Goal: Task Accomplishment & Management: Complete application form

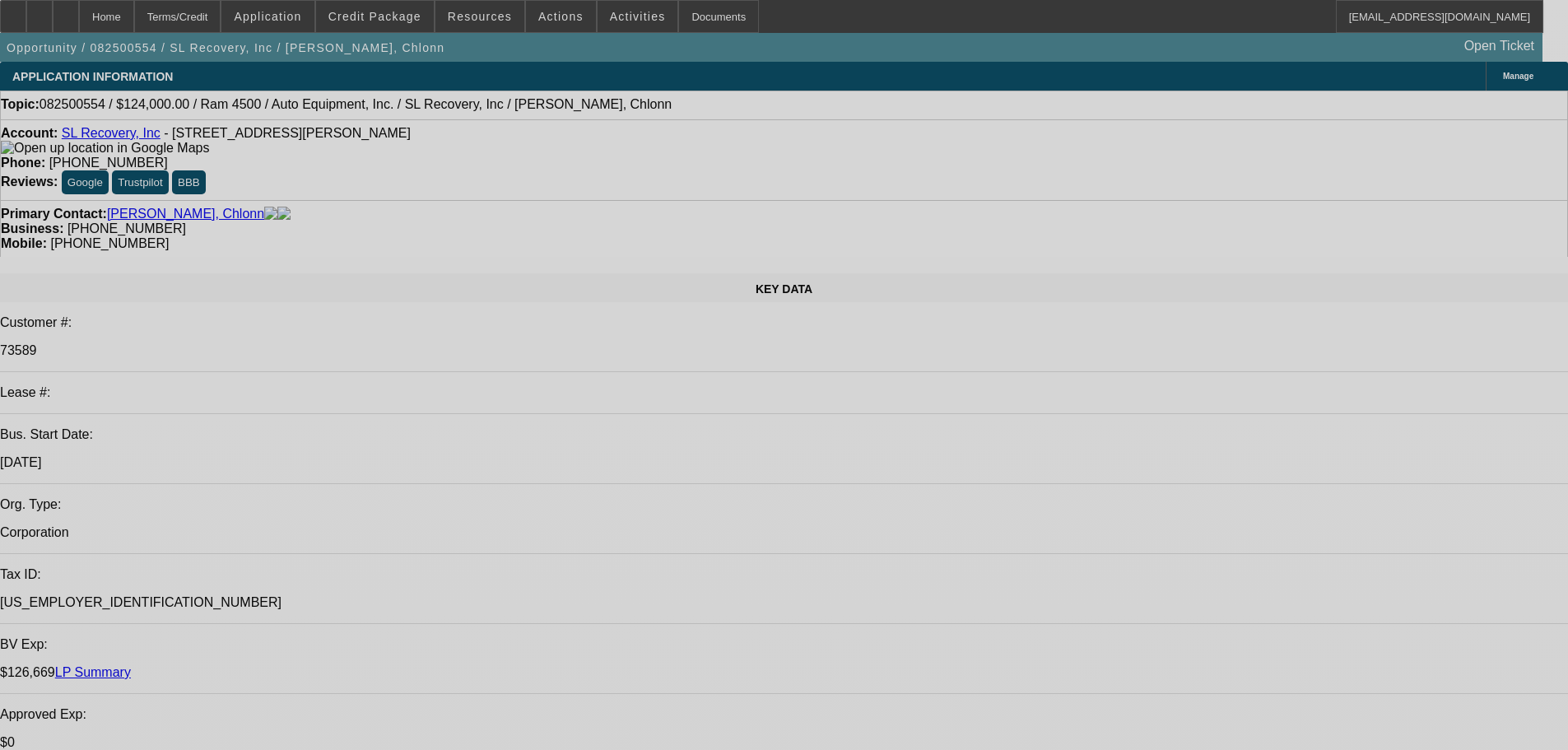
select select "0"
select select "2"
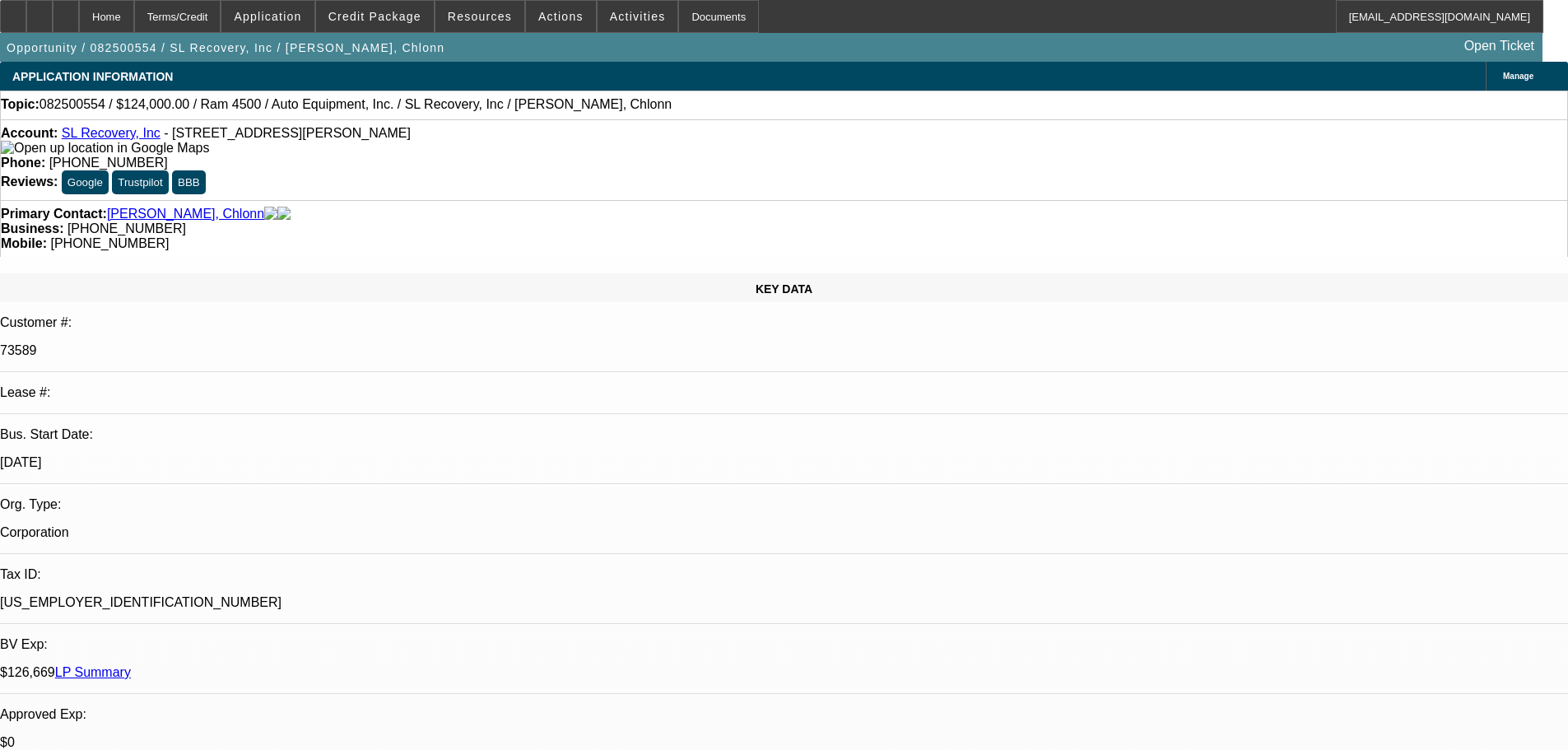
select select "0"
select select "6"
select select "0"
select select "2"
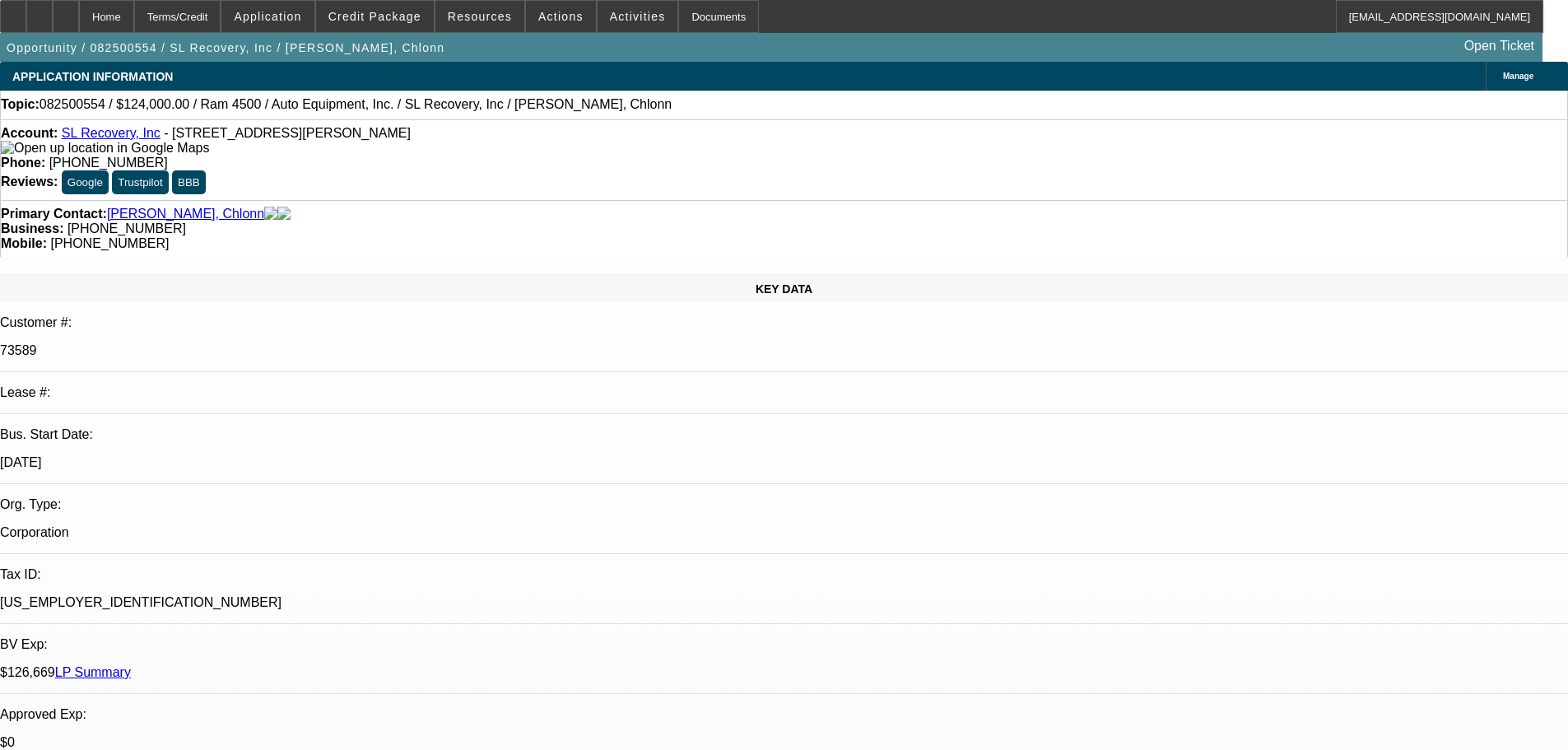
select select "0"
select select "6"
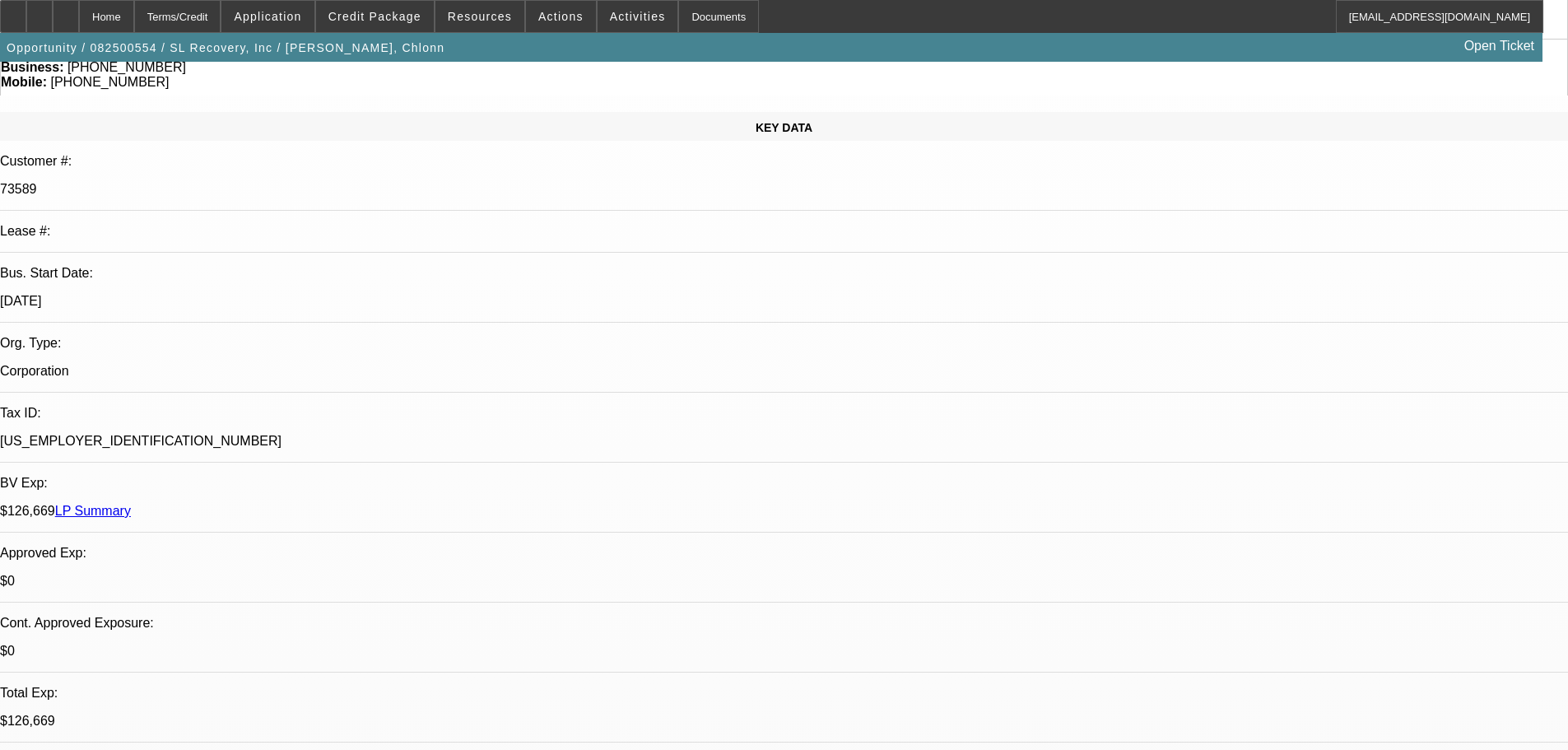
scroll to position [412, 0]
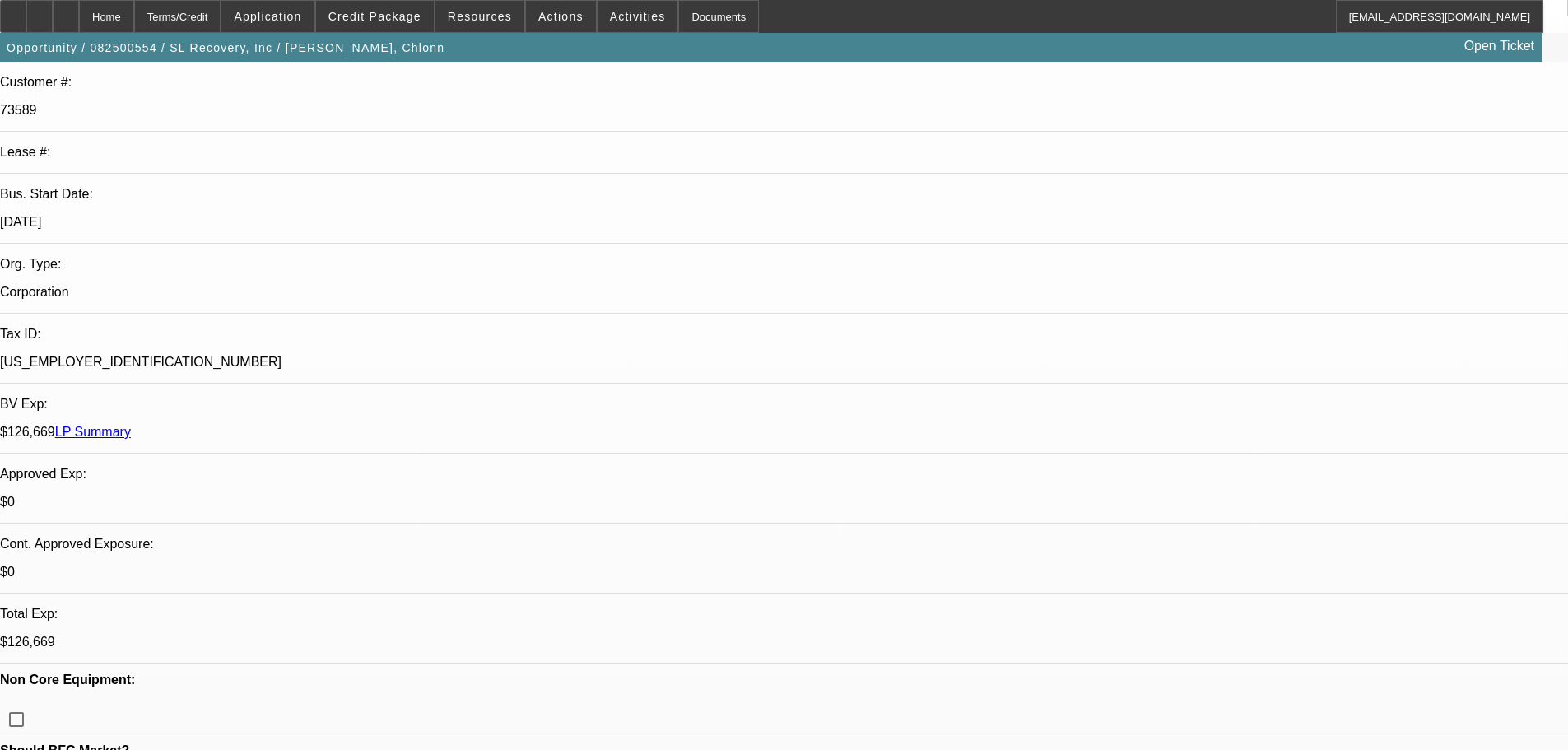
scroll to position [247, 0]
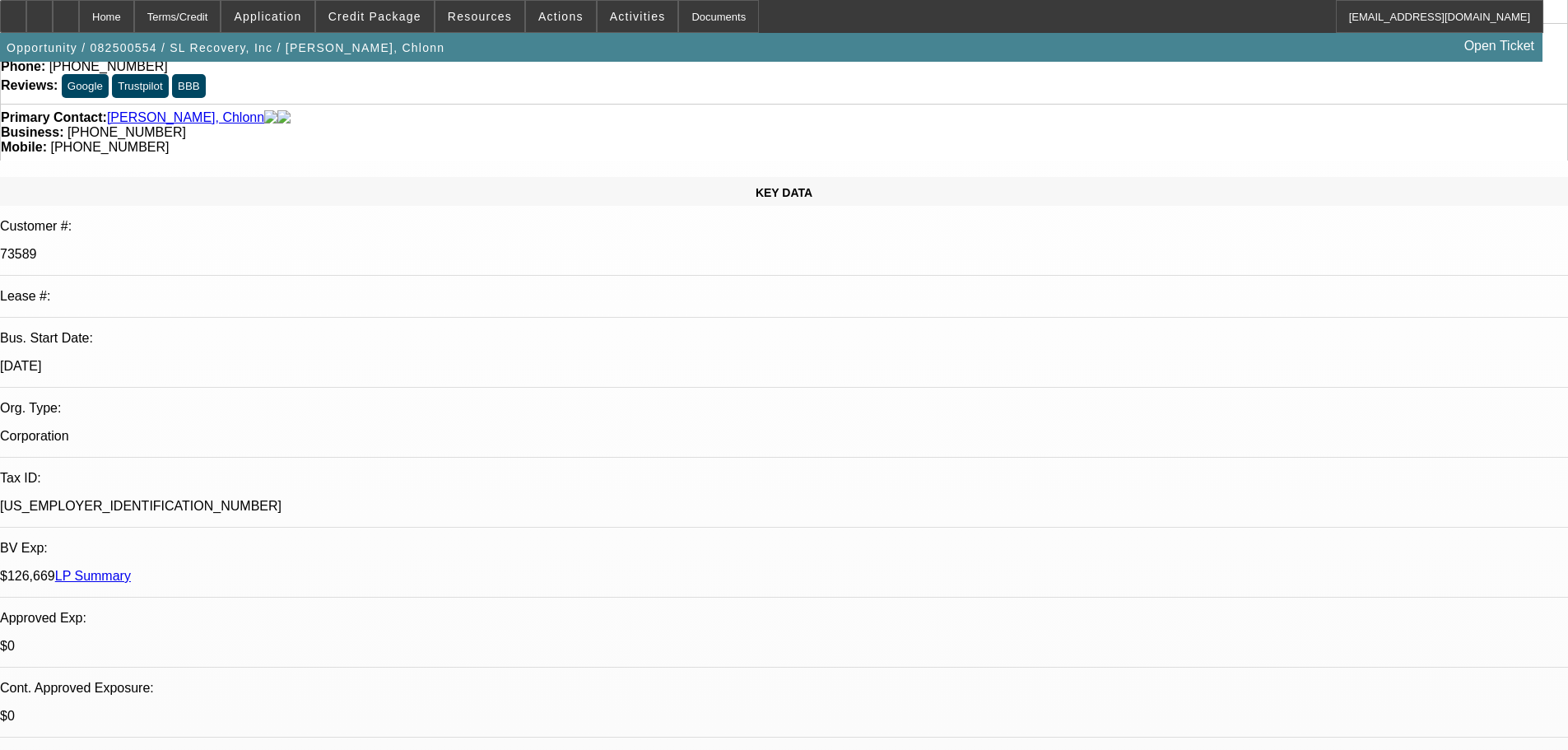
scroll to position [0, 0]
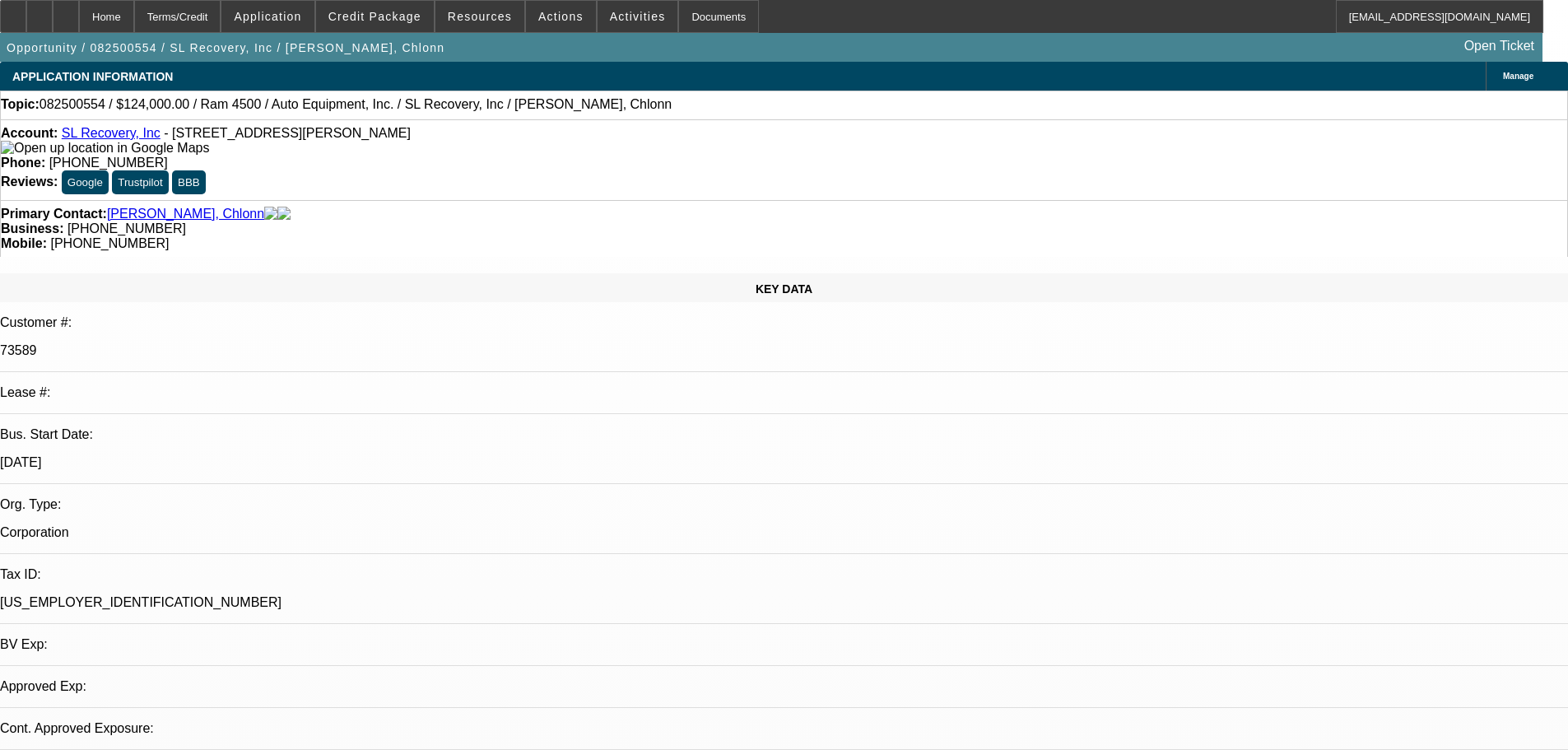
select select "0"
select select "2"
select select "0"
select select "6"
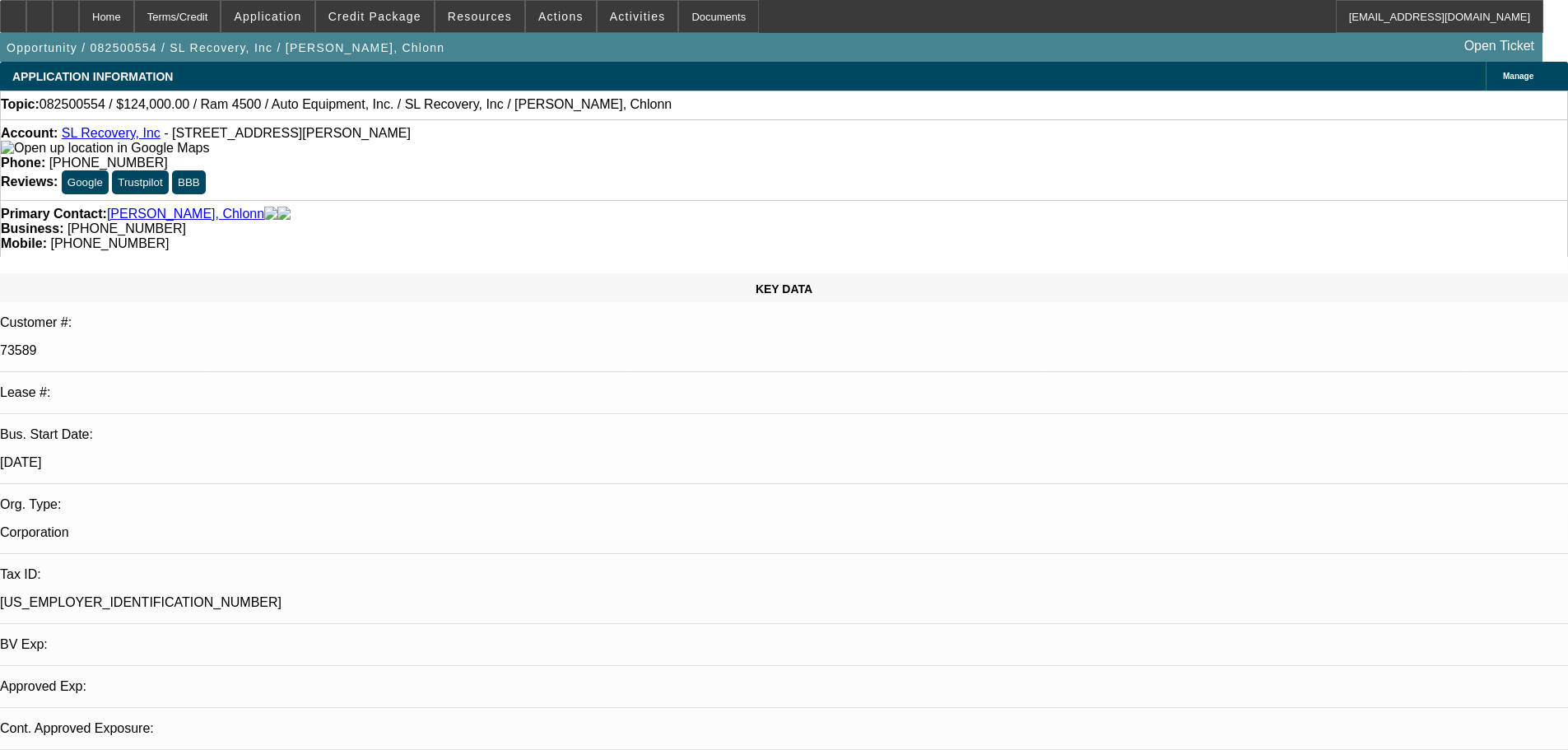
select select "0"
select select "2"
select select "0"
select select "6"
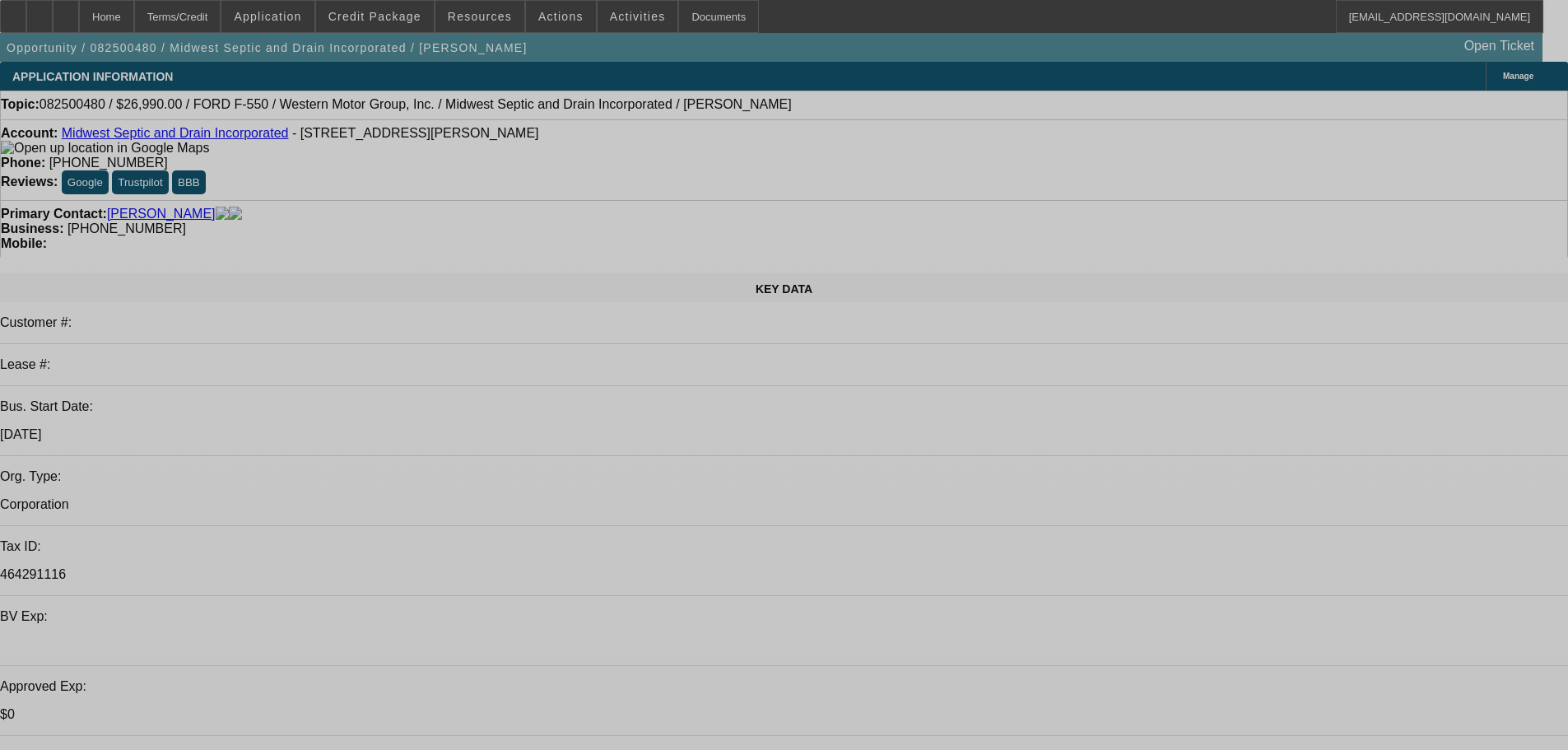
select select "0"
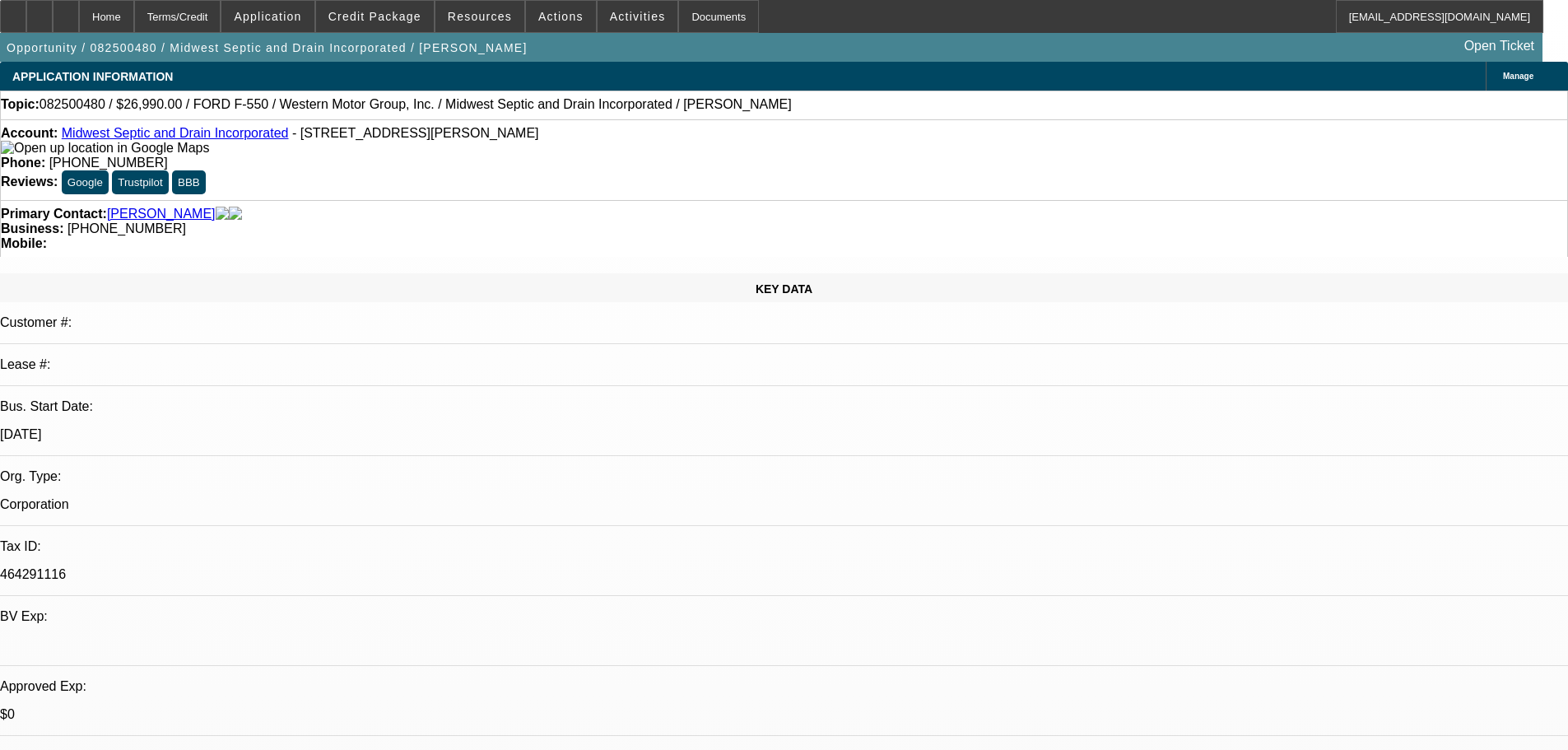
select select "0"
select select "6"
click at [403, 22] on span "Credit Package" at bounding box center [375, 16] width 93 height 13
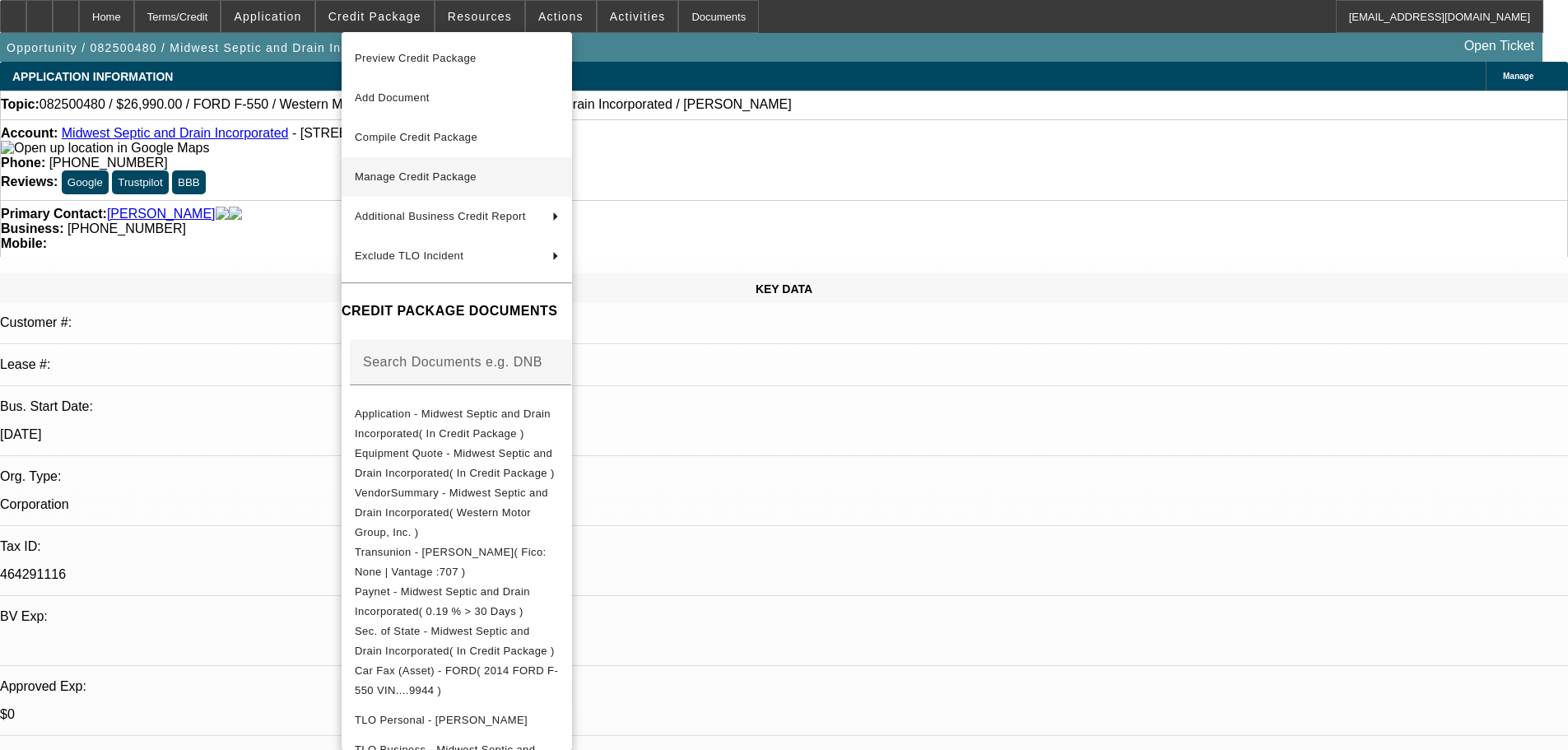
click at [425, 177] on span "Manage Credit Package" at bounding box center [416, 177] width 122 height 13
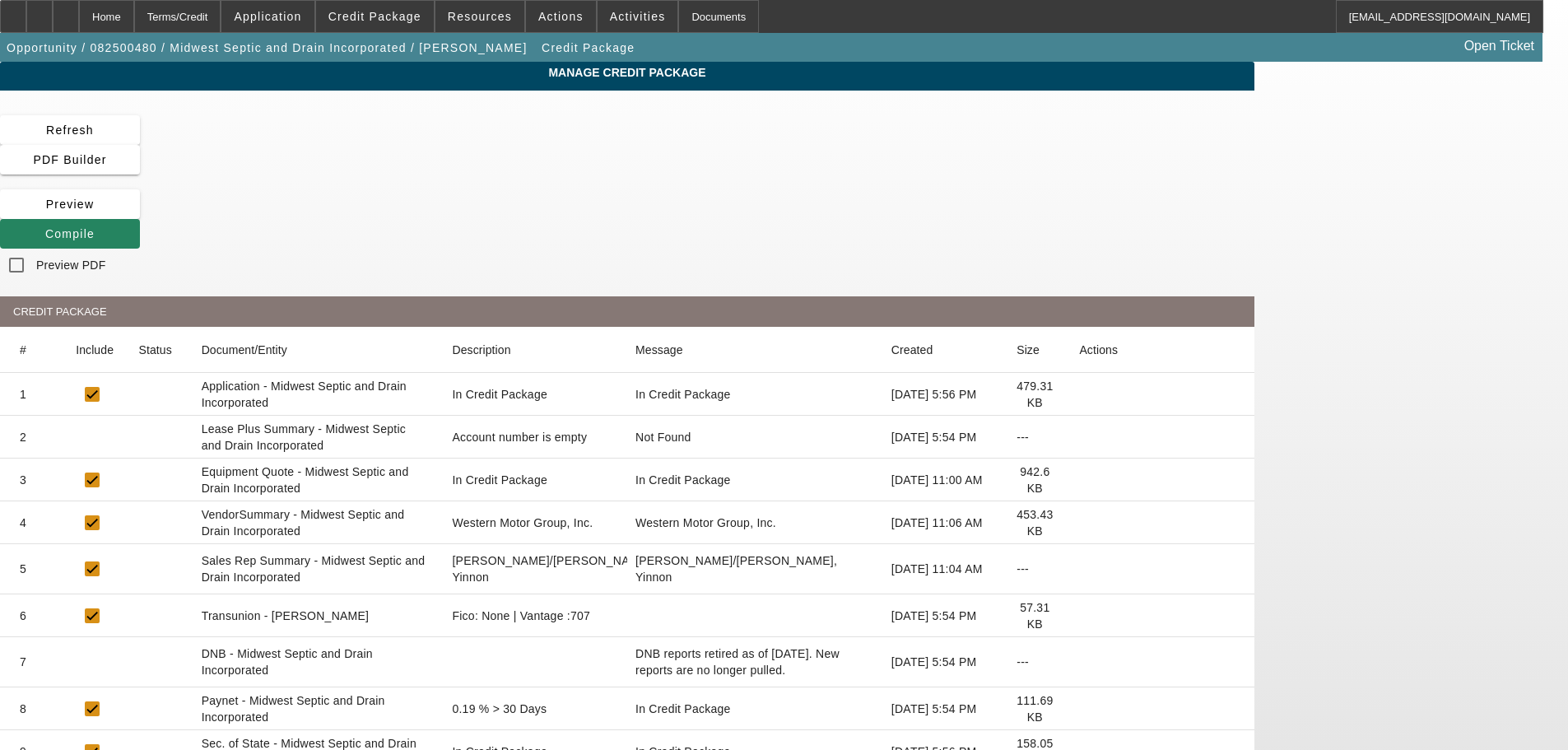
click at [1079, 437] on icon at bounding box center [1079, 437] width 0 height 0
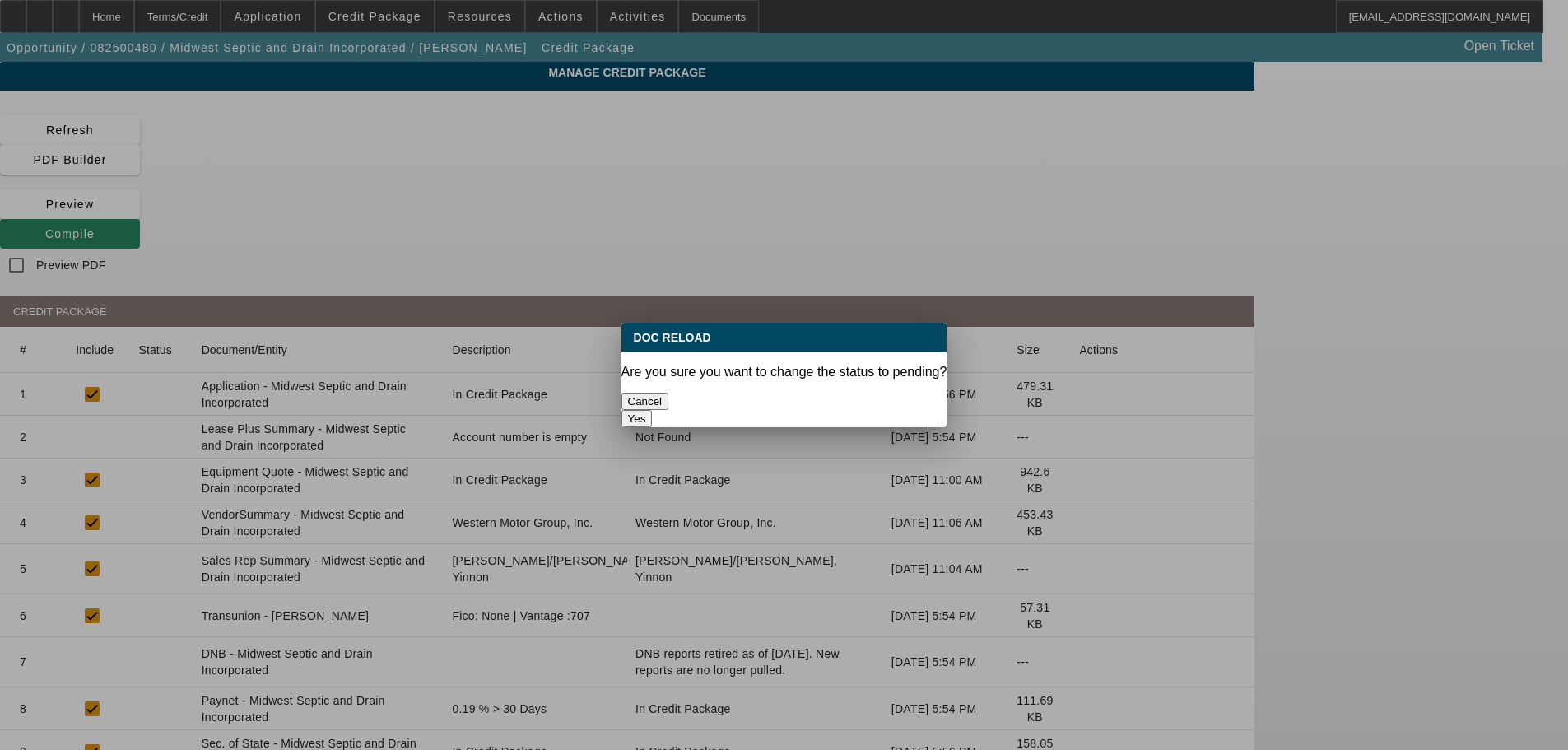
click at [653, 410] on button "Yes" at bounding box center [637, 418] width 31 height 17
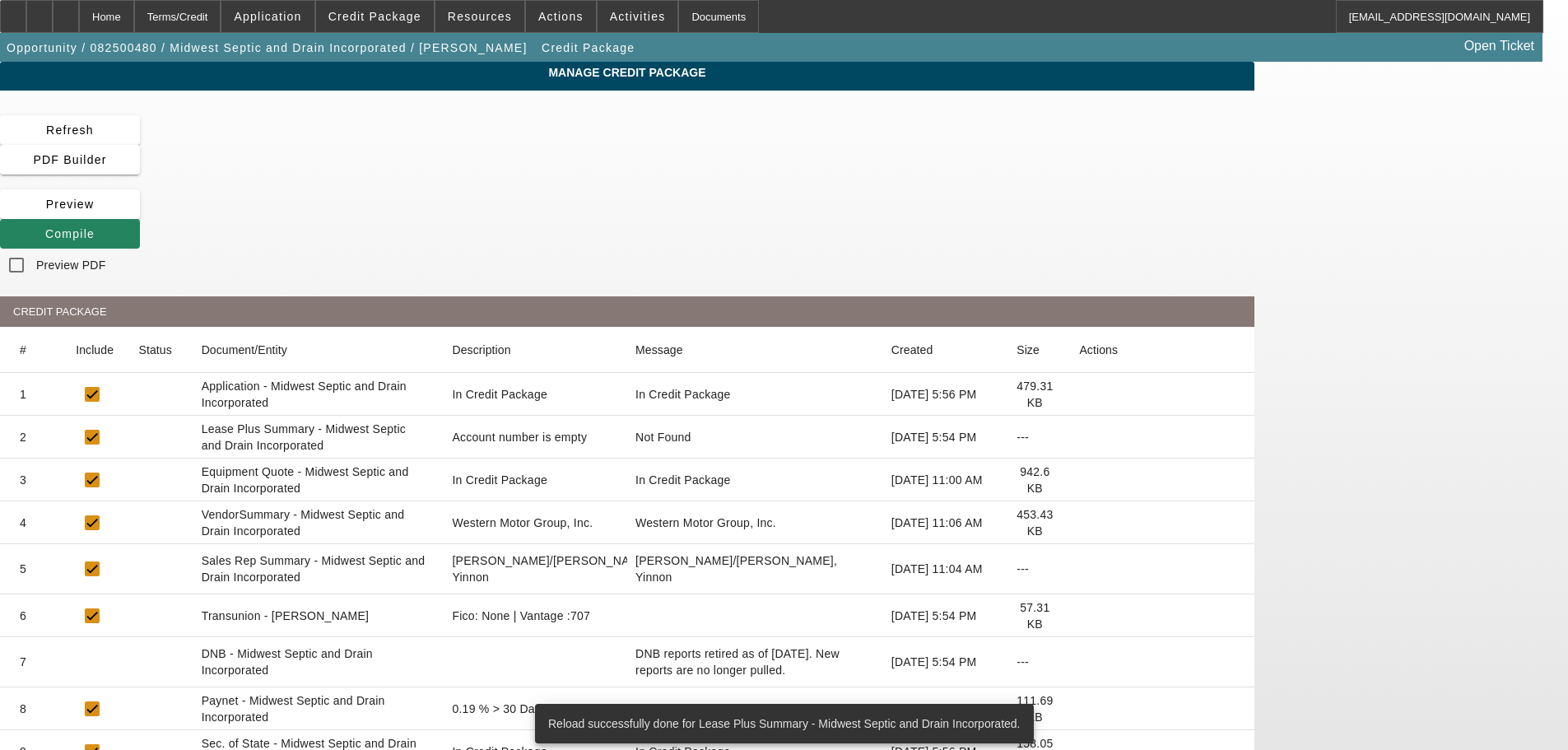
click at [1079, 523] on icon at bounding box center [1079, 523] width 0 height 0
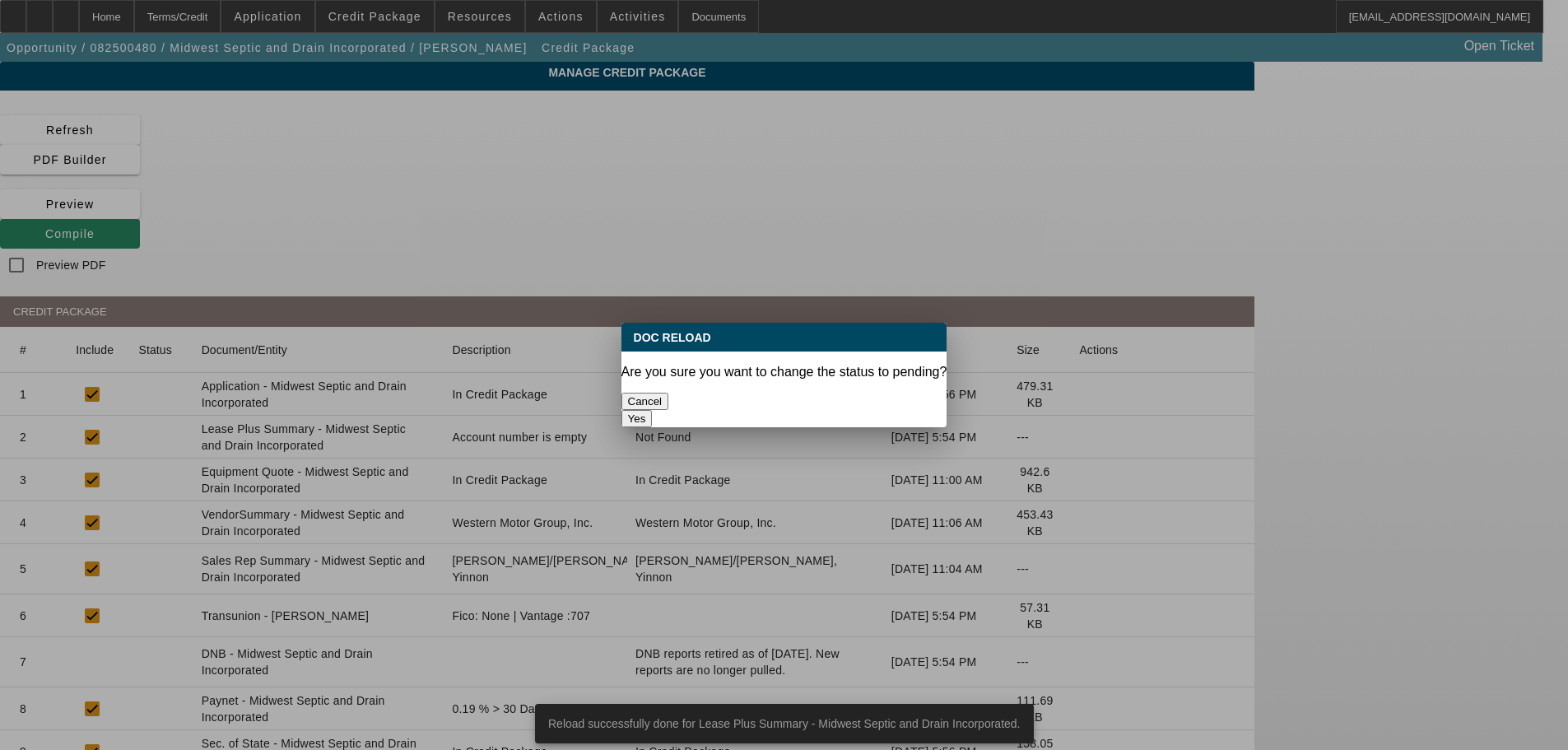
click at [653, 410] on button "Yes" at bounding box center [637, 418] width 31 height 17
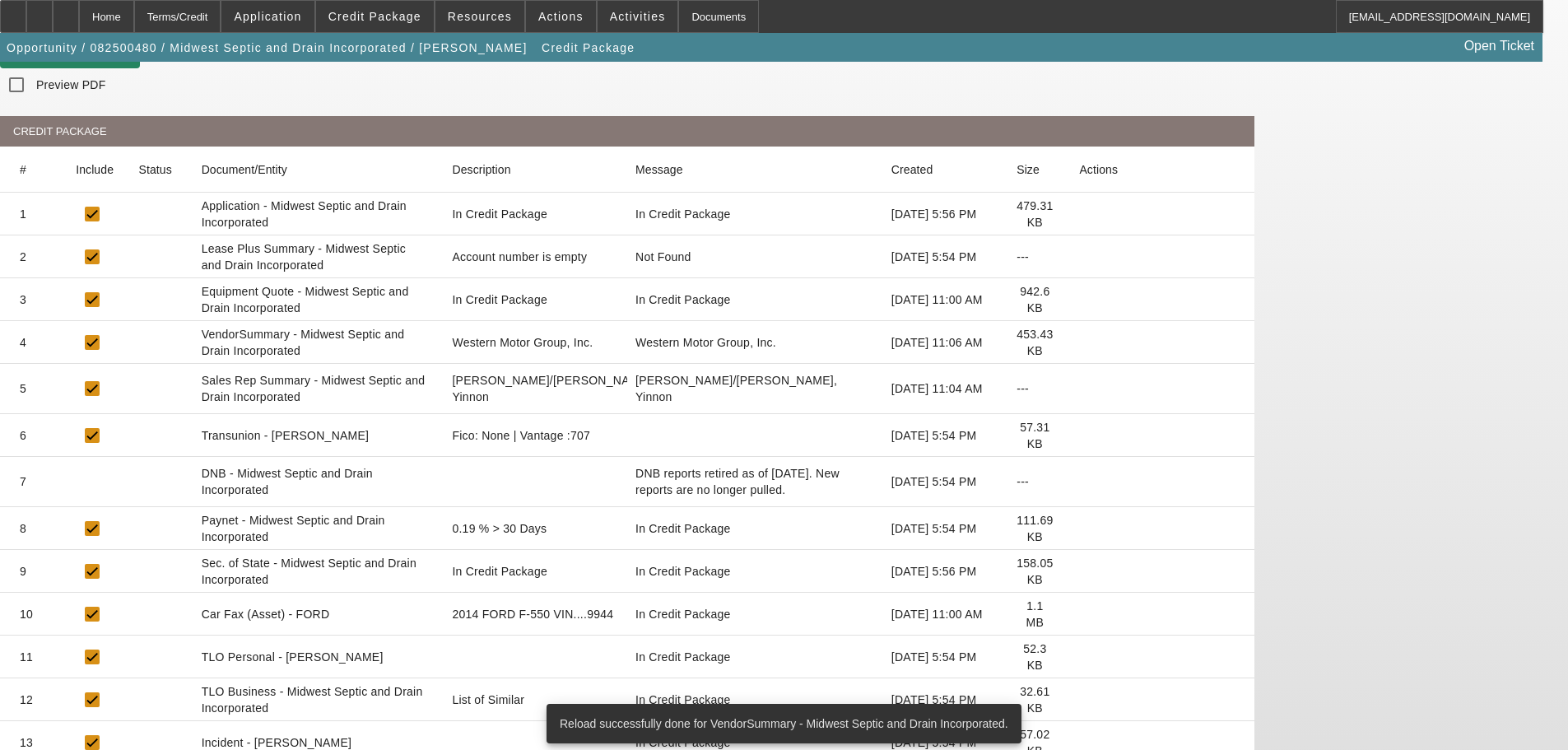
scroll to position [181, 0]
click at [1079, 699] on icon at bounding box center [1079, 699] width 0 height 0
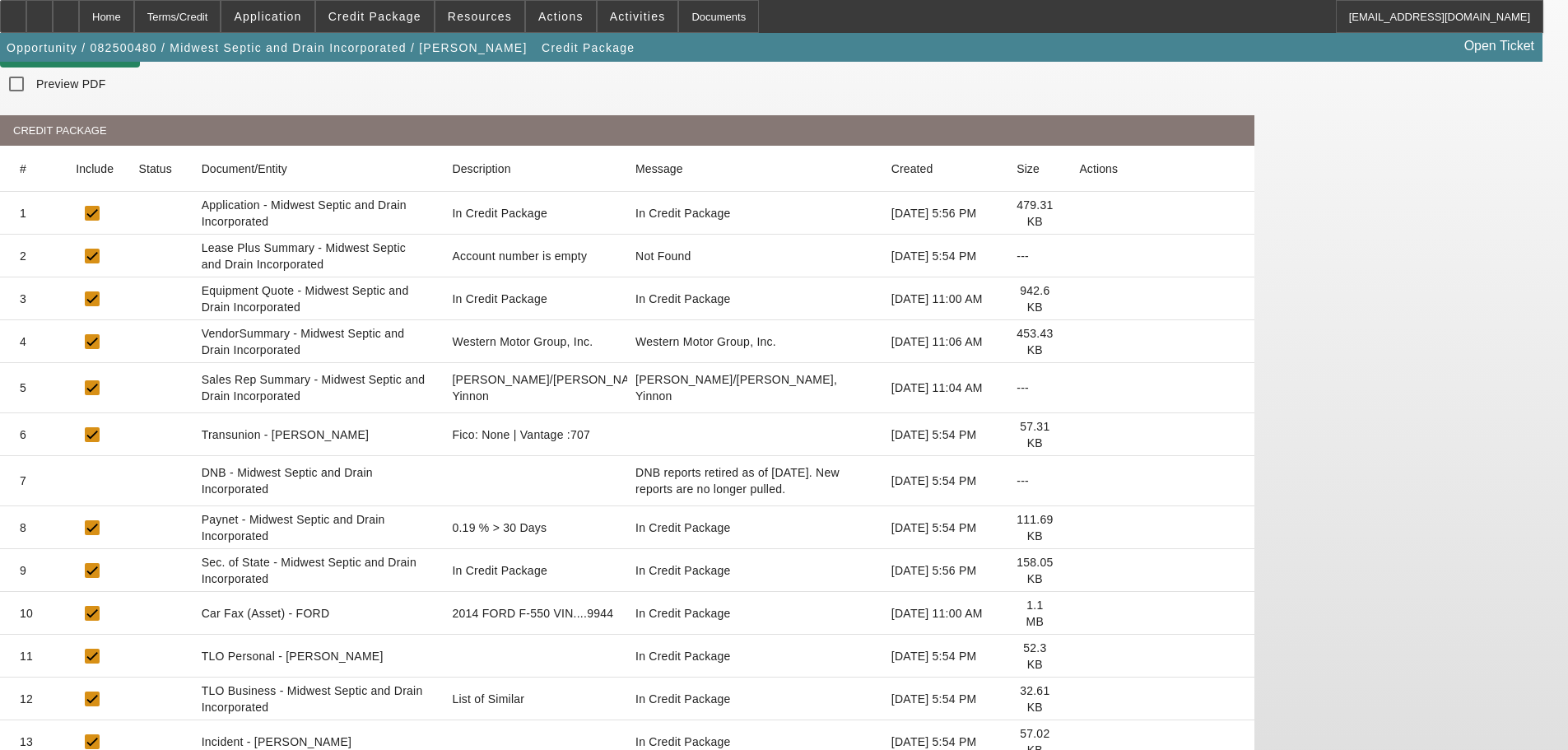
click at [1079, 699] on icon at bounding box center [1079, 699] width 0 height 0
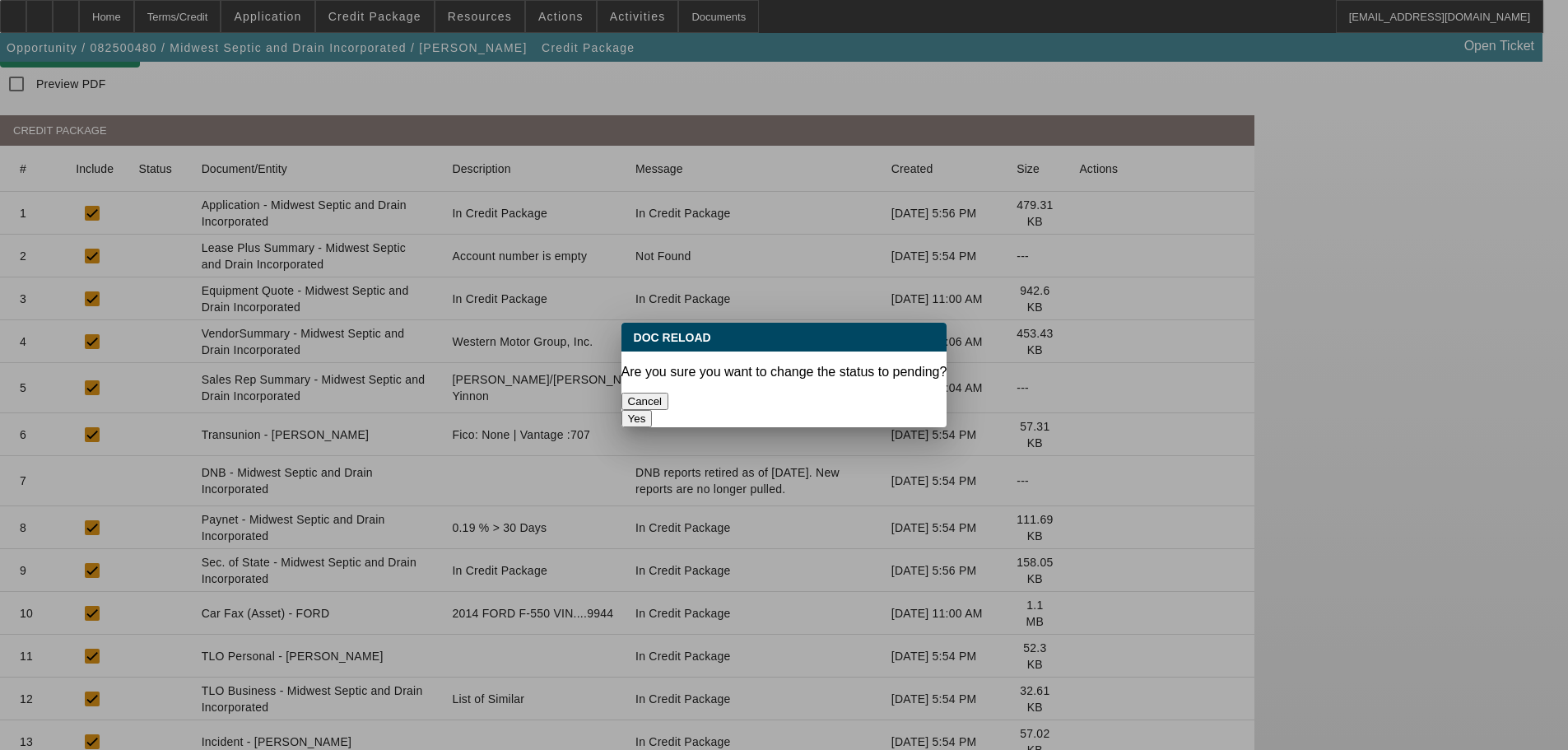
click at [653, 410] on button "Yes" at bounding box center [637, 418] width 31 height 17
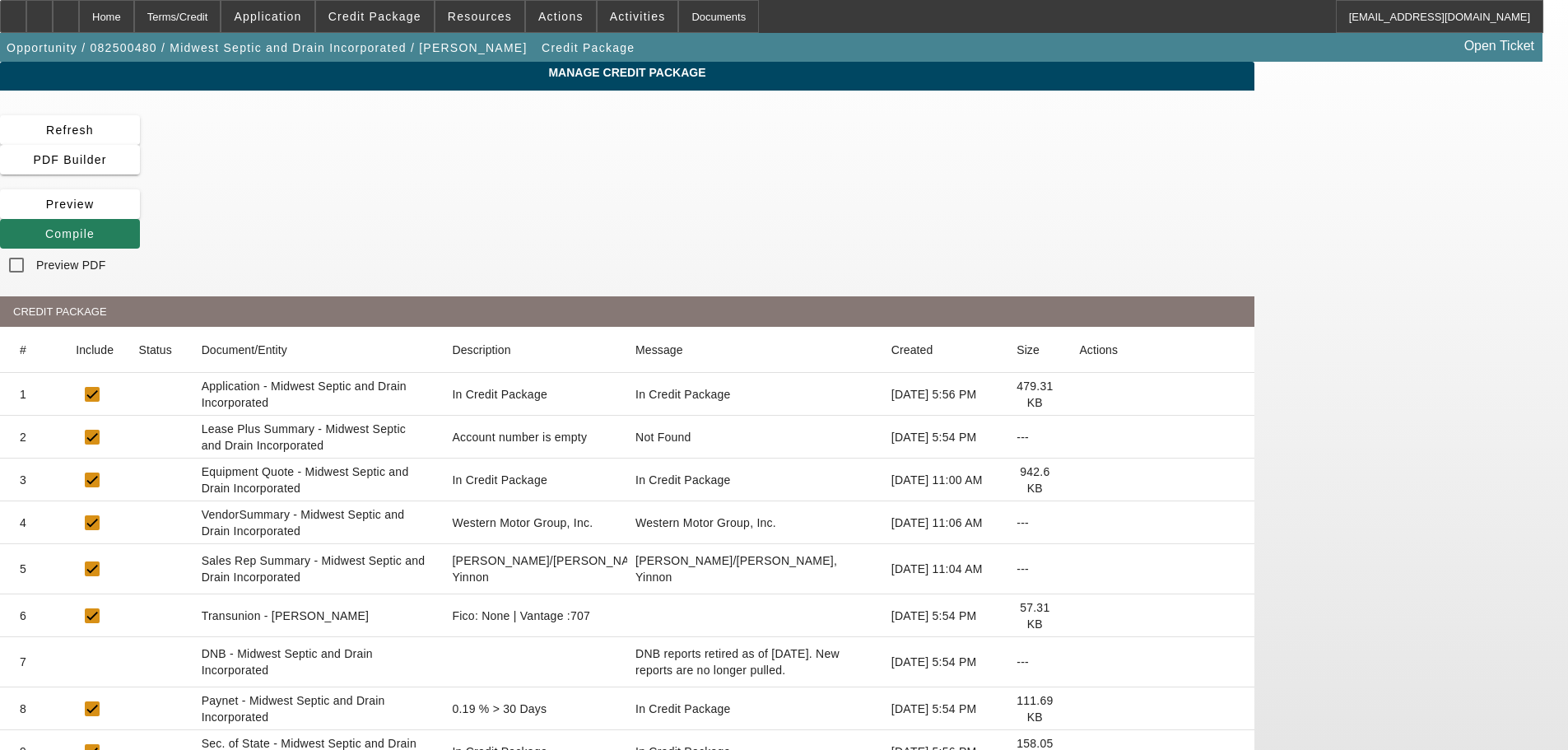
click at [46, 228] on icon at bounding box center [46, 234] width 0 height 13
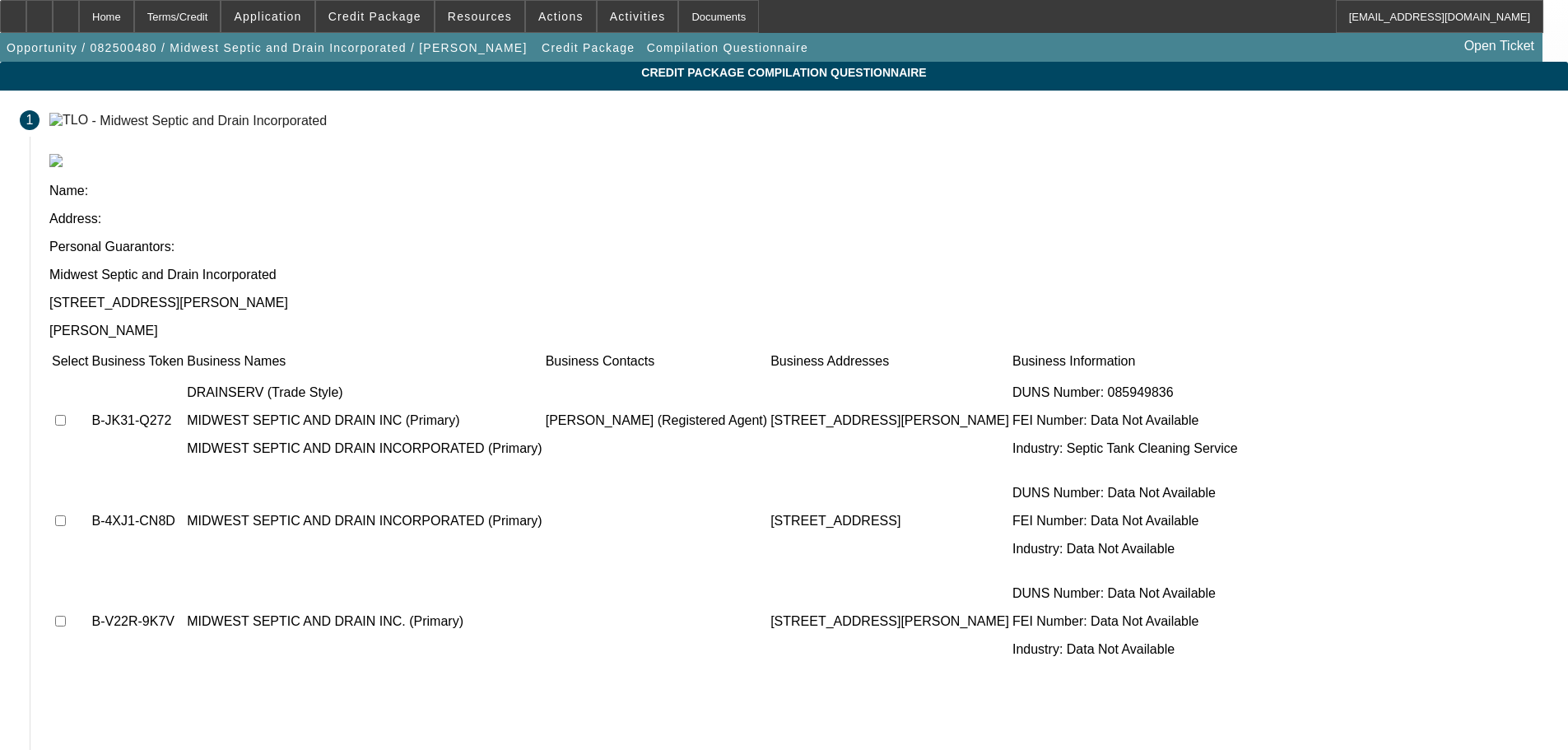
click at [66, 415] on input "checkbox" at bounding box center [61, 420] width 11 height 11
checkbox input "true"
click at [66, 515] on input "checkbox" at bounding box center [61, 521] width 11 height 11
checkbox input "true"
click at [66, 616] on input "checkbox" at bounding box center [61, 622] width 11 height 11
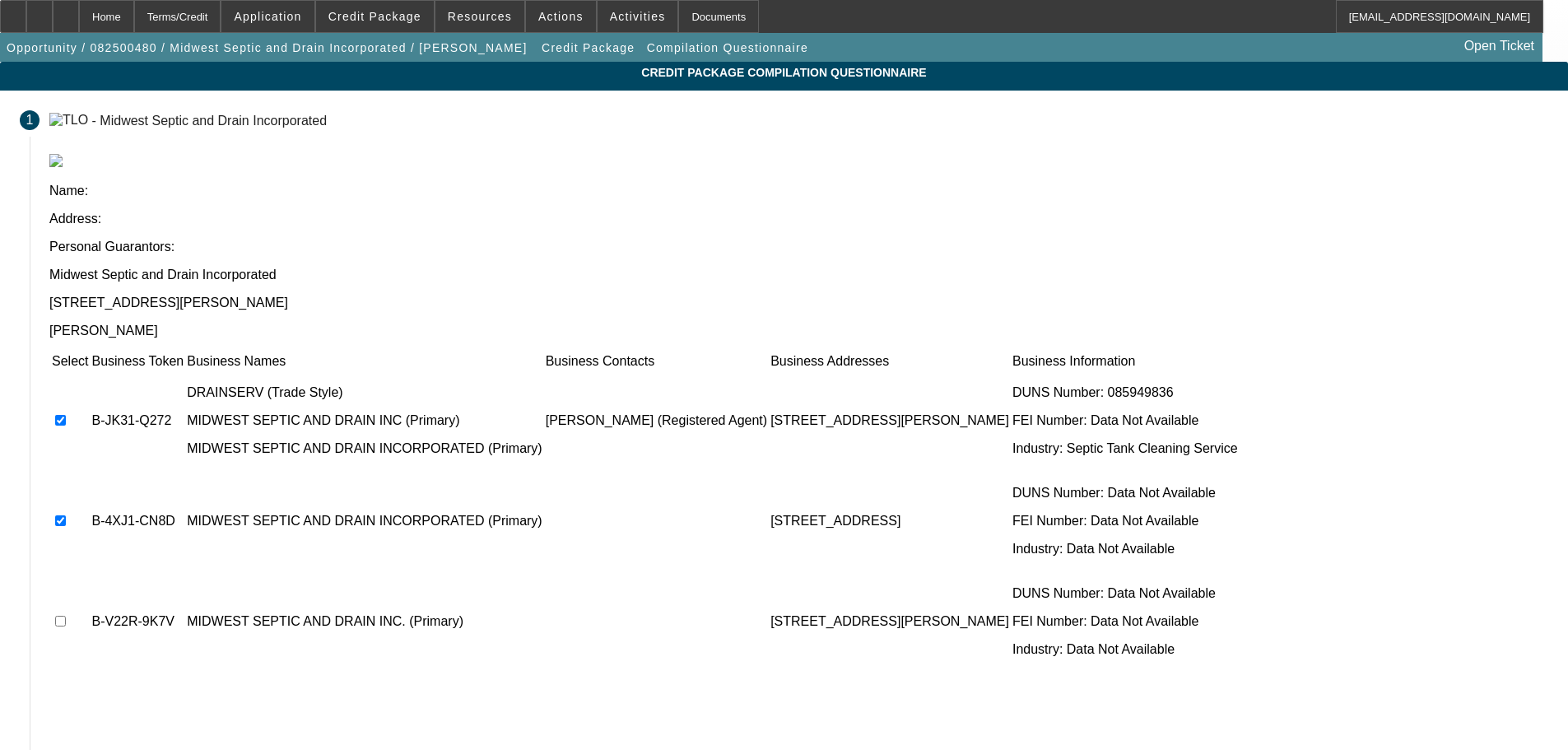
checkbox input "true"
click at [385, 13] on span "Credit Package" at bounding box center [375, 16] width 93 height 13
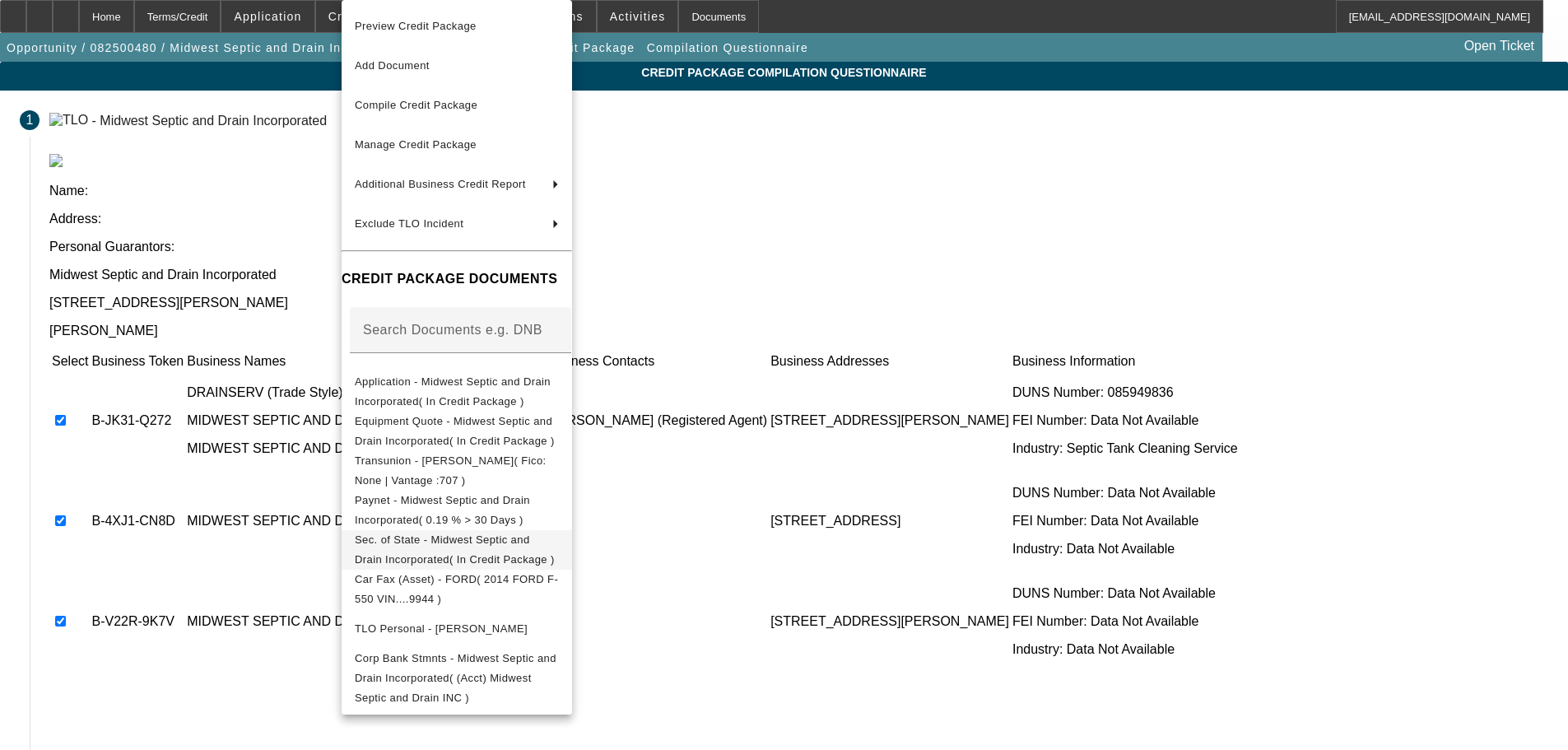
click at [474, 551] on span "Sec. of State - Midwest Septic and Drain Incorporated( In Credit Package )" at bounding box center [457, 550] width 204 height 39
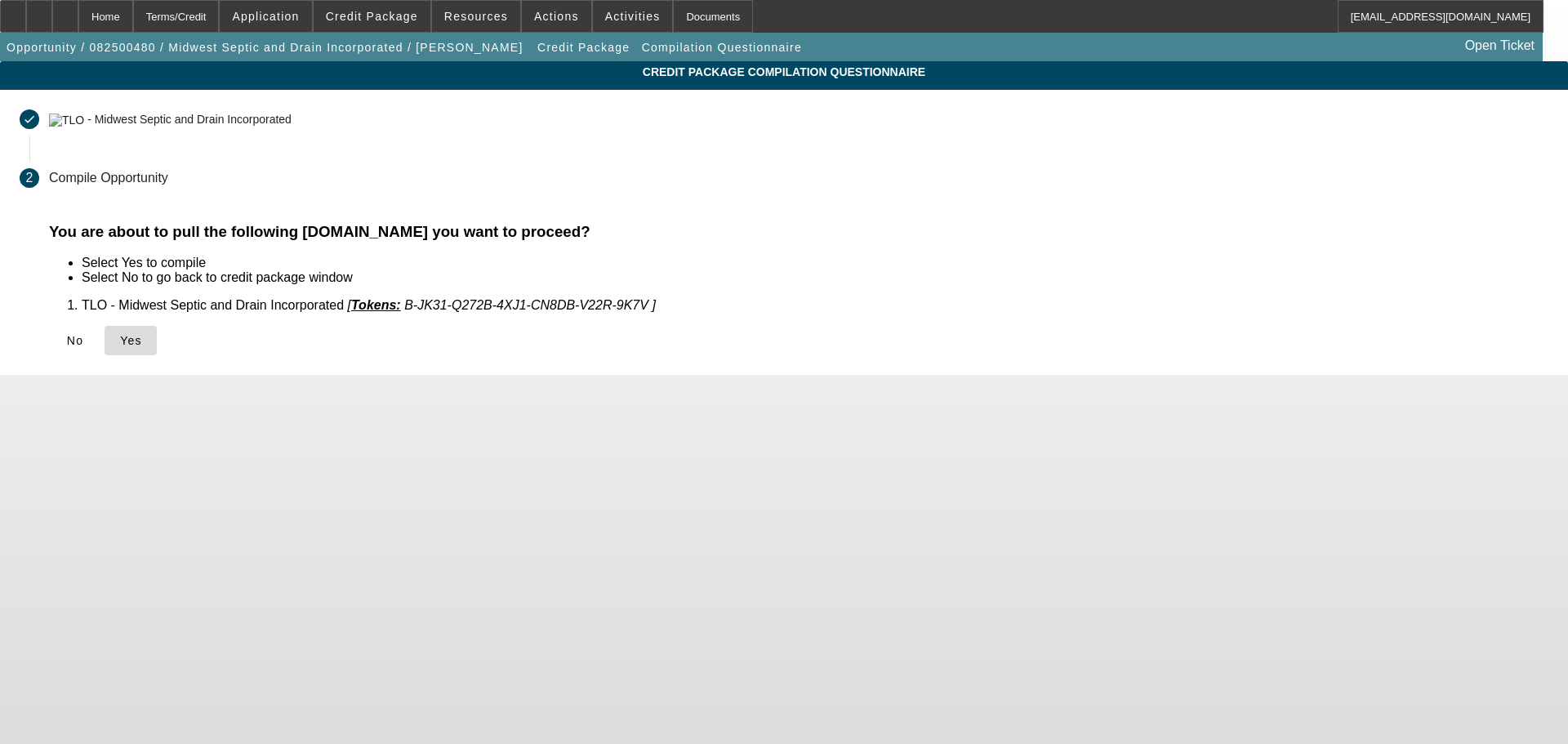
click at [142, 340] on span "Yes" at bounding box center [131, 340] width 22 height 13
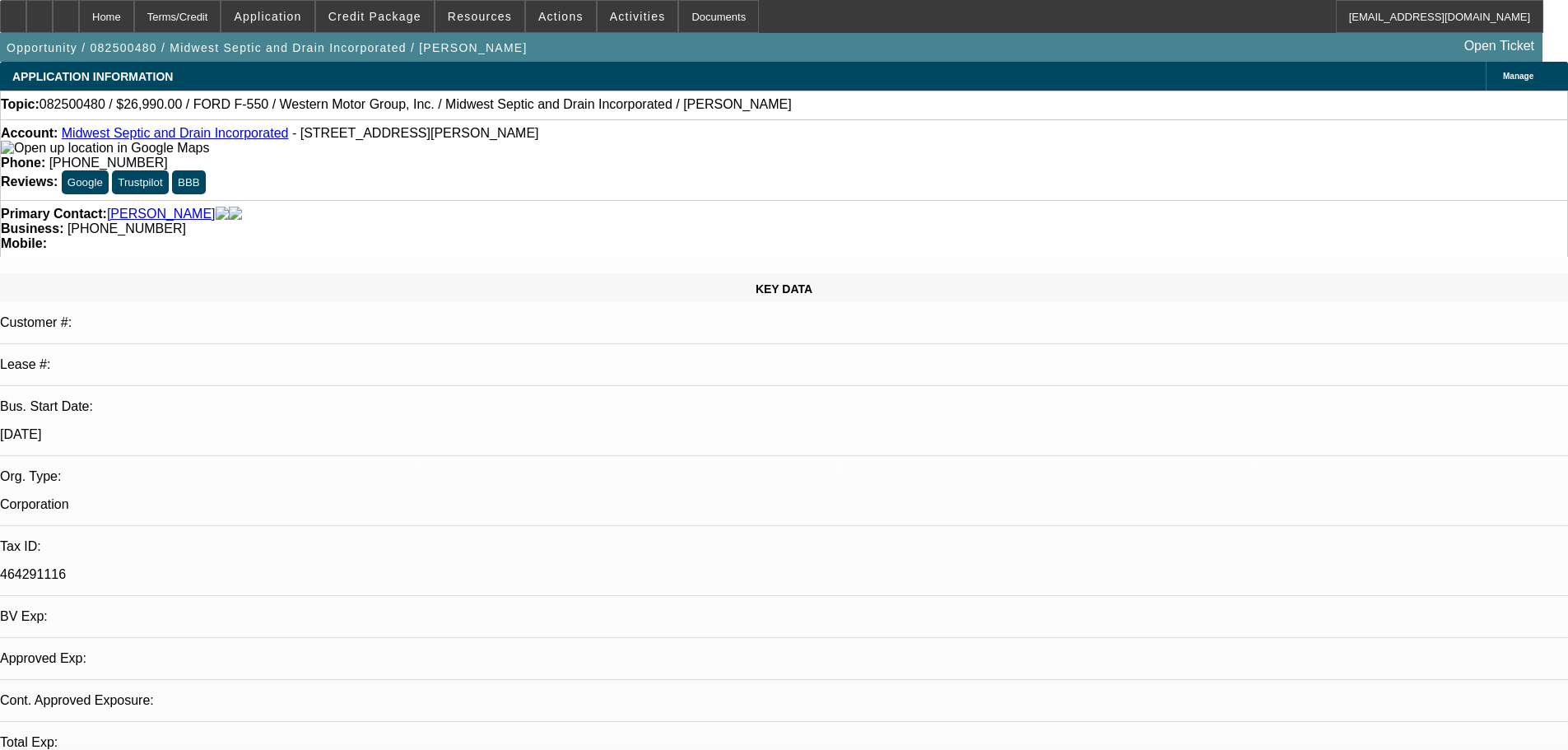
select select "0"
select select "6"
click at [403, 22] on span "Credit Package" at bounding box center [375, 16] width 93 height 13
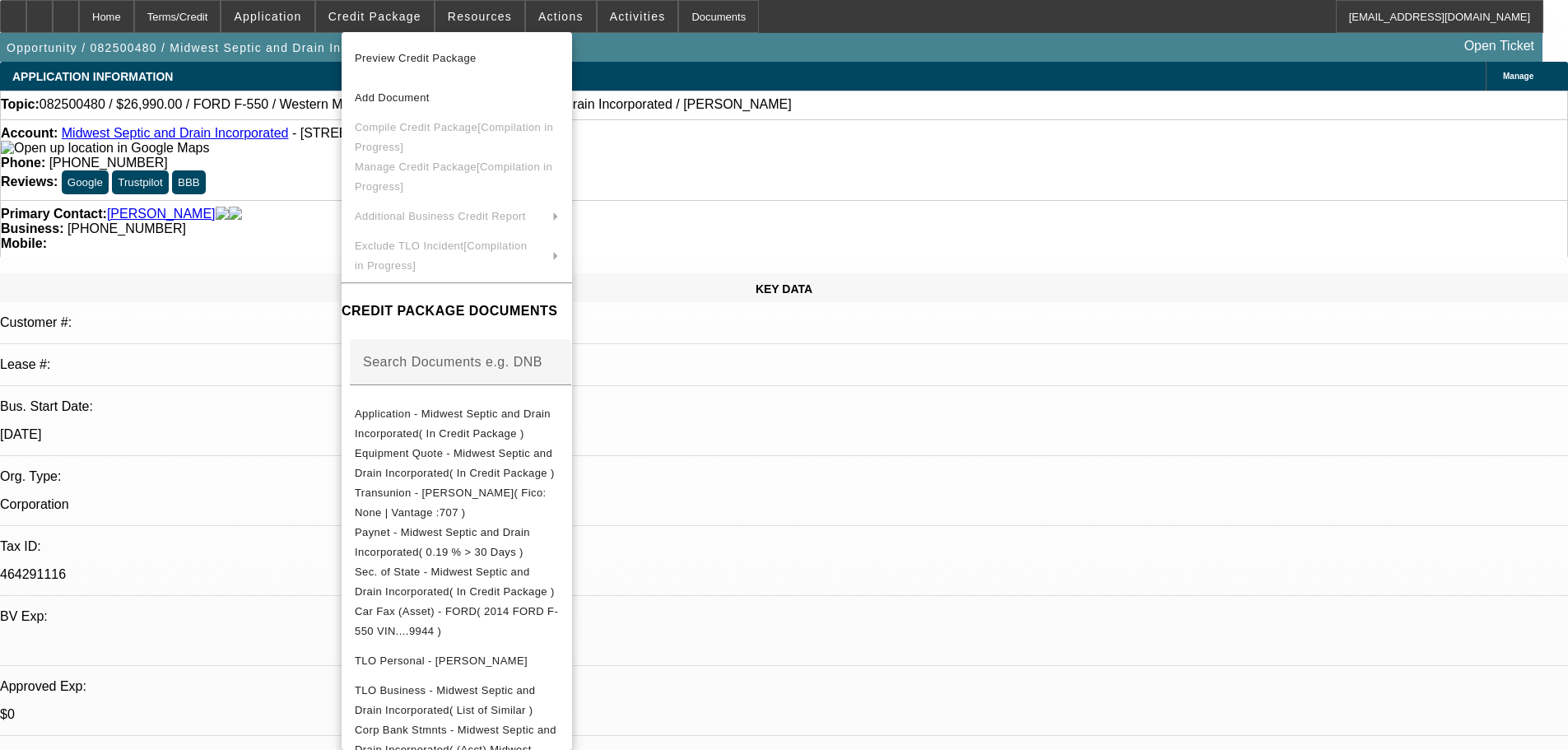
click at [289, 282] on div at bounding box center [784, 375] width 1568 height 750
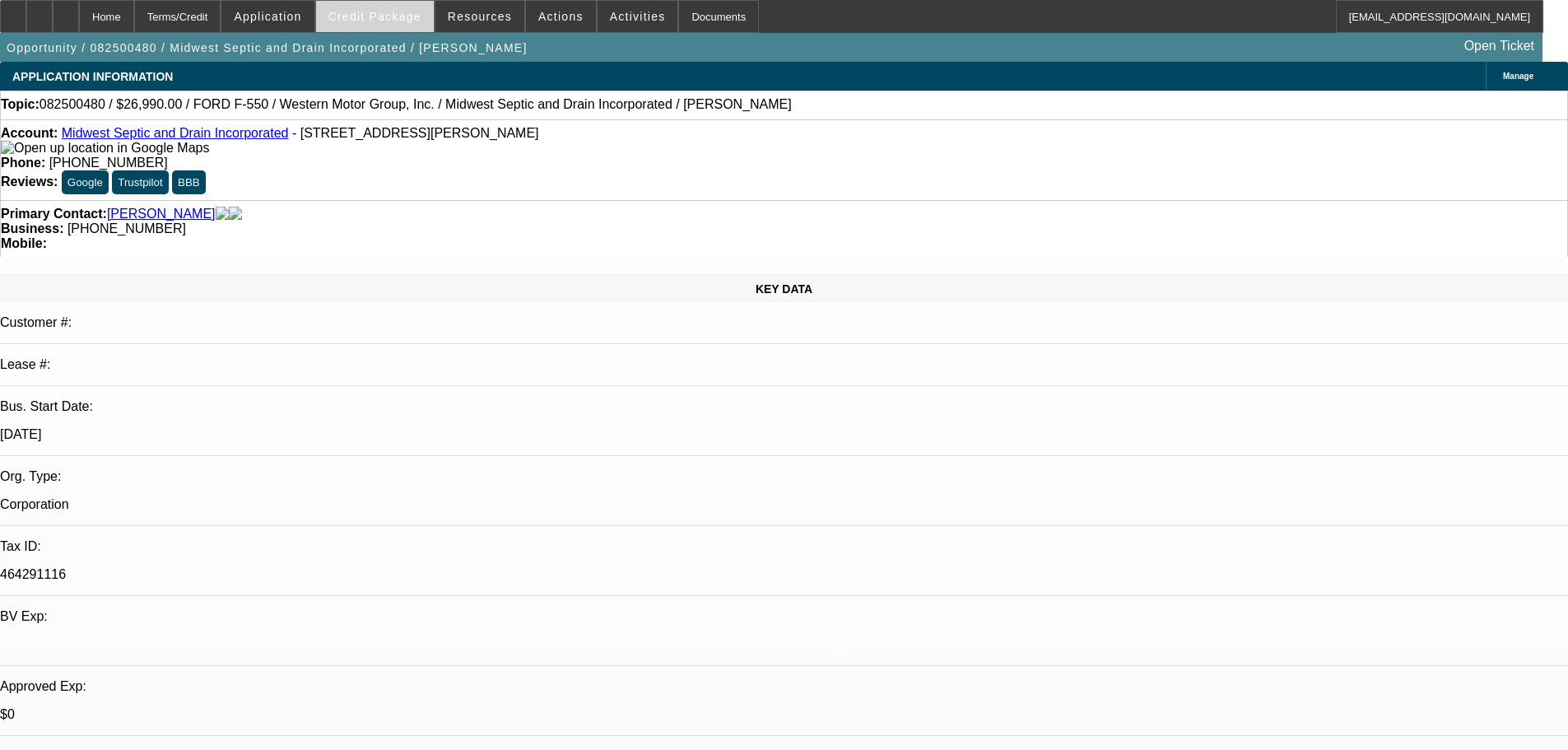
click at [389, 8] on span at bounding box center [374, 16] width 117 height 39
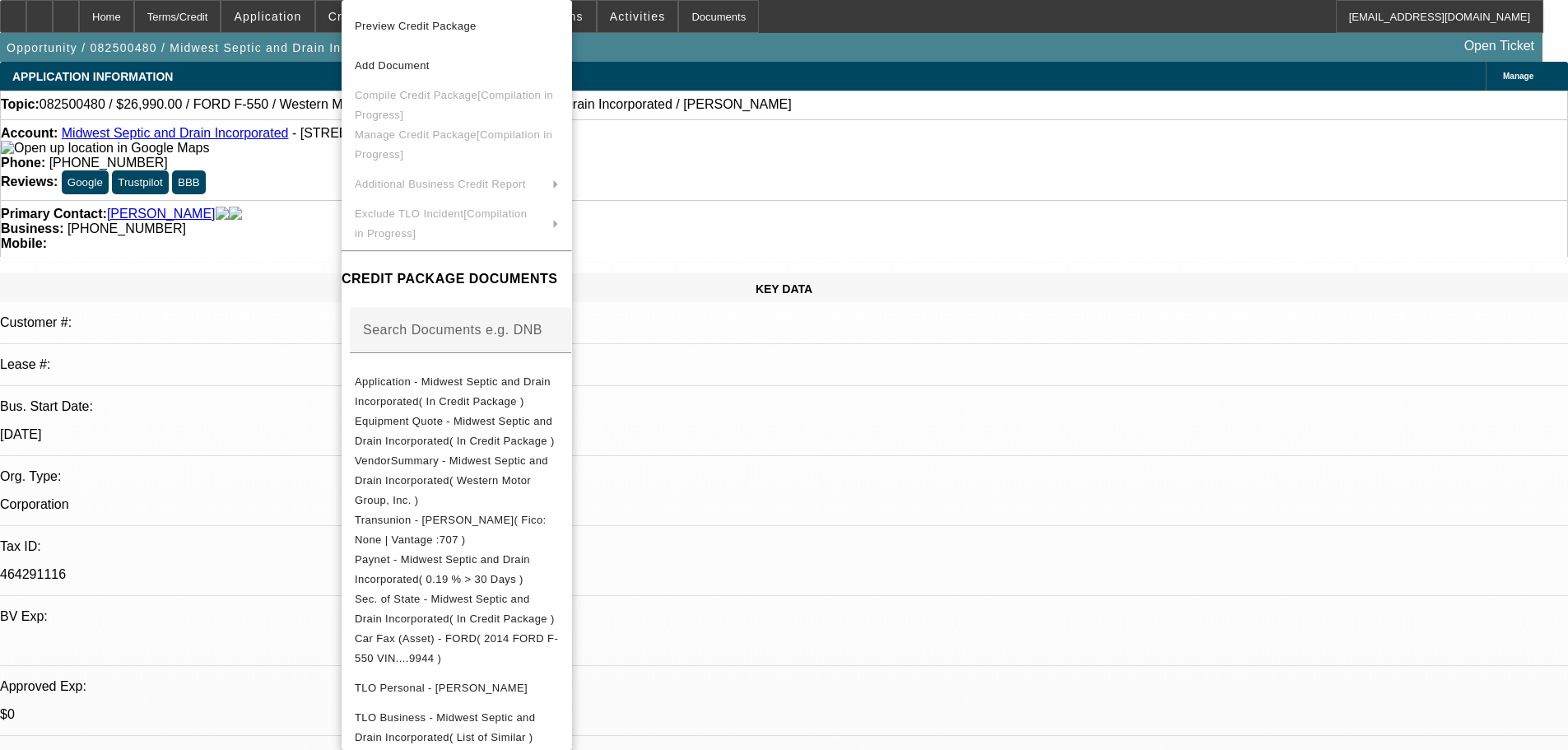
click at [320, 220] on div at bounding box center [784, 375] width 1568 height 750
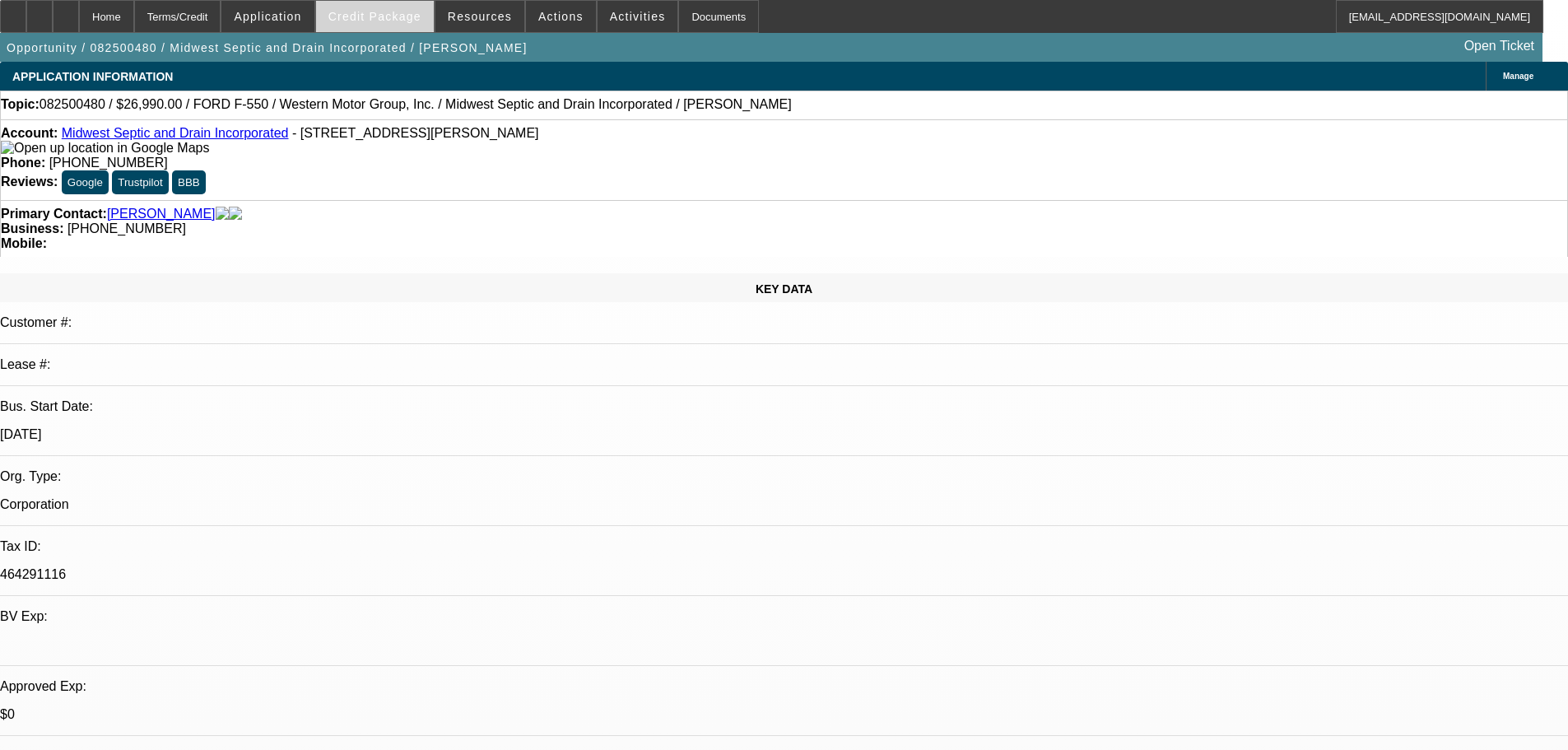
click at [377, 24] on span at bounding box center [374, 16] width 117 height 39
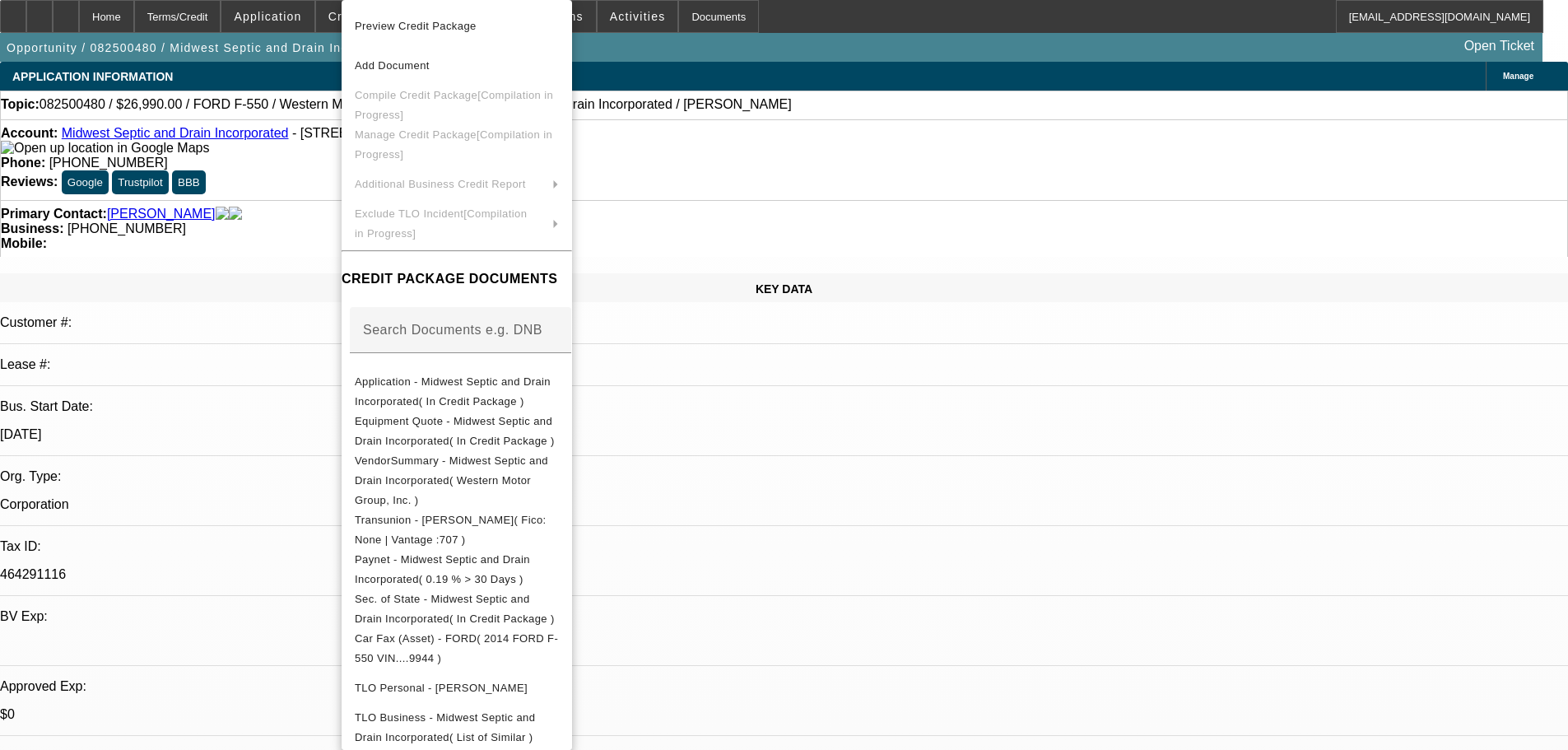
click at [293, 270] on div at bounding box center [784, 375] width 1568 height 750
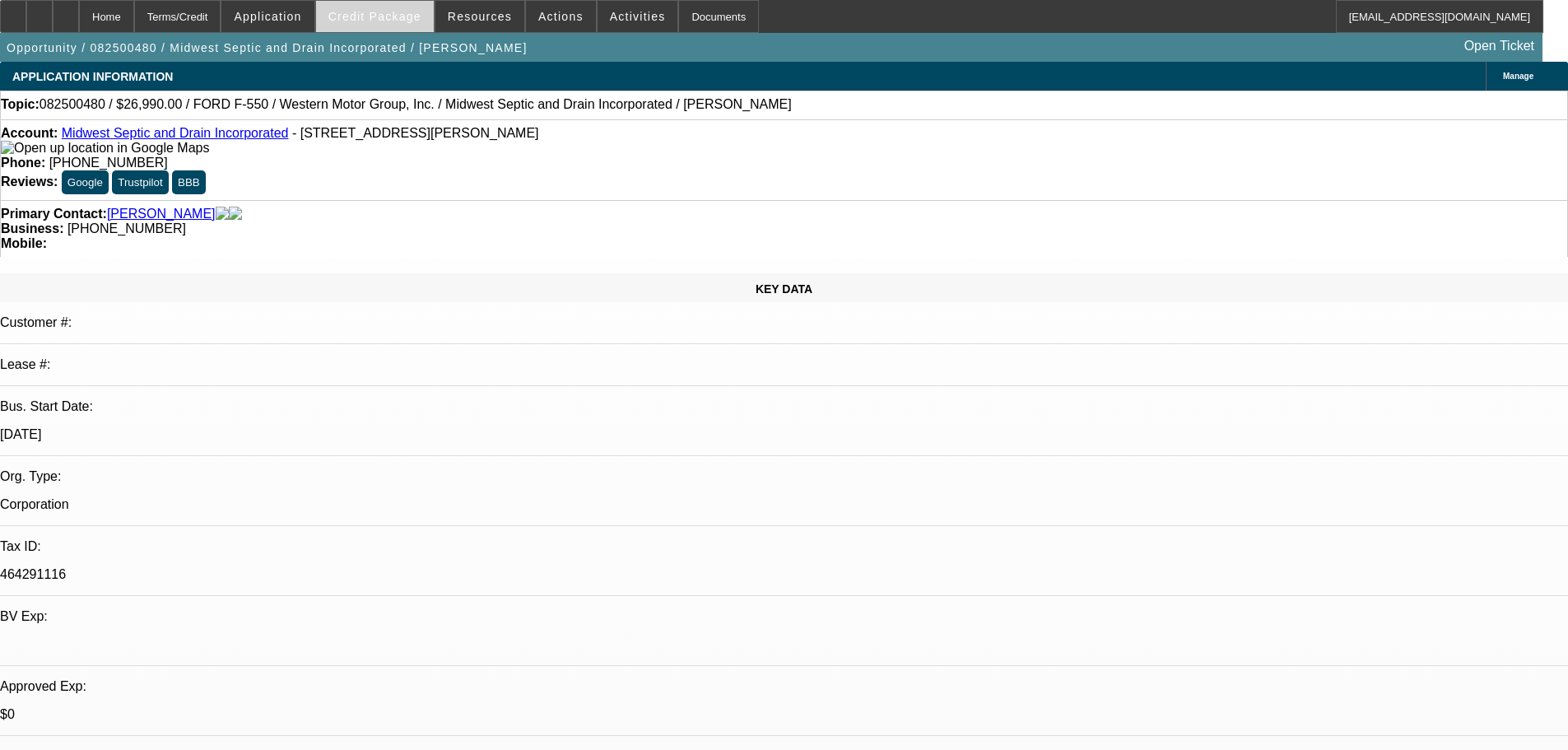
click at [392, 23] on span at bounding box center [374, 16] width 117 height 39
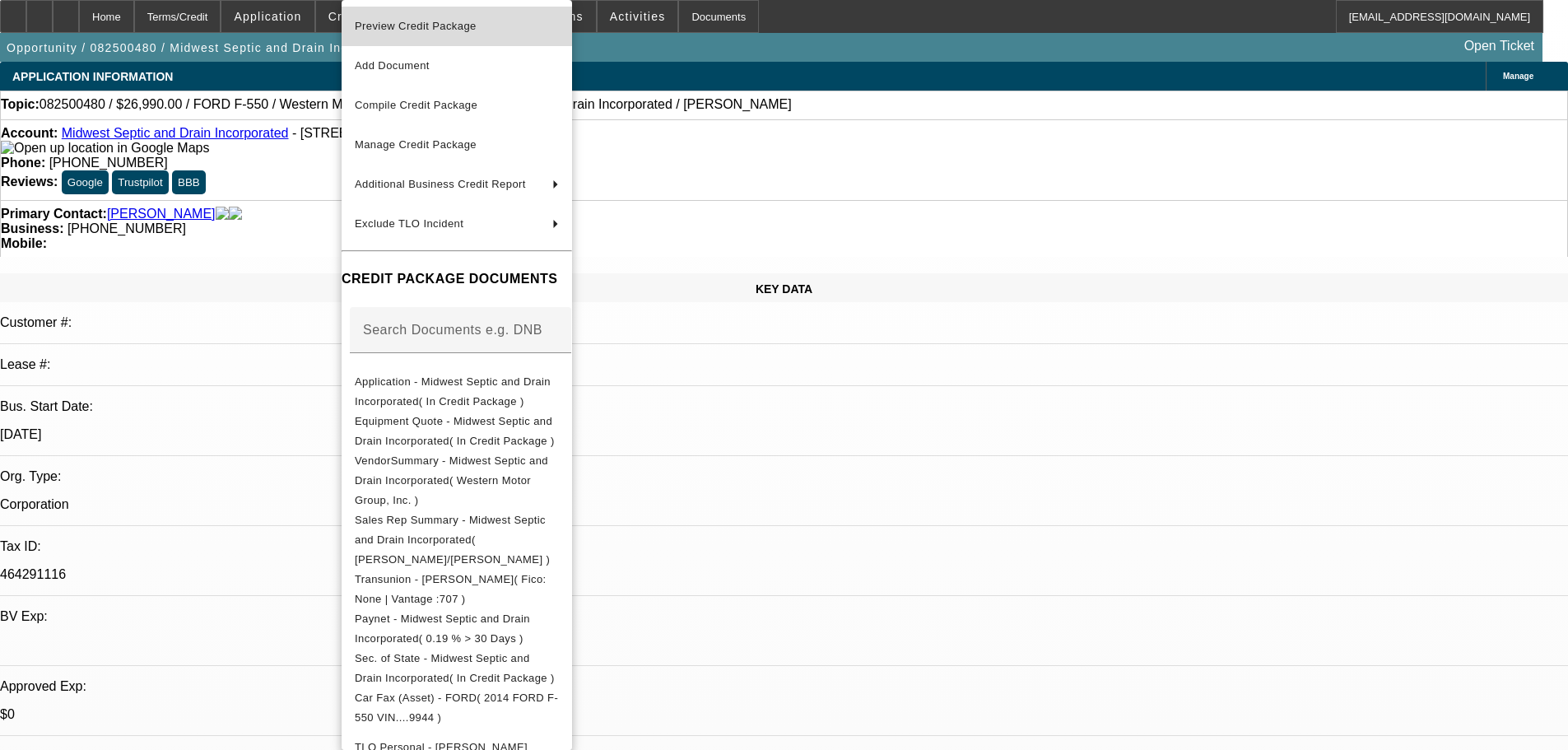
click at [403, 23] on span "Preview Credit Package" at bounding box center [416, 26] width 122 height 13
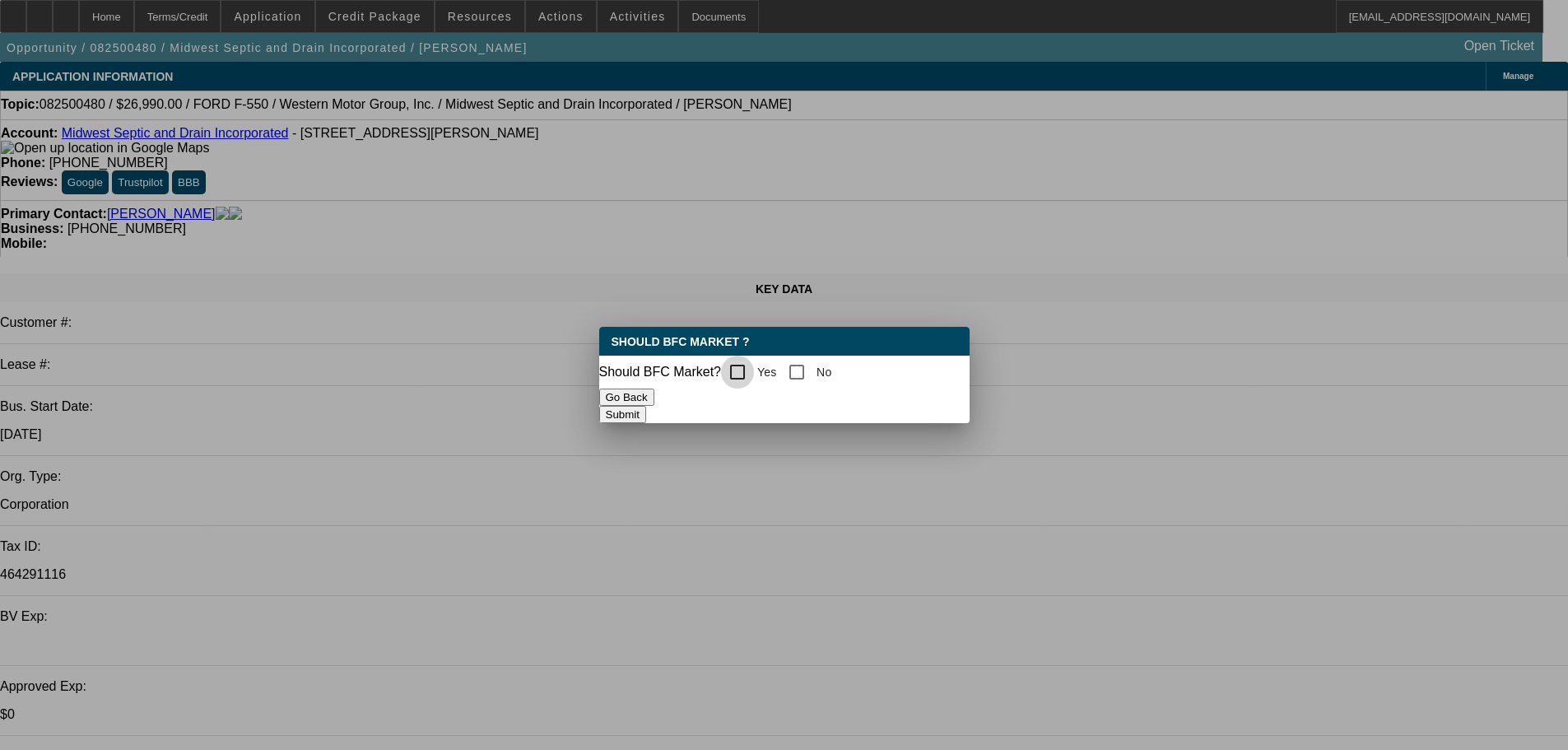
click at [744, 373] on input "Yes" at bounding box center [737, 372] width 33 height 33
checkbox input "true"
click at [647, 417] on button "Submit" at bounding box center [622, 414] width 47 height 17
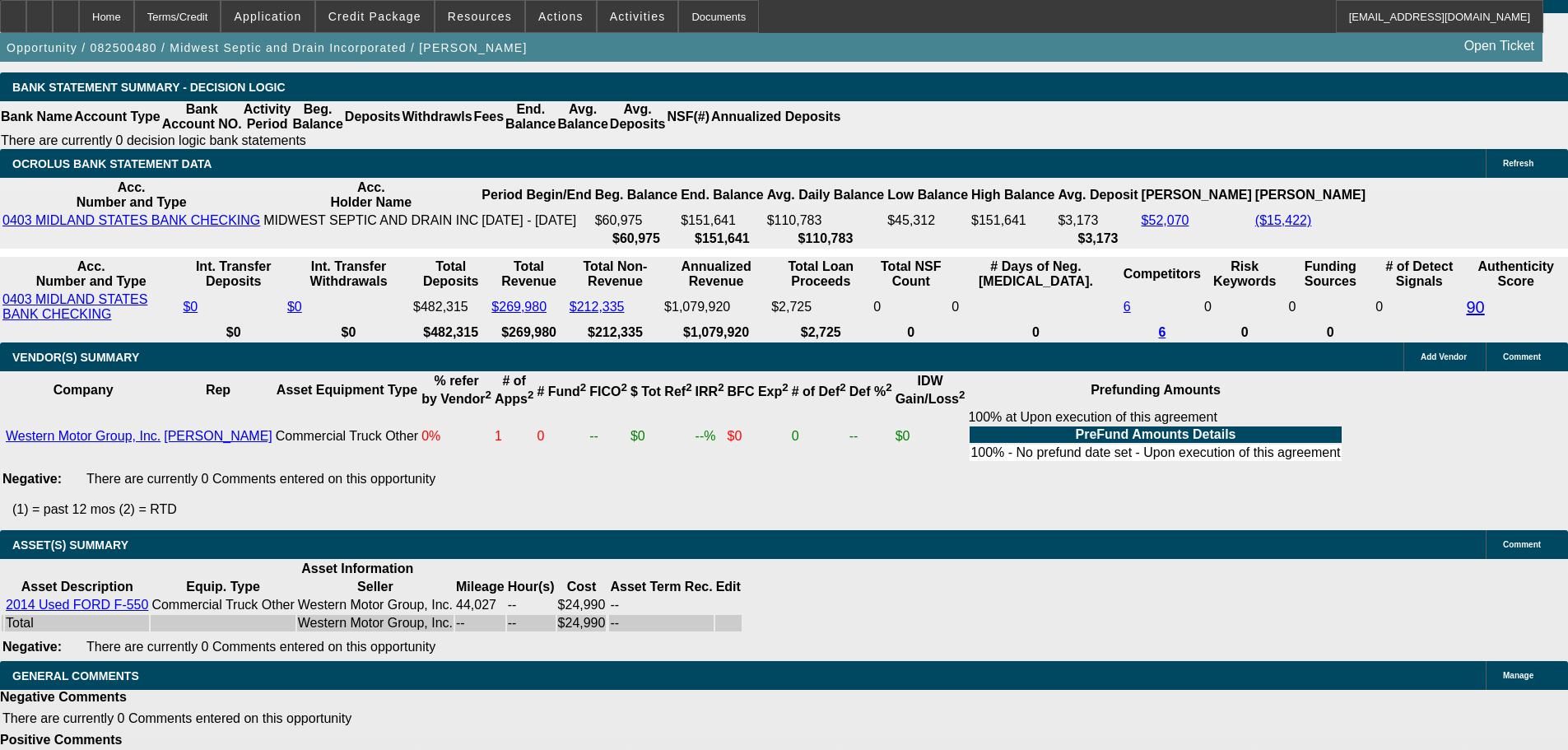
scroll to position [3069, 0]
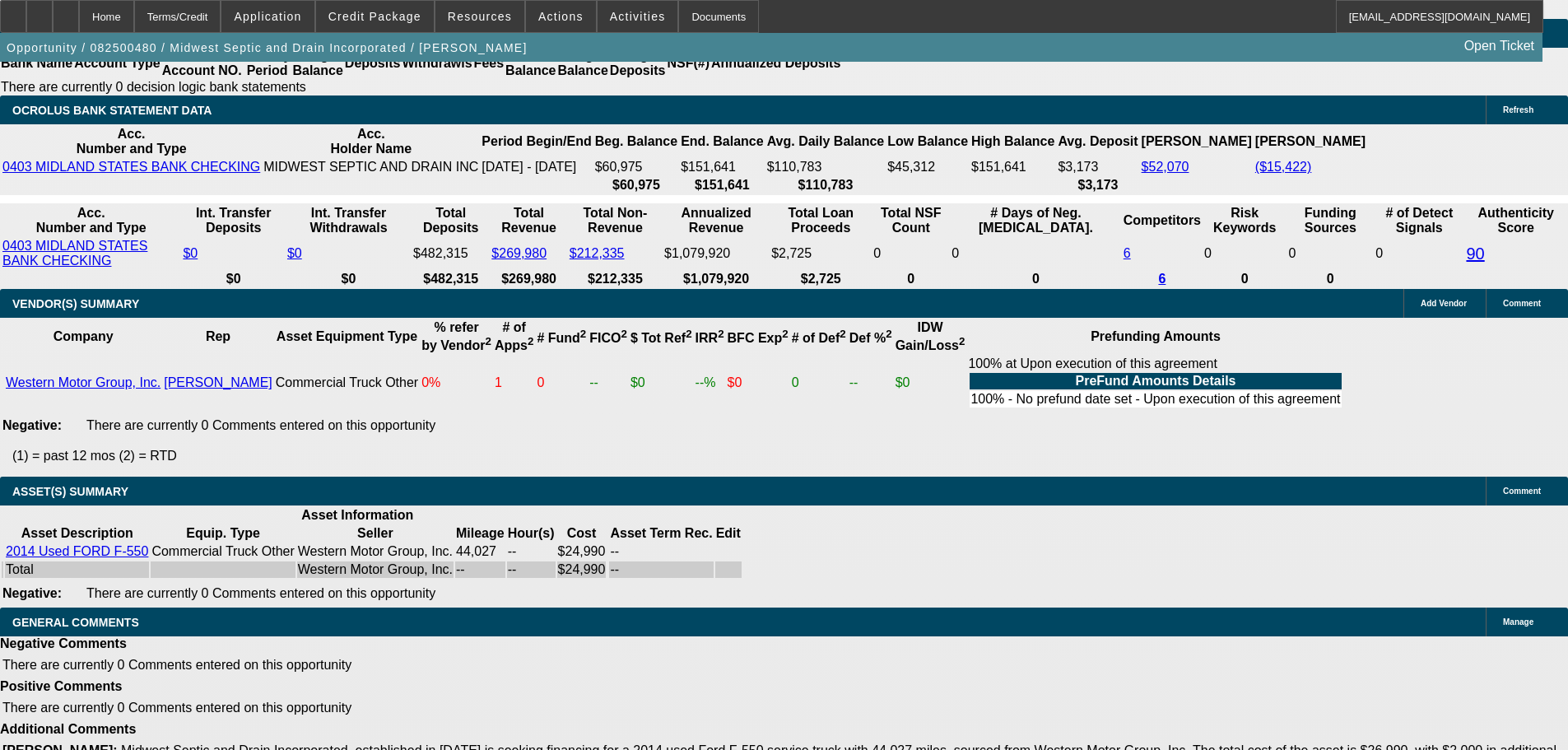
select select "6"
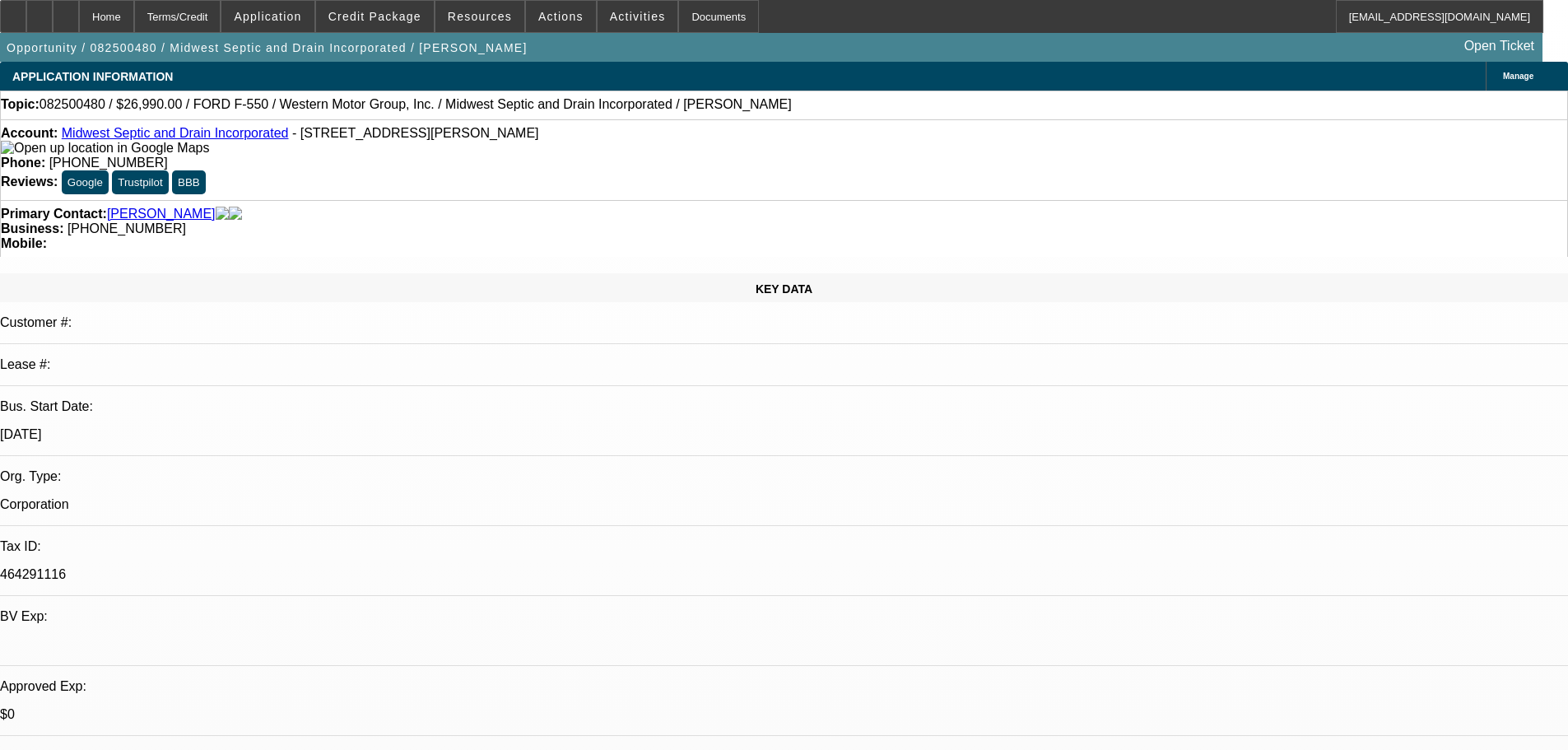
checkbox input "true"
drag, startPoint x: 1201, startPoint y: 234, endPoint x: 1208, endPoint y: 243, distance: 11.4
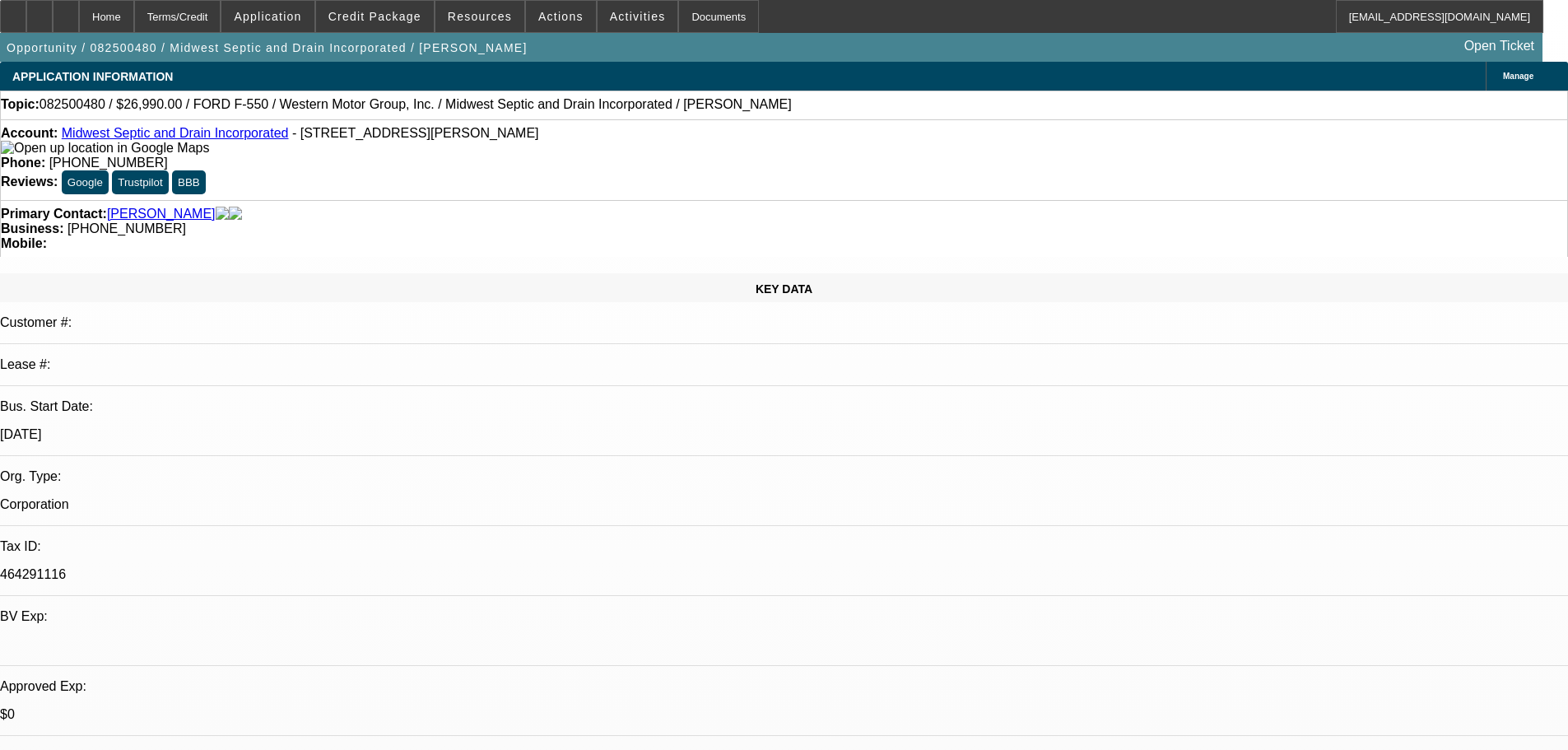
type textarea "Can you correct the SOS? Looks to be for a different business."
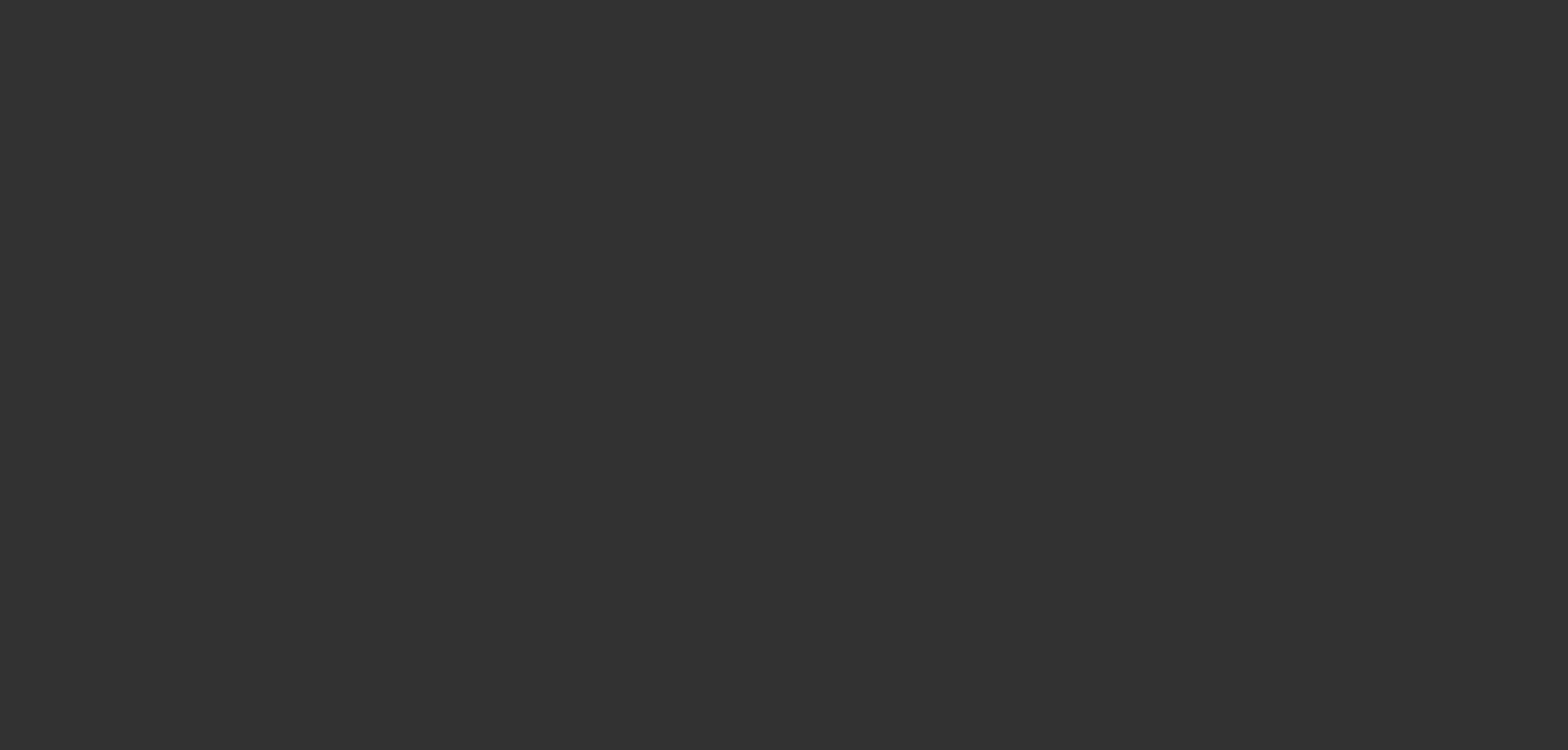
select select "0"
select select "6"
select select "0"
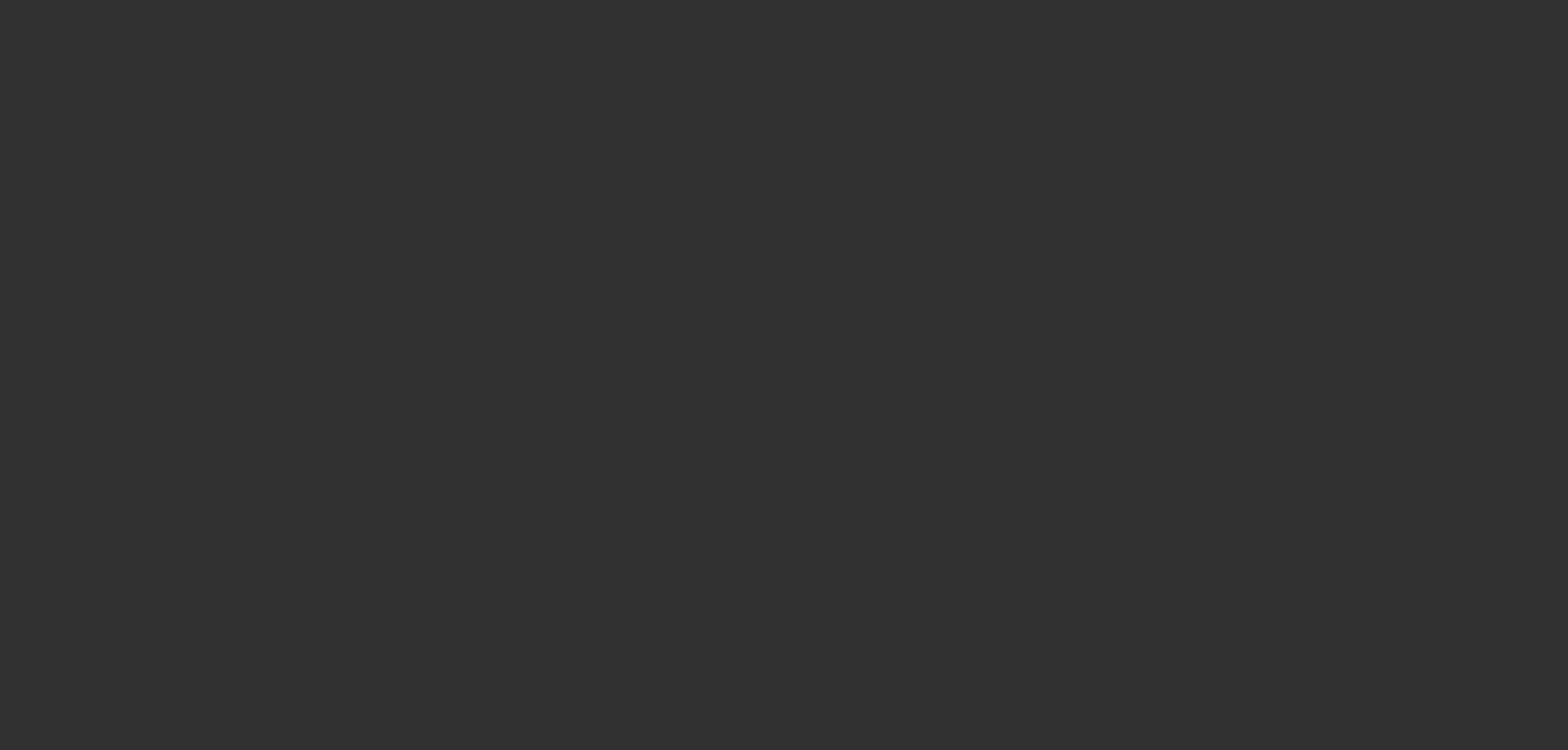
select select "0"
select select "6"
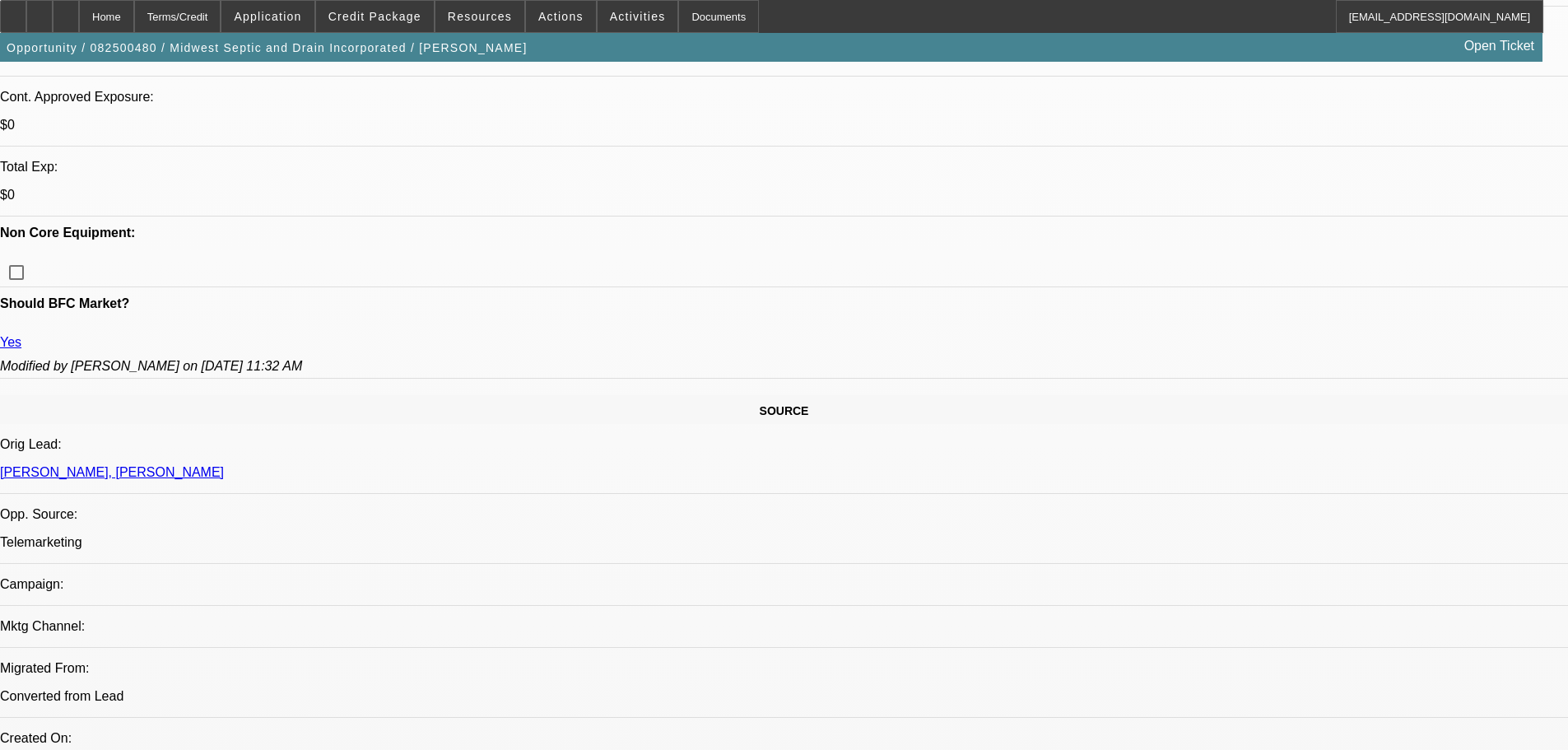
scroll to position [495, 0]
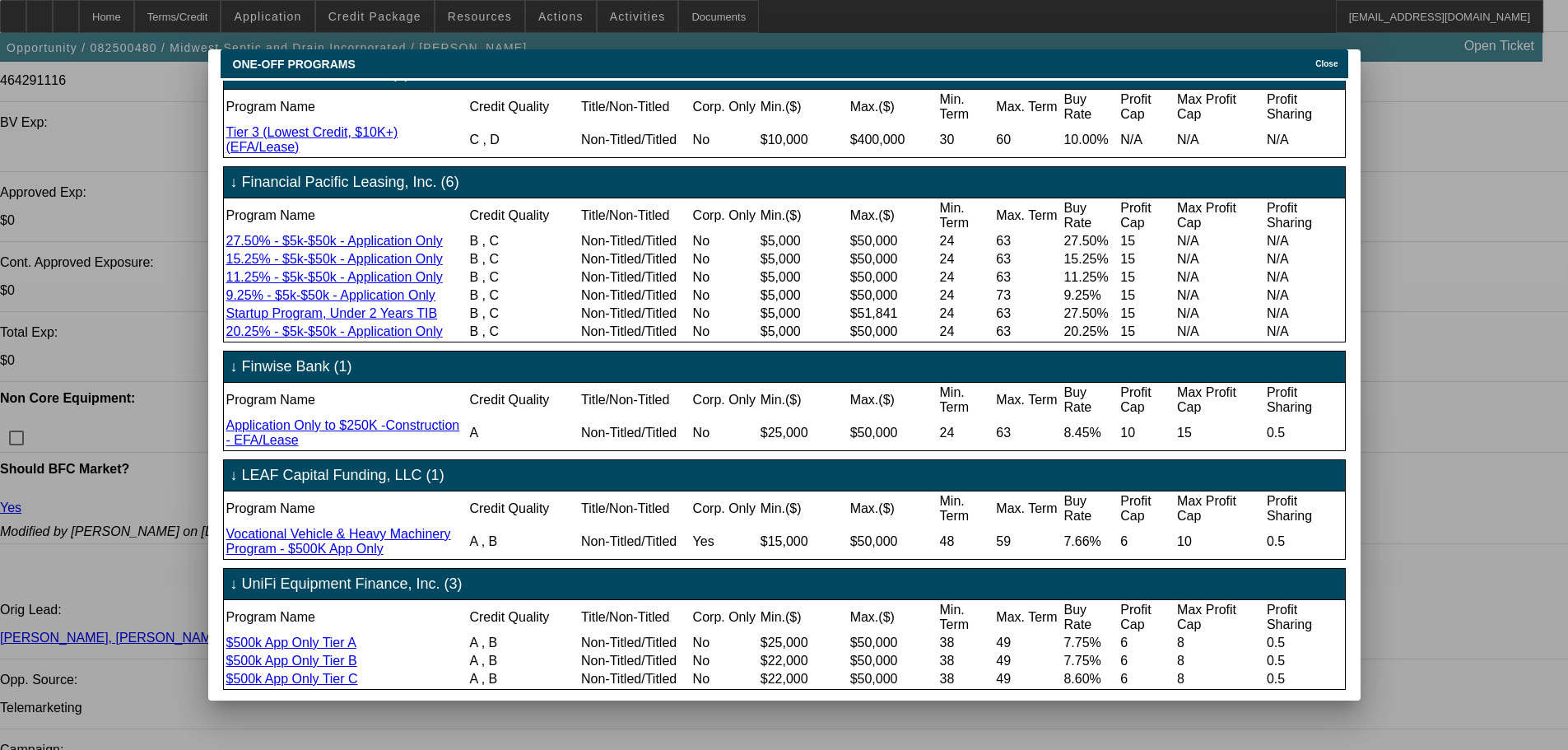
scroll to position [338, 0]
click at [1325, 59] on span "Close" at bounding box center [1326, 64] width 22 height 9
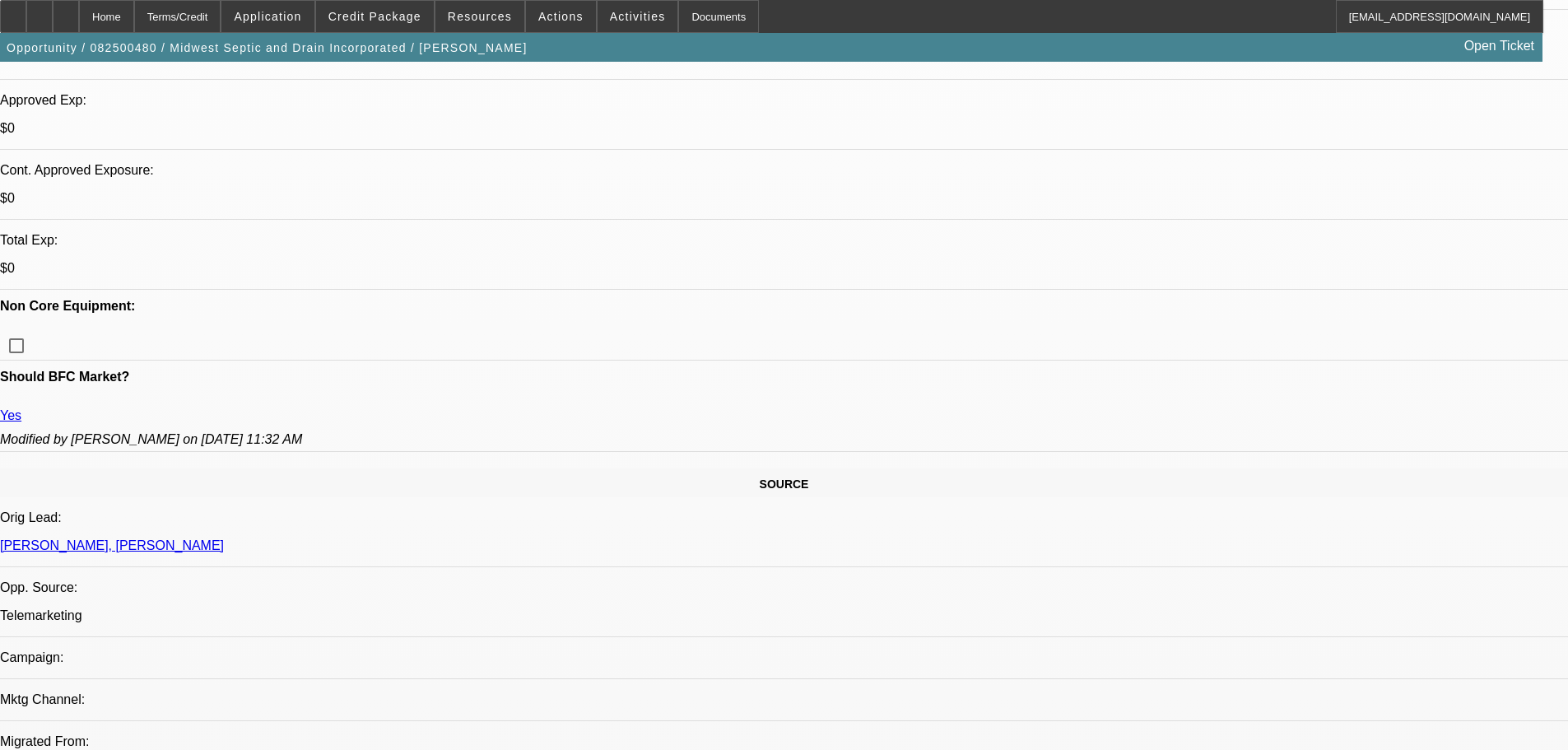
scroll to position [495, 0]
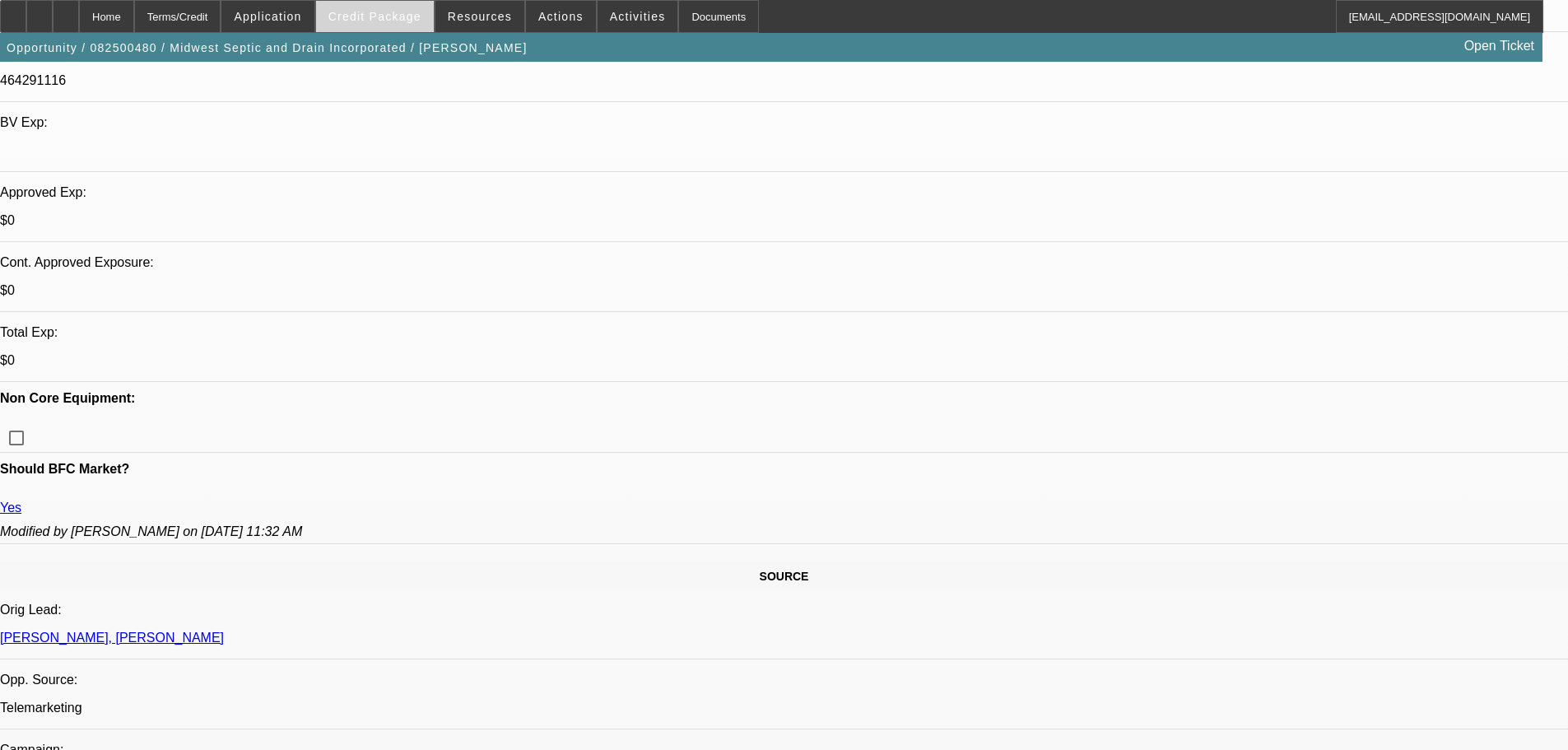
click at [381, 19] on span "Credit Package" at bounding box center [375, 16] width 93 height 13
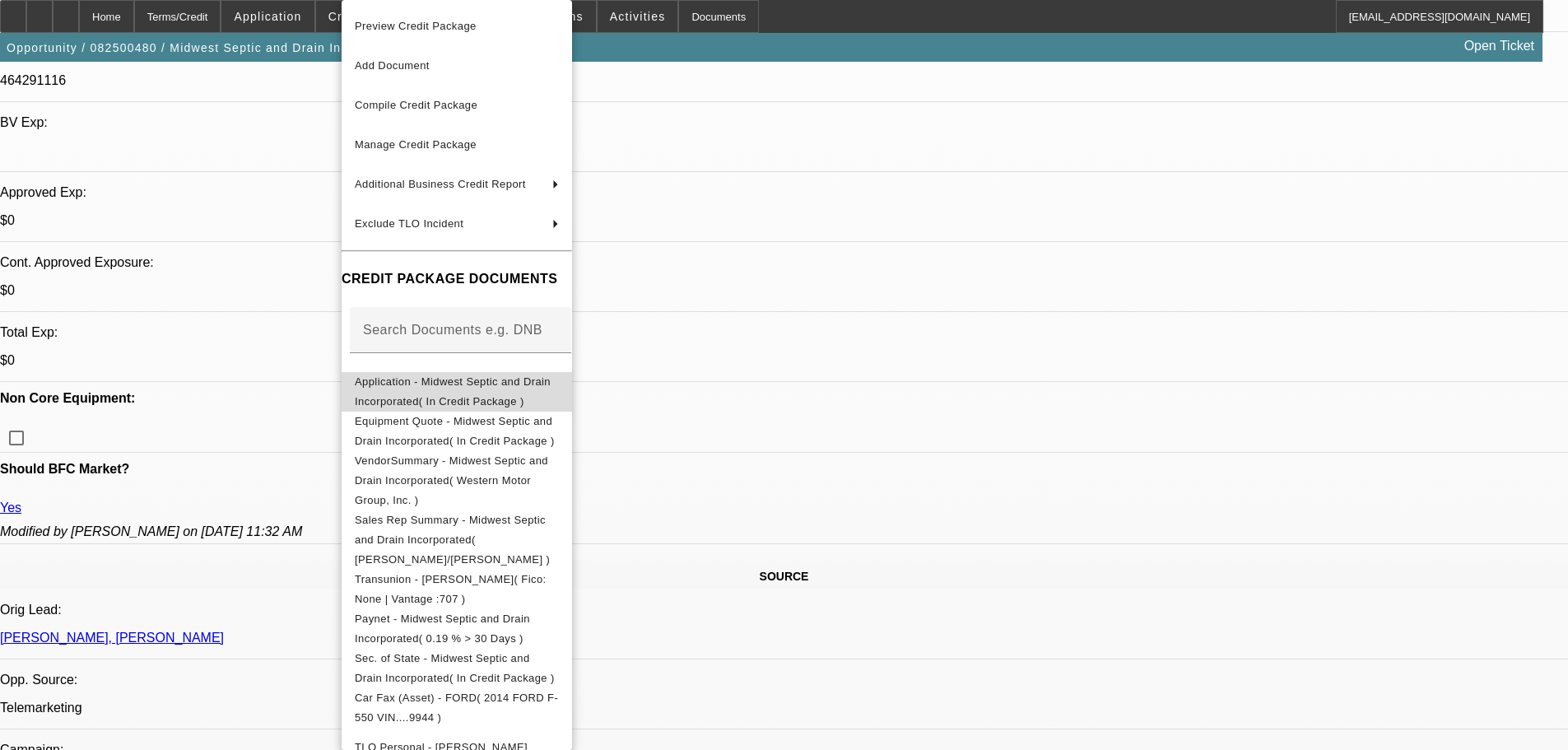
click at [416, 387] on span "Application - Midwest Septic and Drain Incorporated( In Credit Package )" at bounding box center [452, 392] width 196 height 32
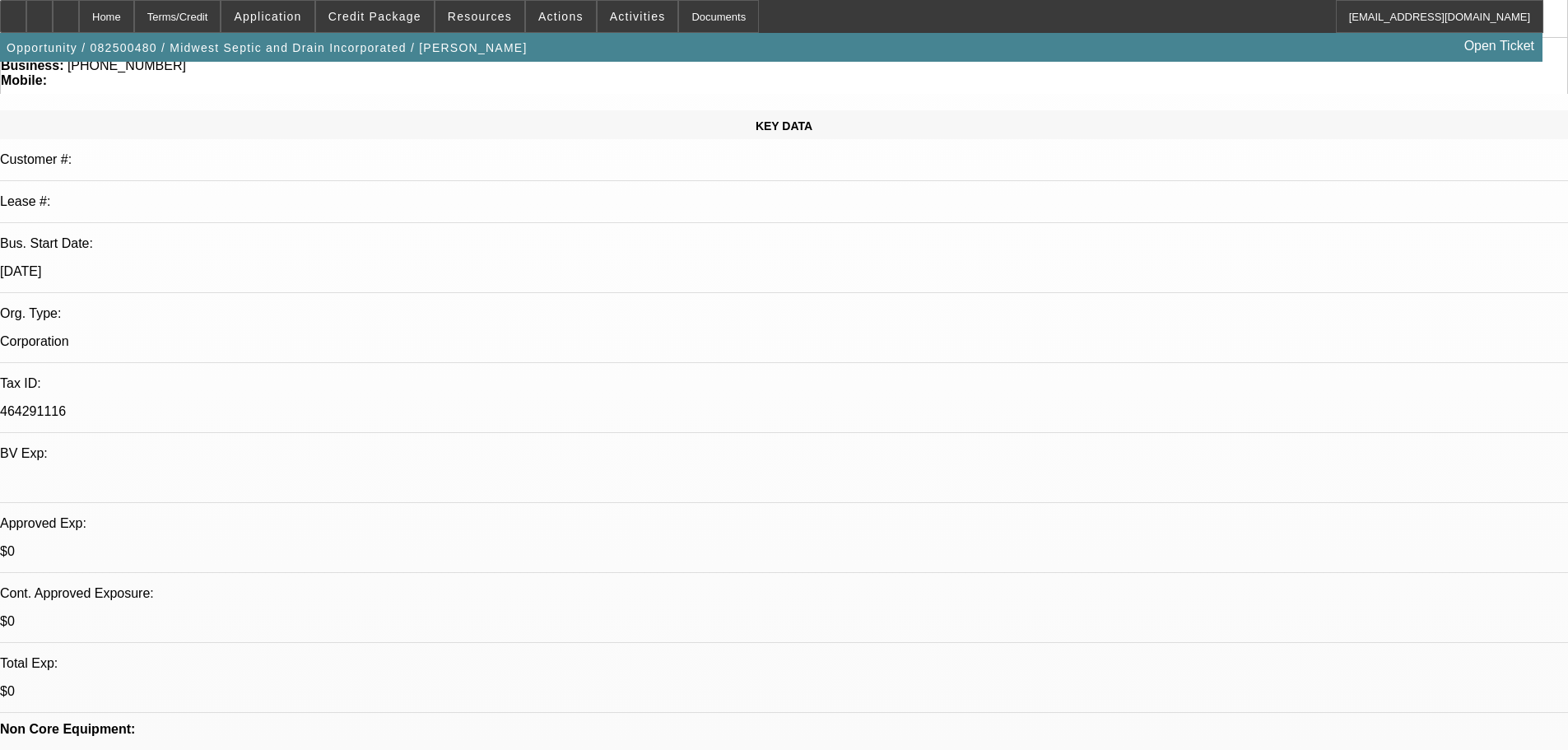
scroll to position [165, 0]
click at [378, 13] on span "Credit Package" at bounding box center [375, 16] width 93 height 13
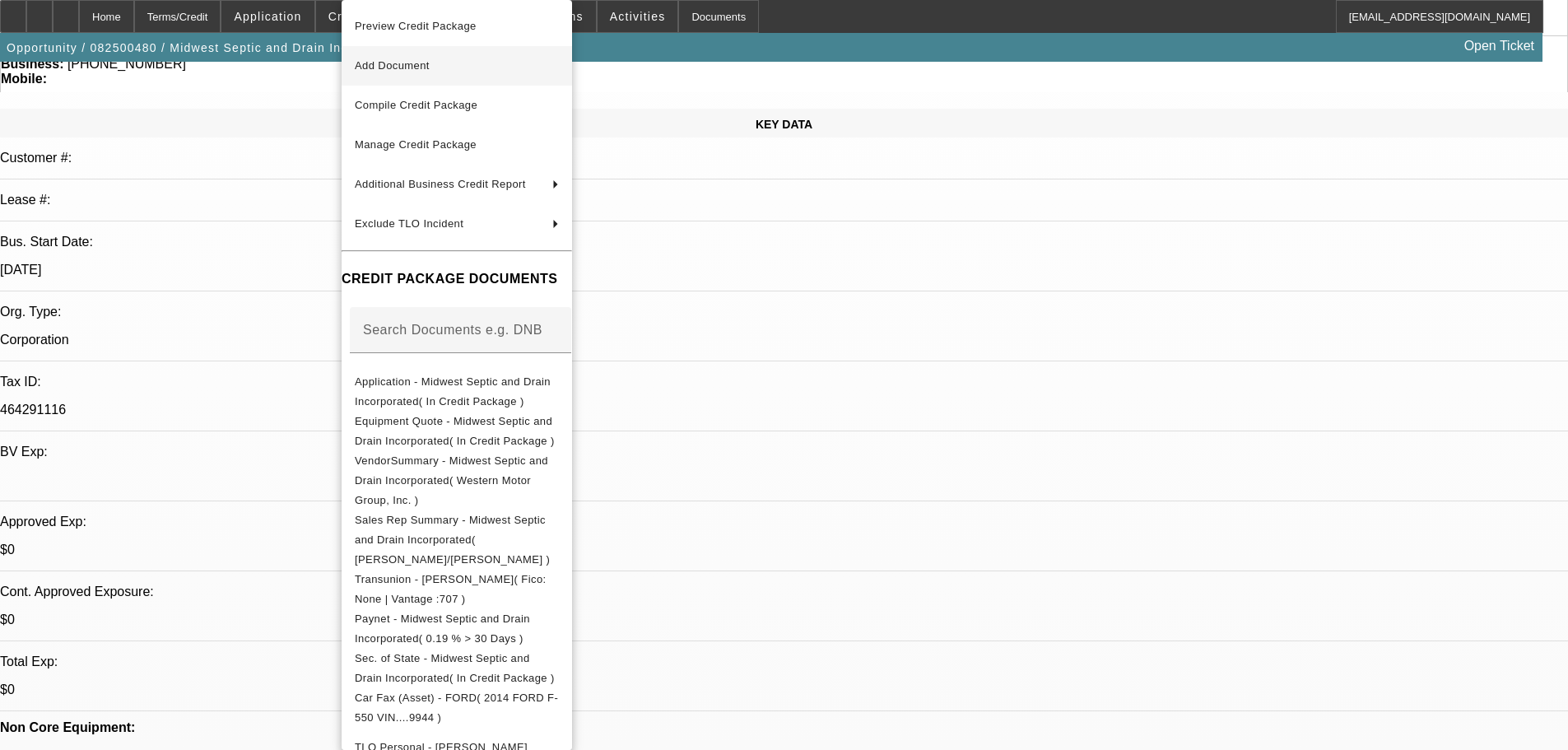
drag, startPoint x: 381, startPoint y: 19, endPoint x: 518, endPoint y: 70, distance: 146.2
click at [392, 27] on span "Preview Credit Package" at bounding box center [416, 26] width 122 height 13
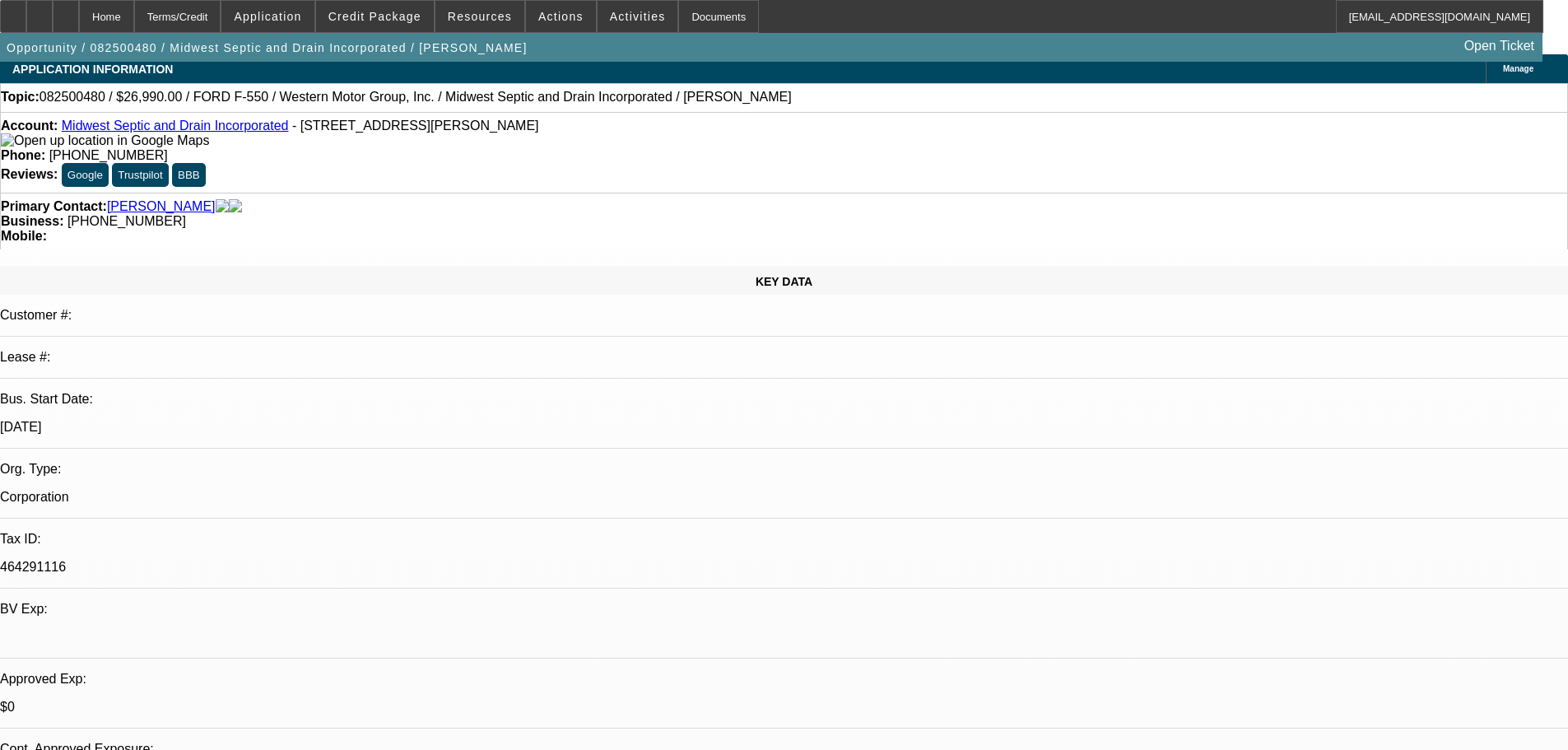
scroll to position [0, 0]
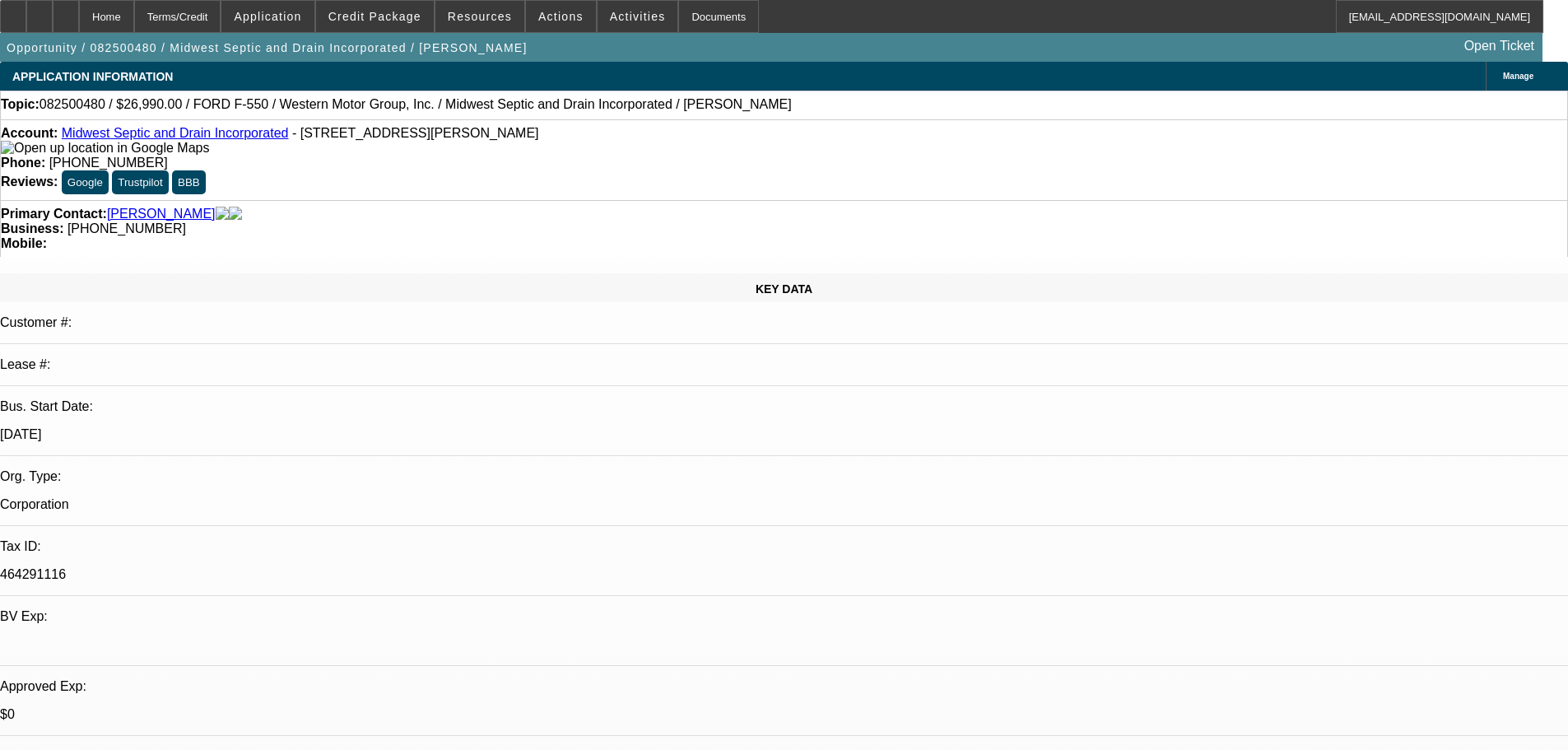
select select "0"
select select "6"
select select "0"
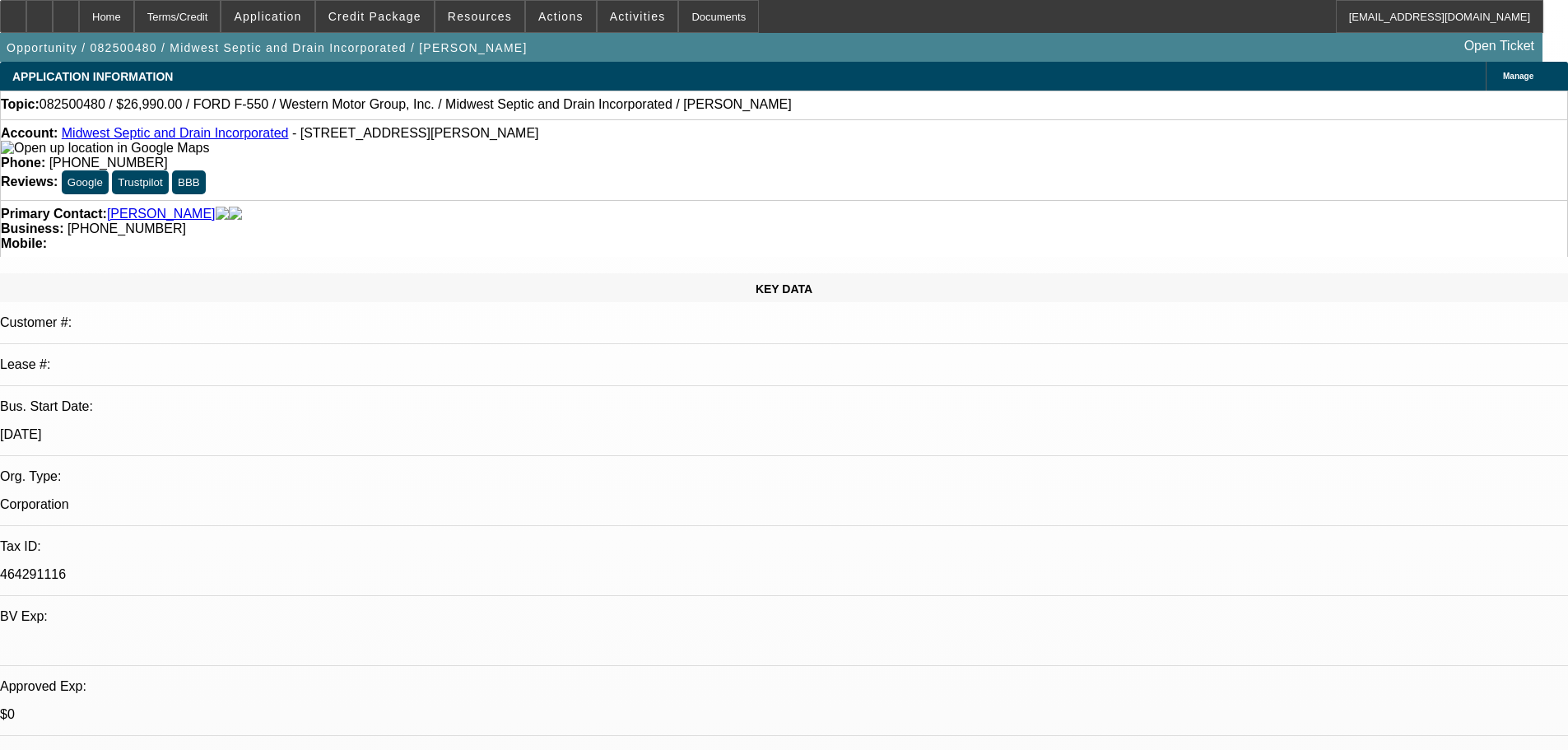
select select "0"
select select "6"
click at [66, 11] on icon at bounding box center [66, 11] width 0 height 0
select select "0"
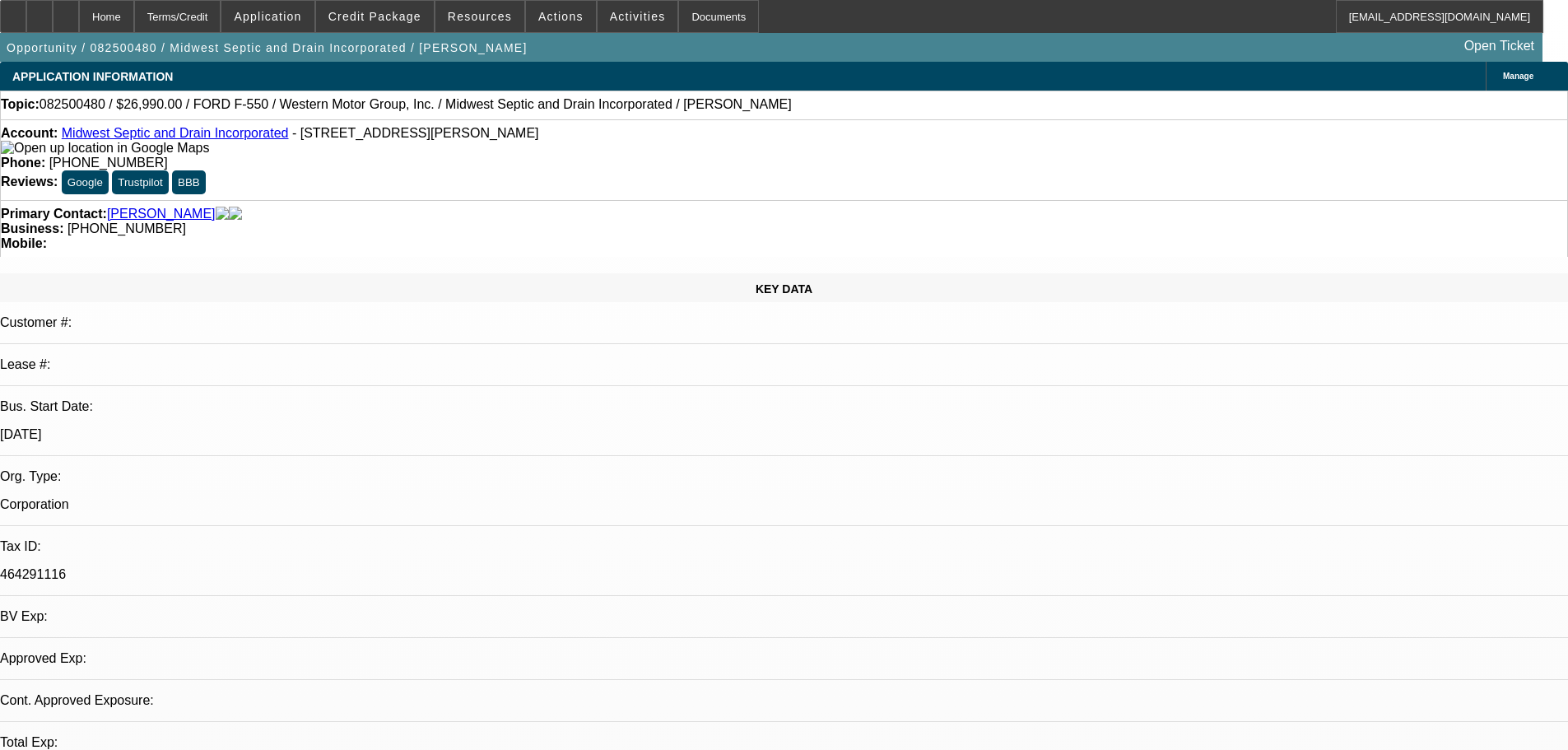
select select "0"
select select "6"
select select "0"
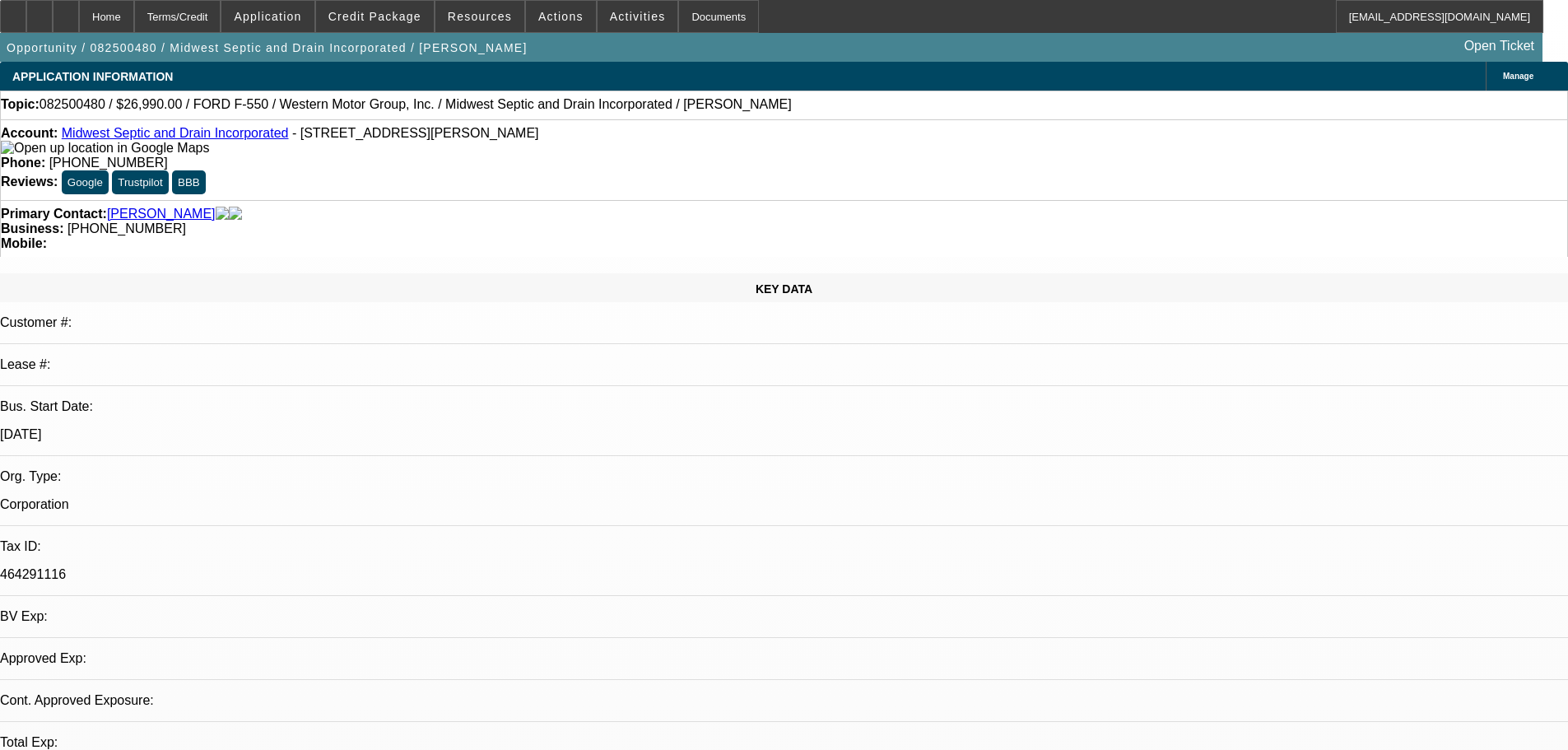
select select "0"
select select "6"
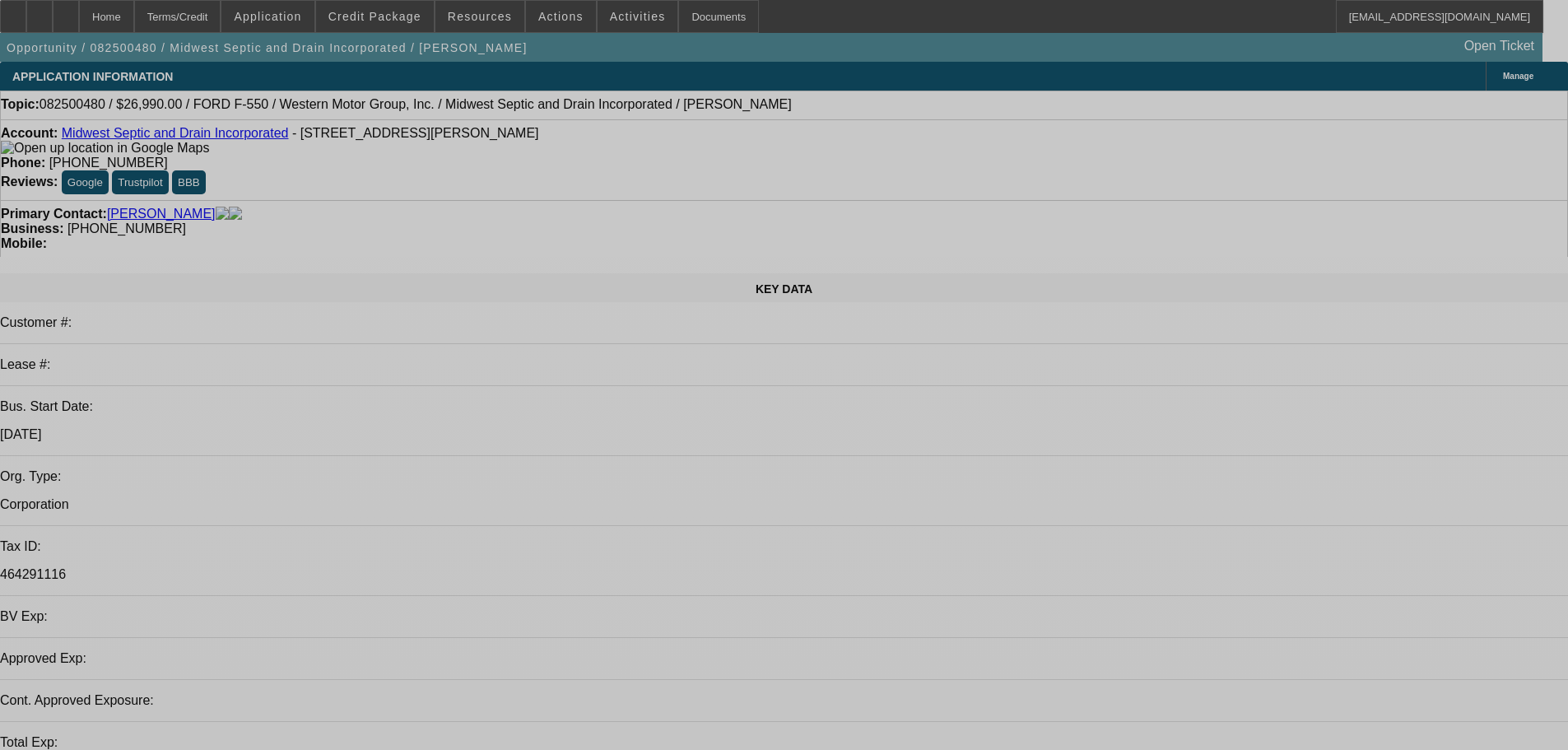
select select "0"
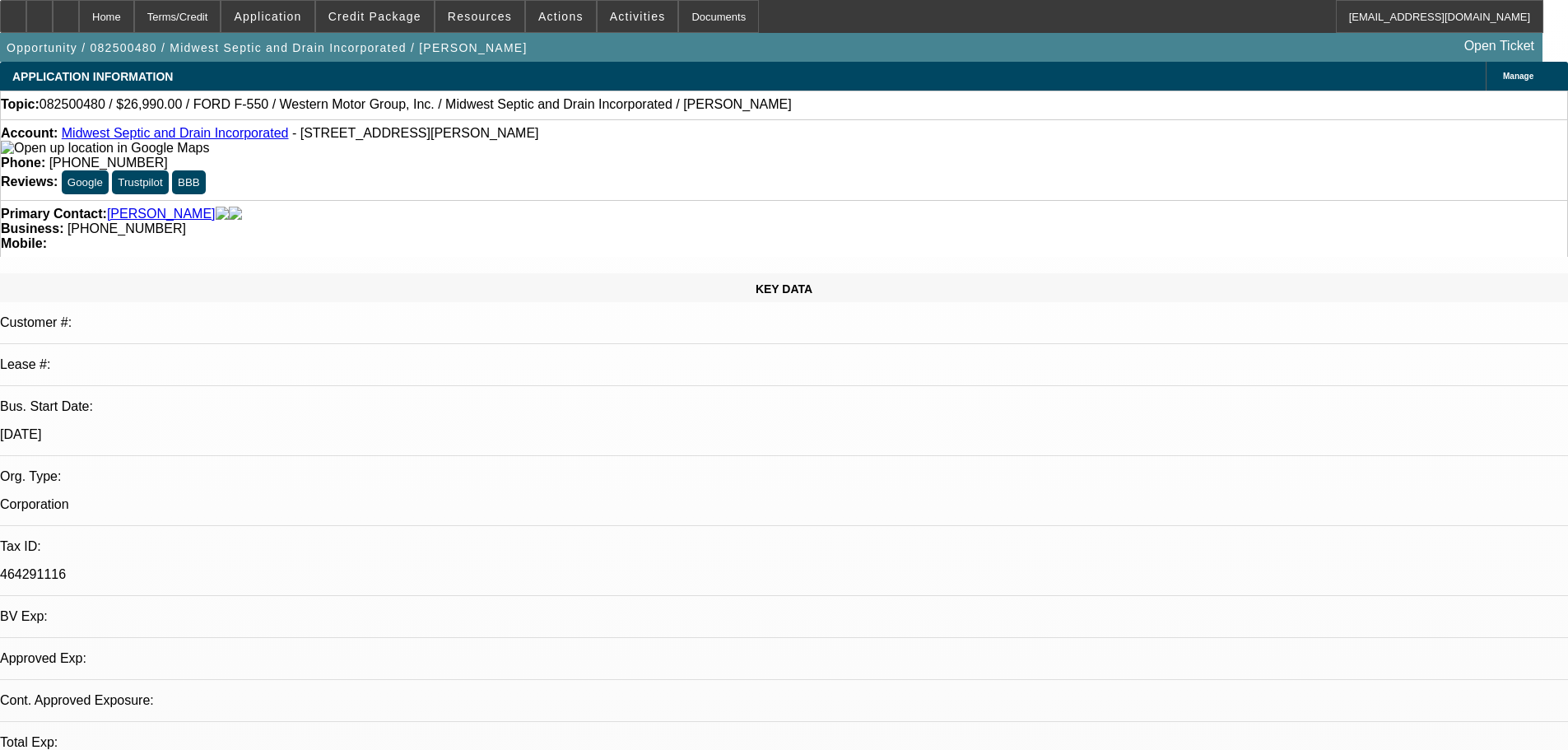
select select "0"
select select "6"
select select "0"
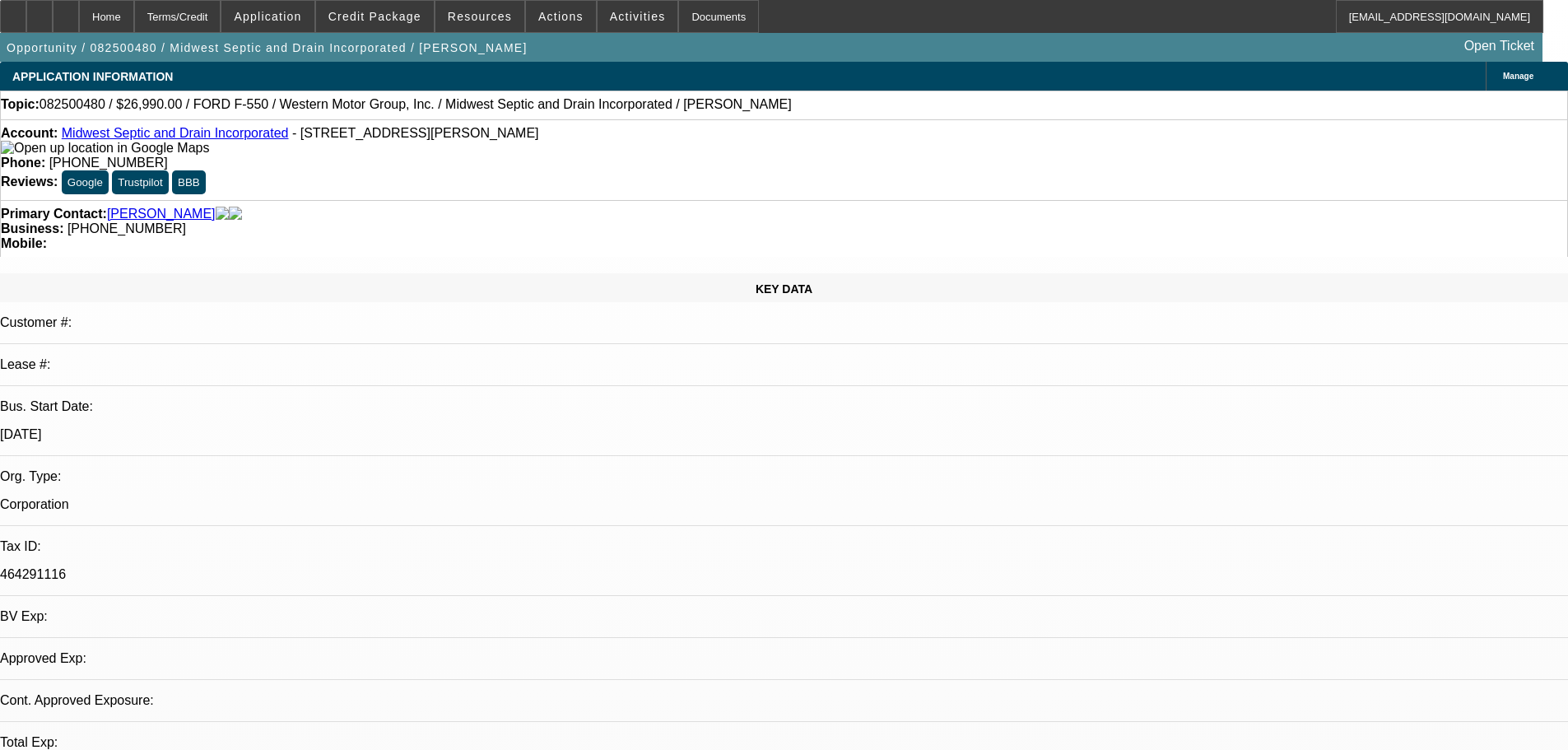
select select "0"
select select "6"
click at [372, 25] on span at bounding box center [374, 16] width 117 height 39
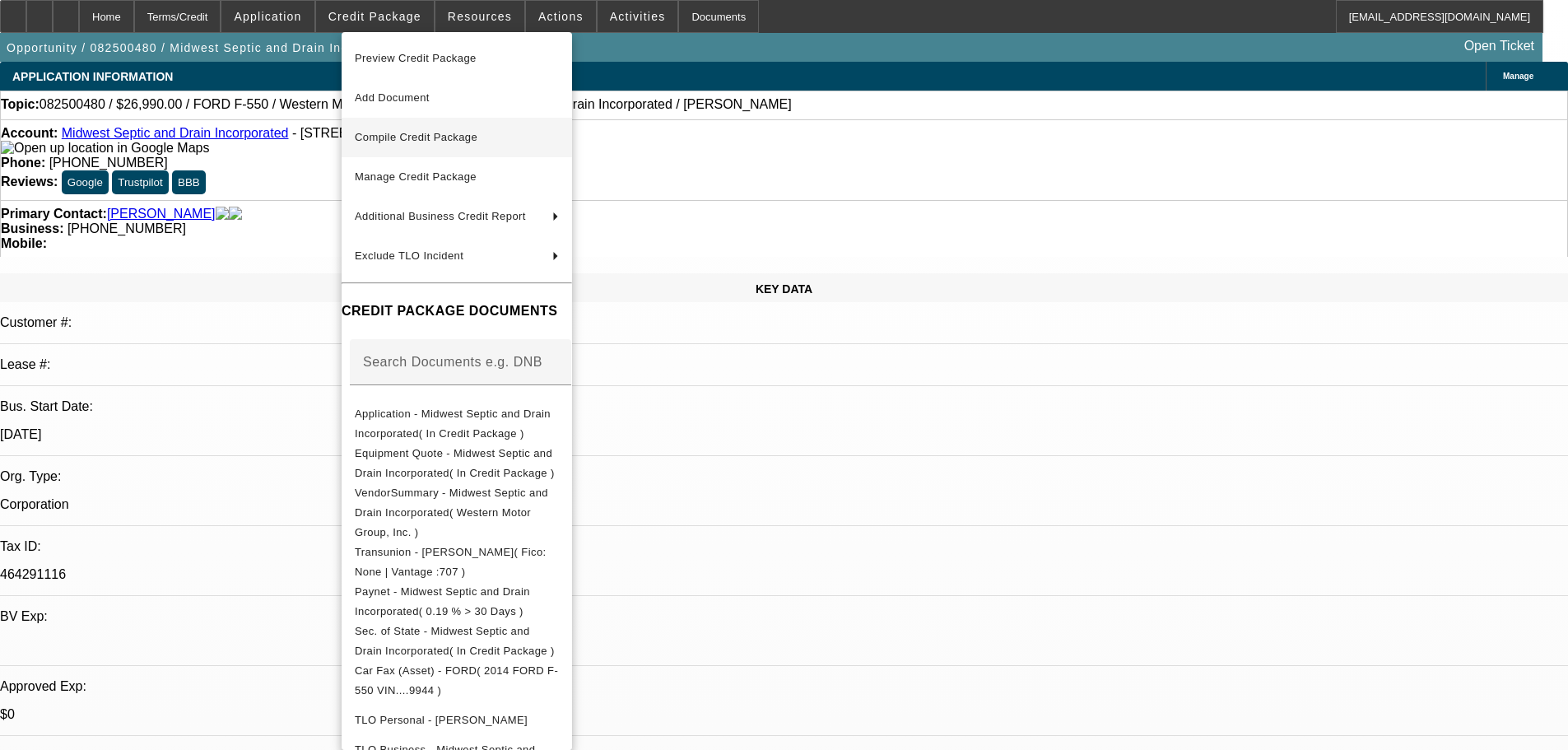
click at [431, 140] on span "Compile Credit Package" at bounding box center [416, 137] width 123 height 13
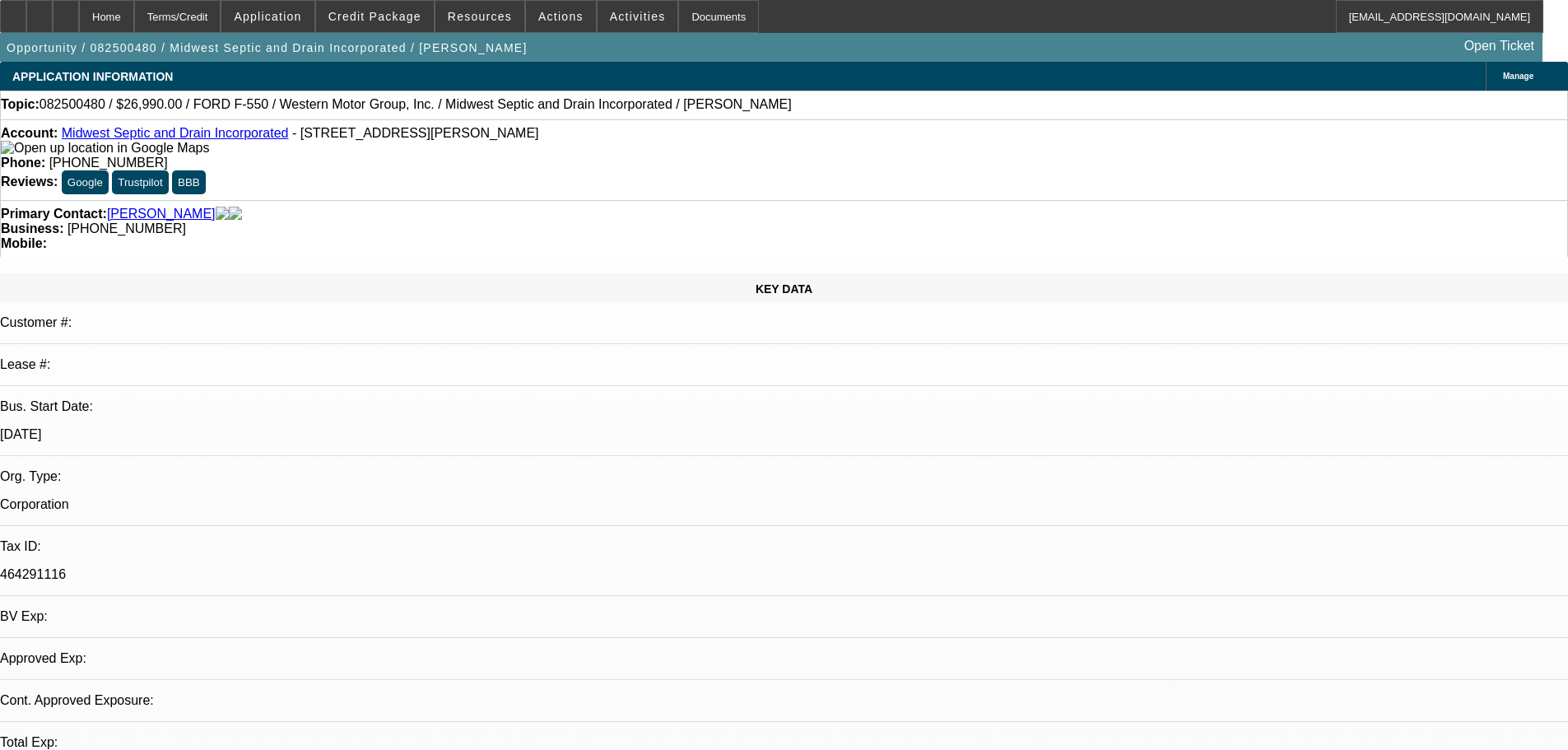
select select "0"
select select "6"
select select "0"
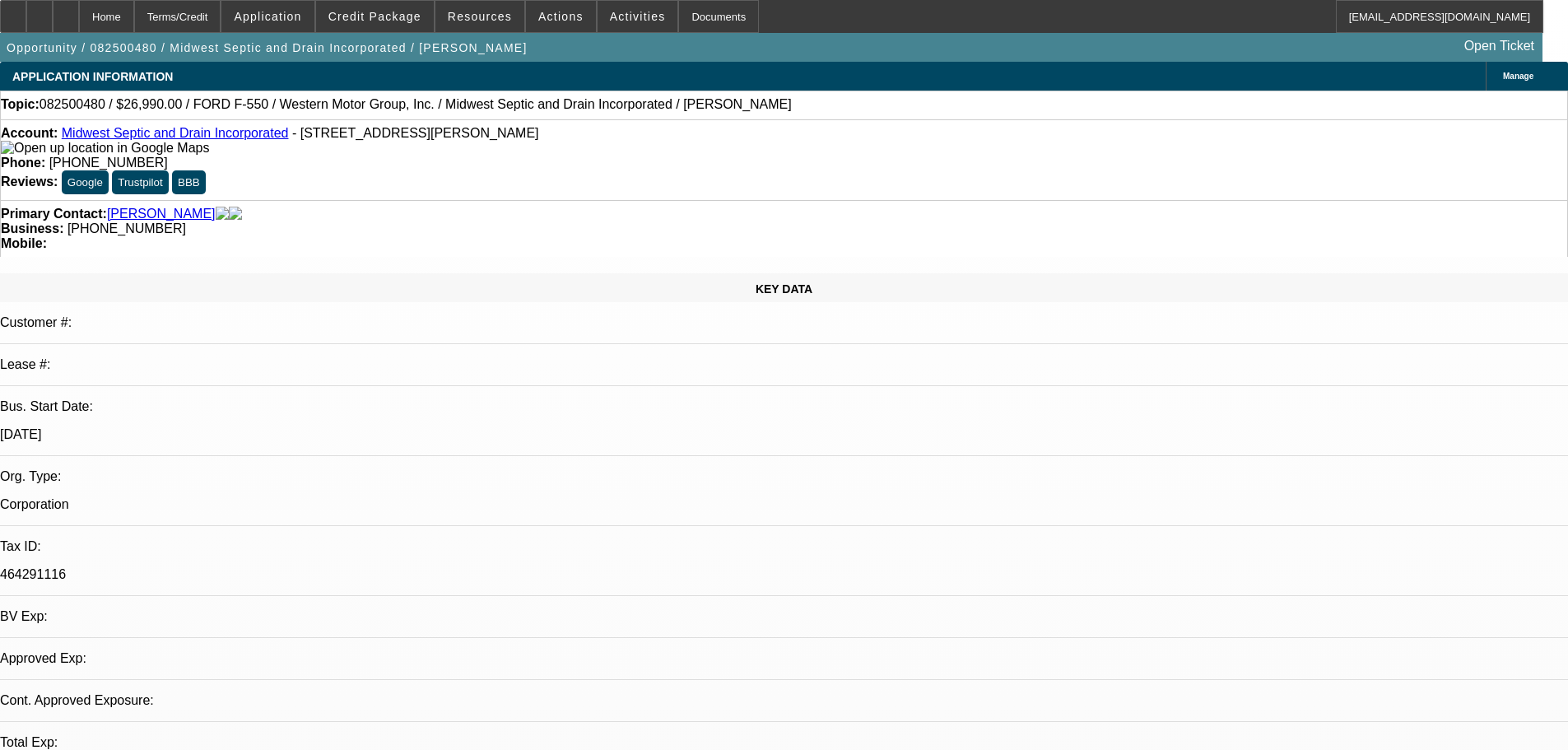
select select "0"
select select "6"
click at [389, 22] on span "Credit Package" at bounding box center [375, 16] width 93 height 13
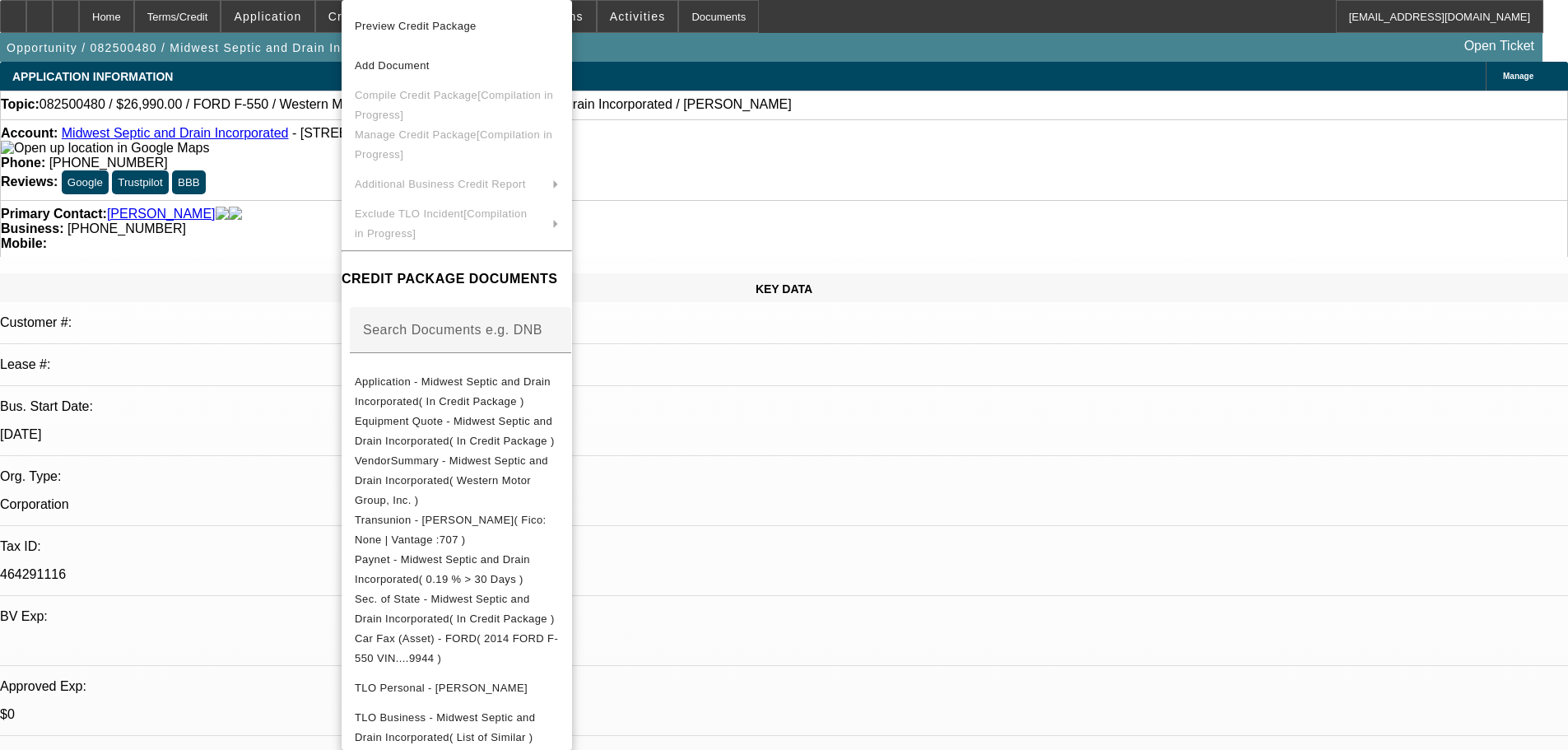
click at [307, 175] on div at bounding box center [784, 375] width 1568 height 750
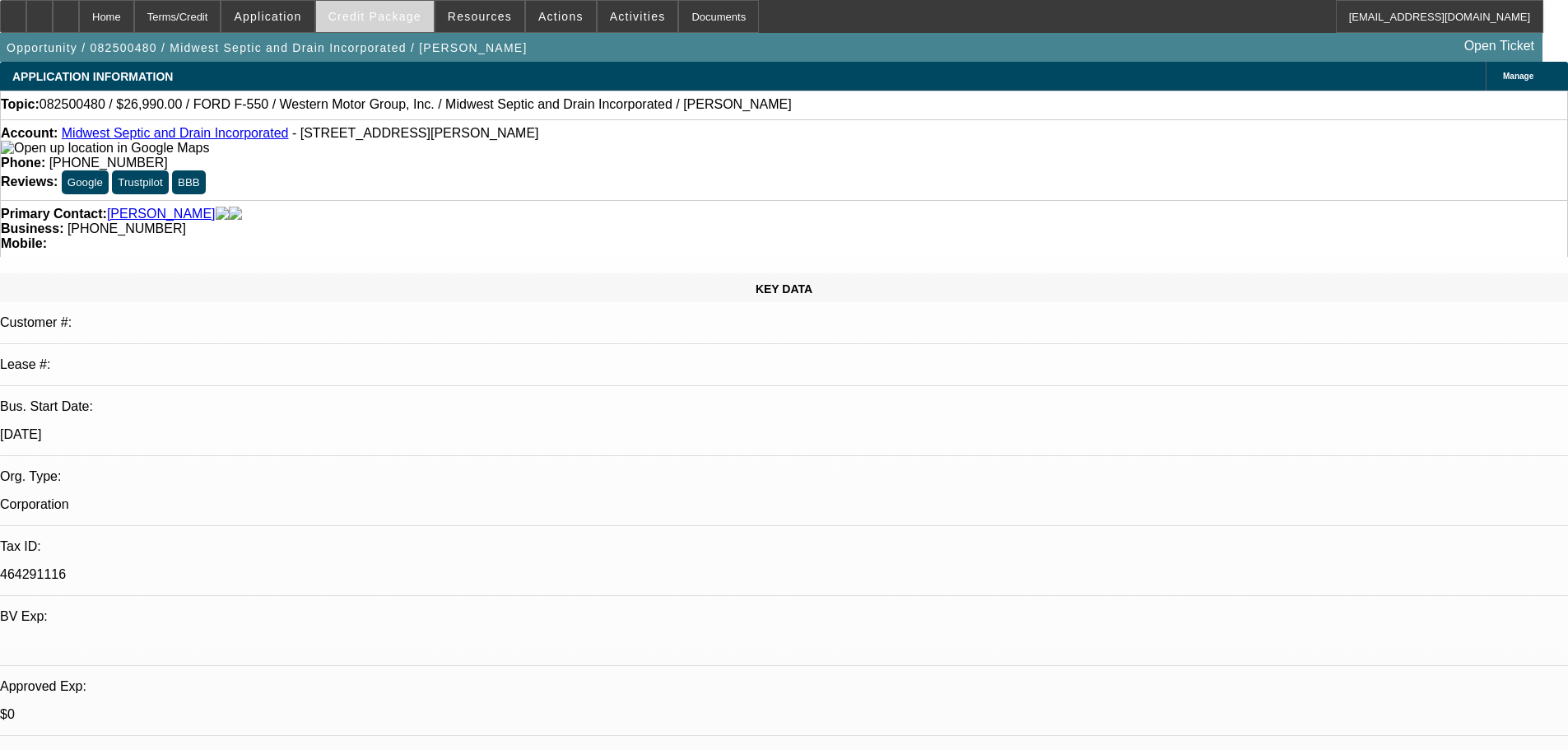
click at [372, 12] on span "Credit Package" at bounding box center [375, 16] width 93 height 13
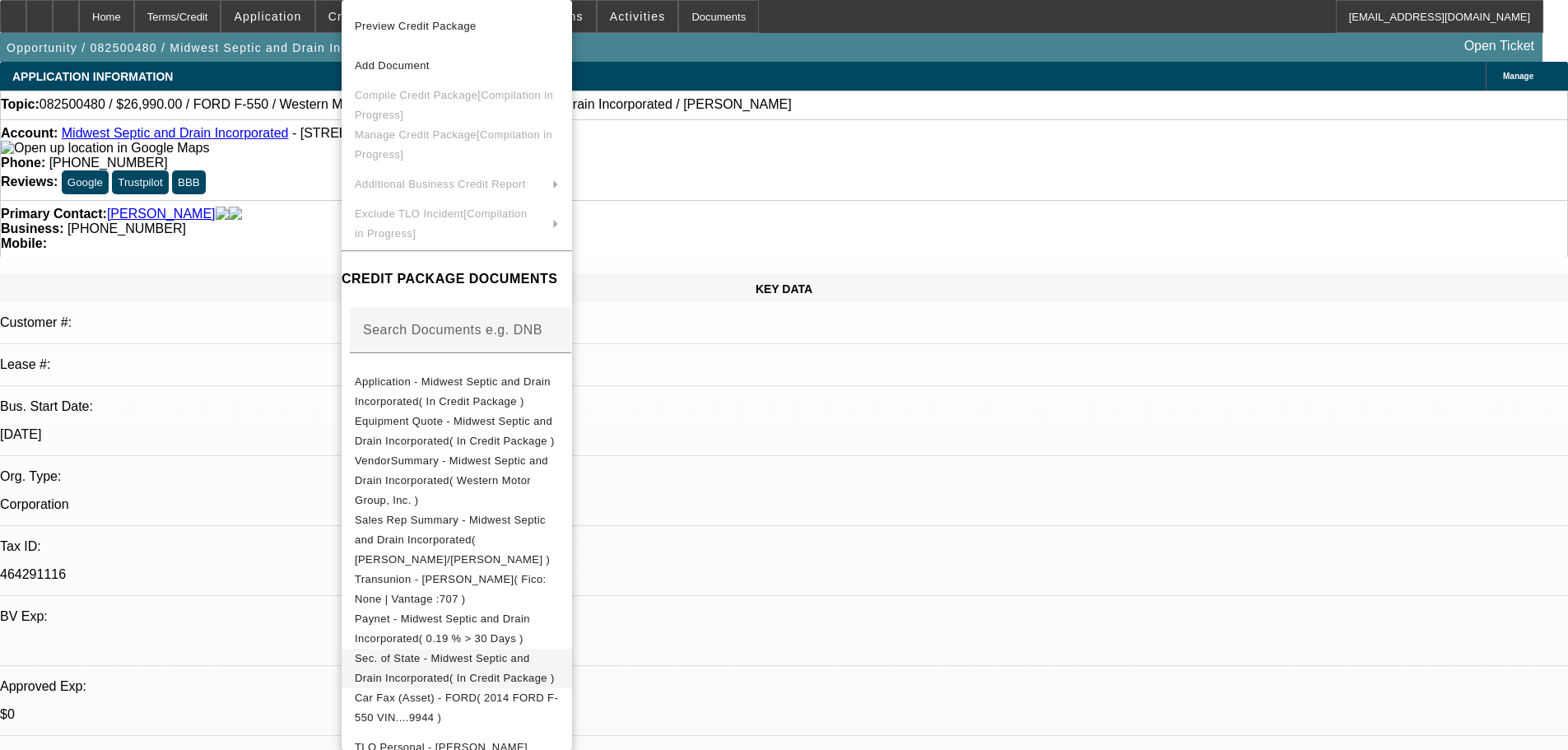
click at [451, 649] on span "Sec. of State - Midwest Septic and Drain Incorporated( In Credit Package )" at bounding box center [457, 668] width 204 height 39
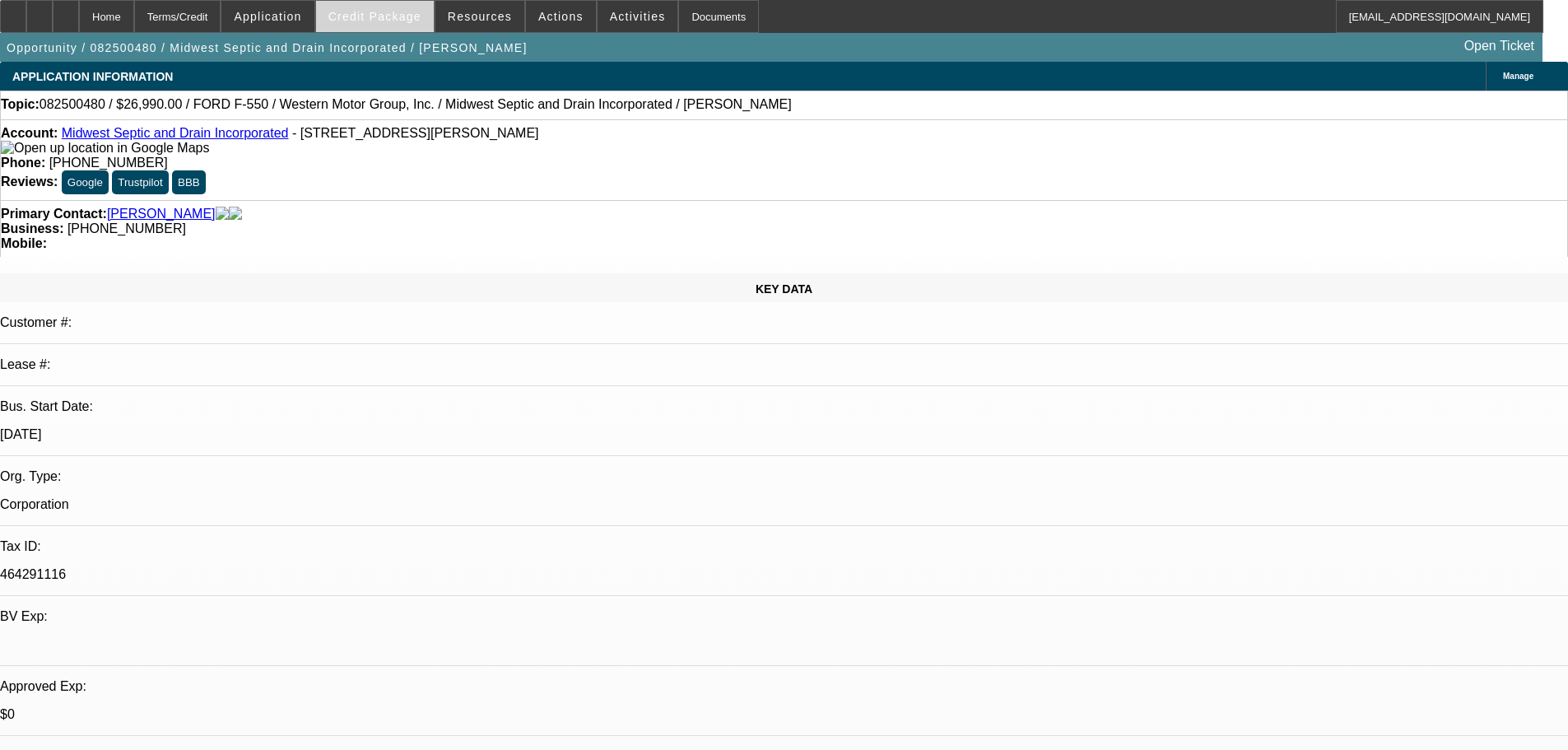
click at [397, 30] on div "Home Terms/Credit Application Credit Package Resources Actions Activities Docum…" at bounding box center [784, 30] width 1568 height 62
click at [388, 19] on span "Credit Package" at bounding box center [375, 16] width 93 height 13
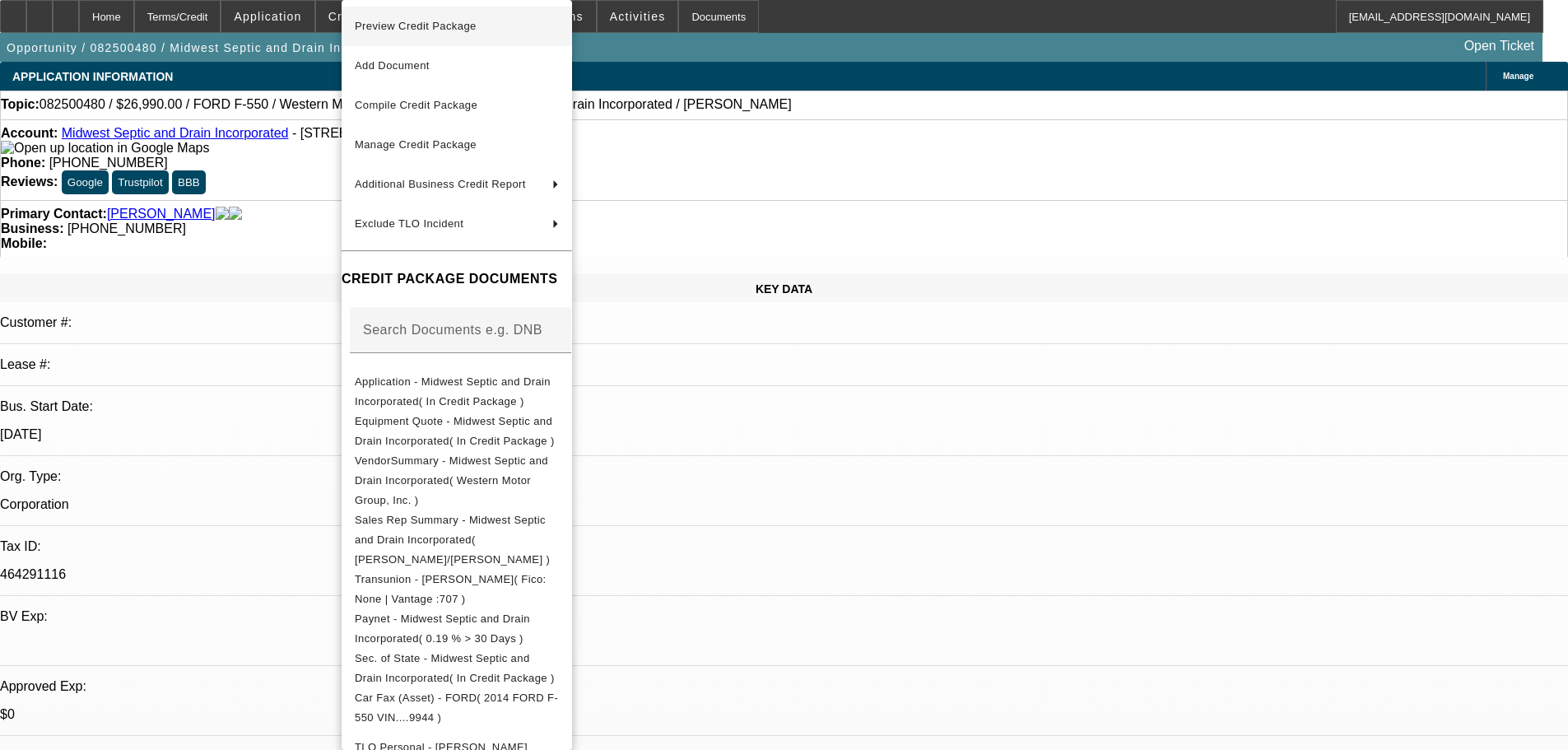
click at [388, 29] on span "Preview Credit Package" at bounding box center [416, 26] width 122 height 13
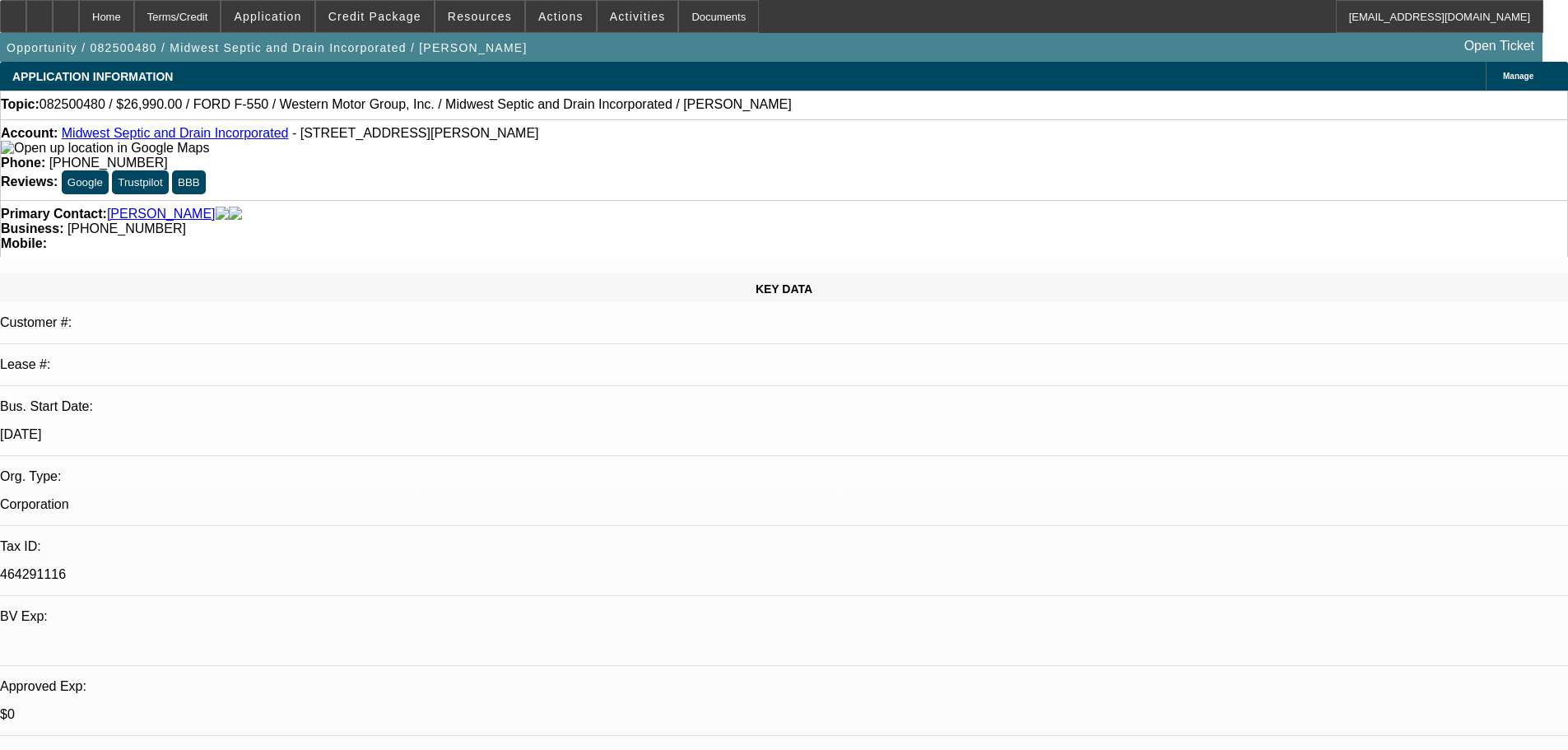
type textarea "RESTRICTED FORD TRUCK, LONG TERM, LOW RATE. IF A SORUCES DO NOT TAKE THE DEAL, …"
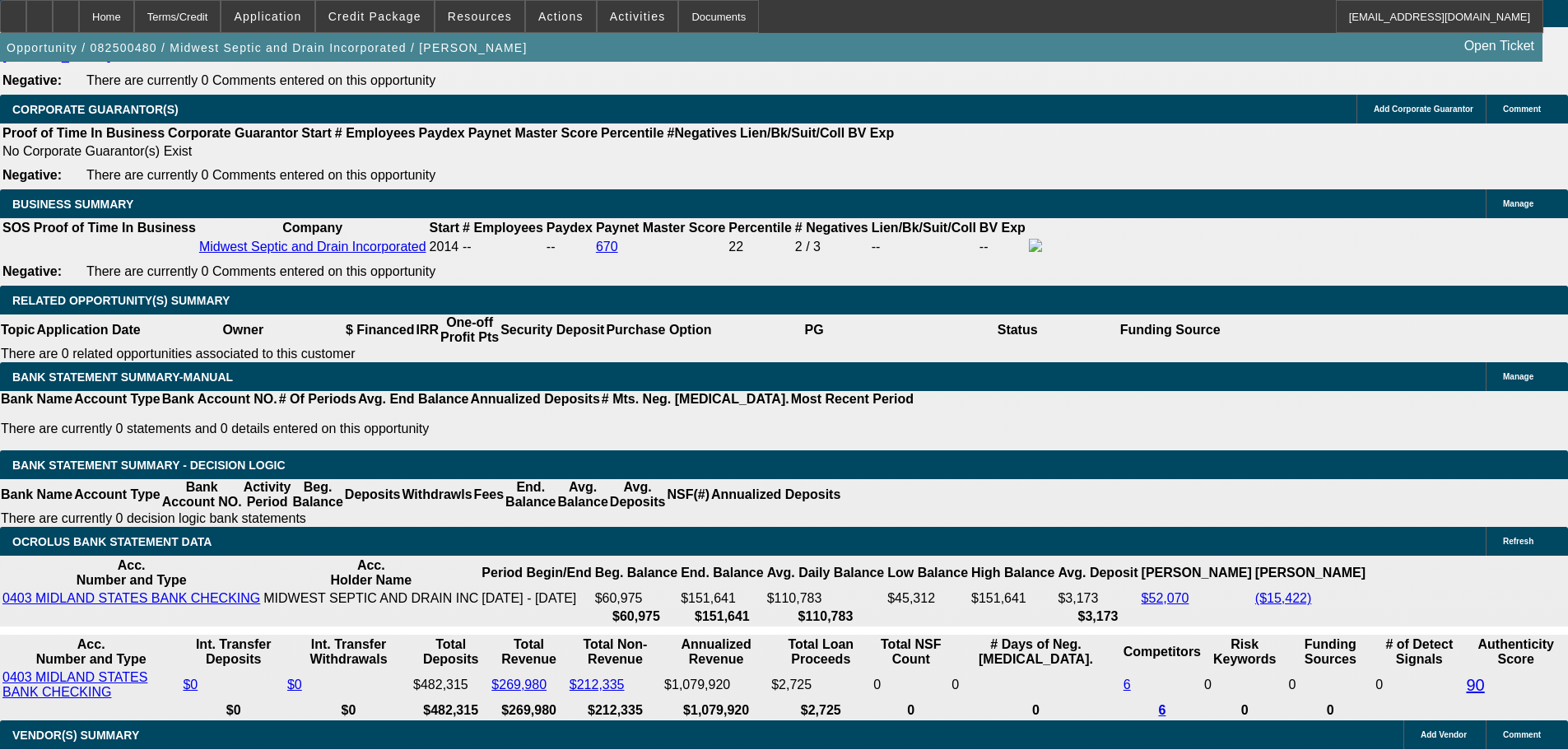
scroll to position [2471, 0]
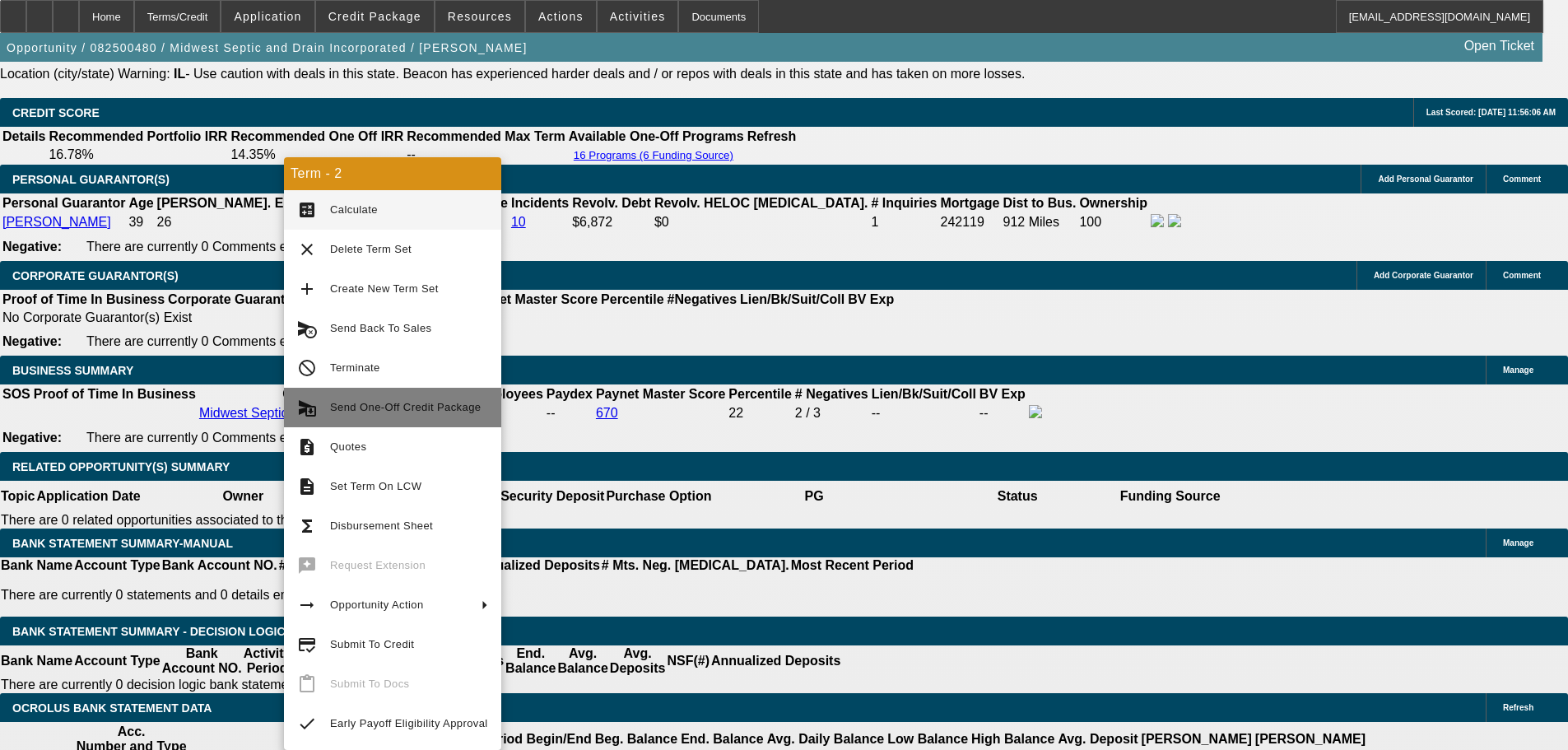
click at [399, 414] on span "Send One-Off Credit Package" at bounding box center [409, 408] width 158 height 20
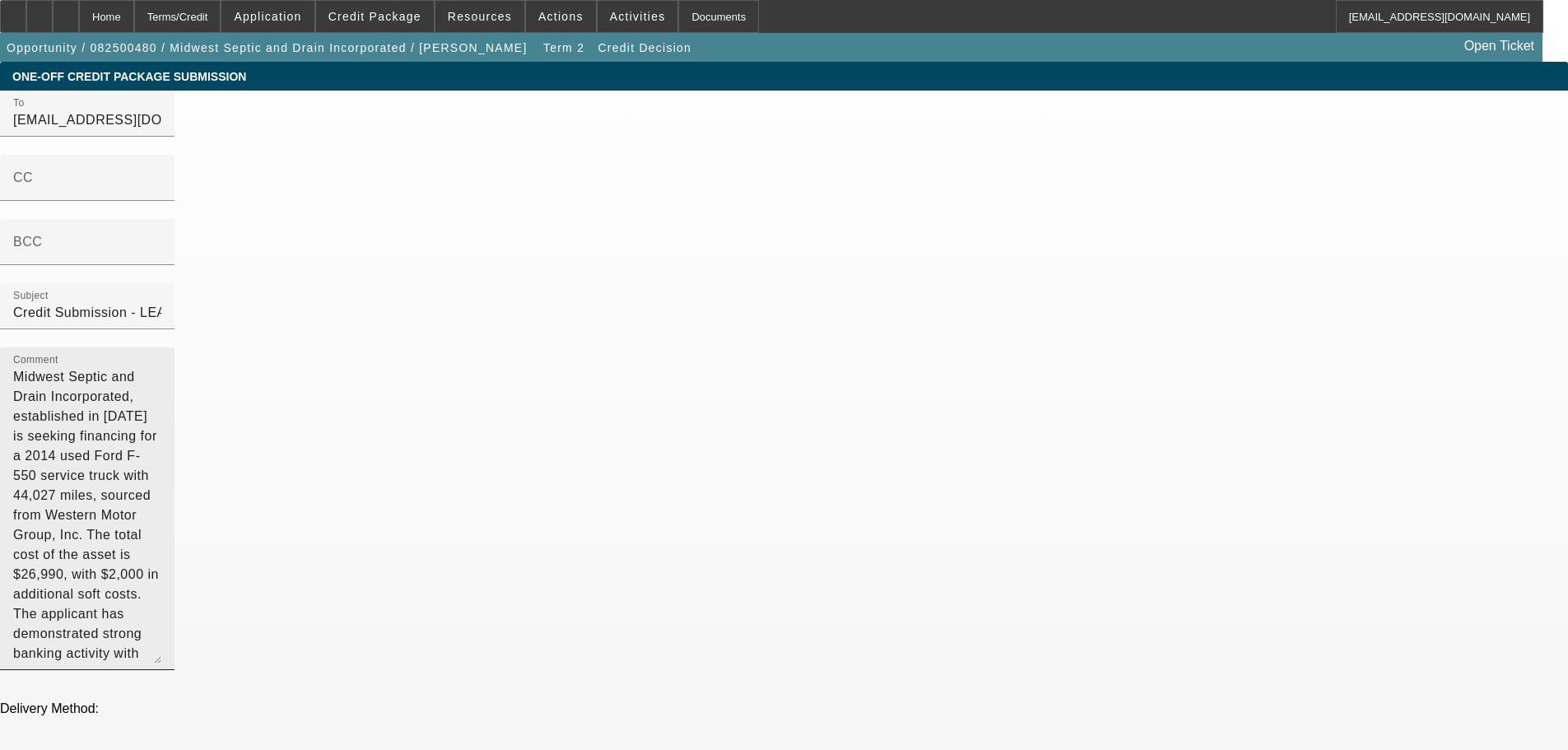
click at [161, 407] on textarea "Midwest Septic and Drain Incorporated, established in [DATE] is seeking financi…" at bounding box center [87, 515] width 148 height 297
type textarea "Midwest Septic and Drain Incorporated, established in [DATE] is seeking financi…"
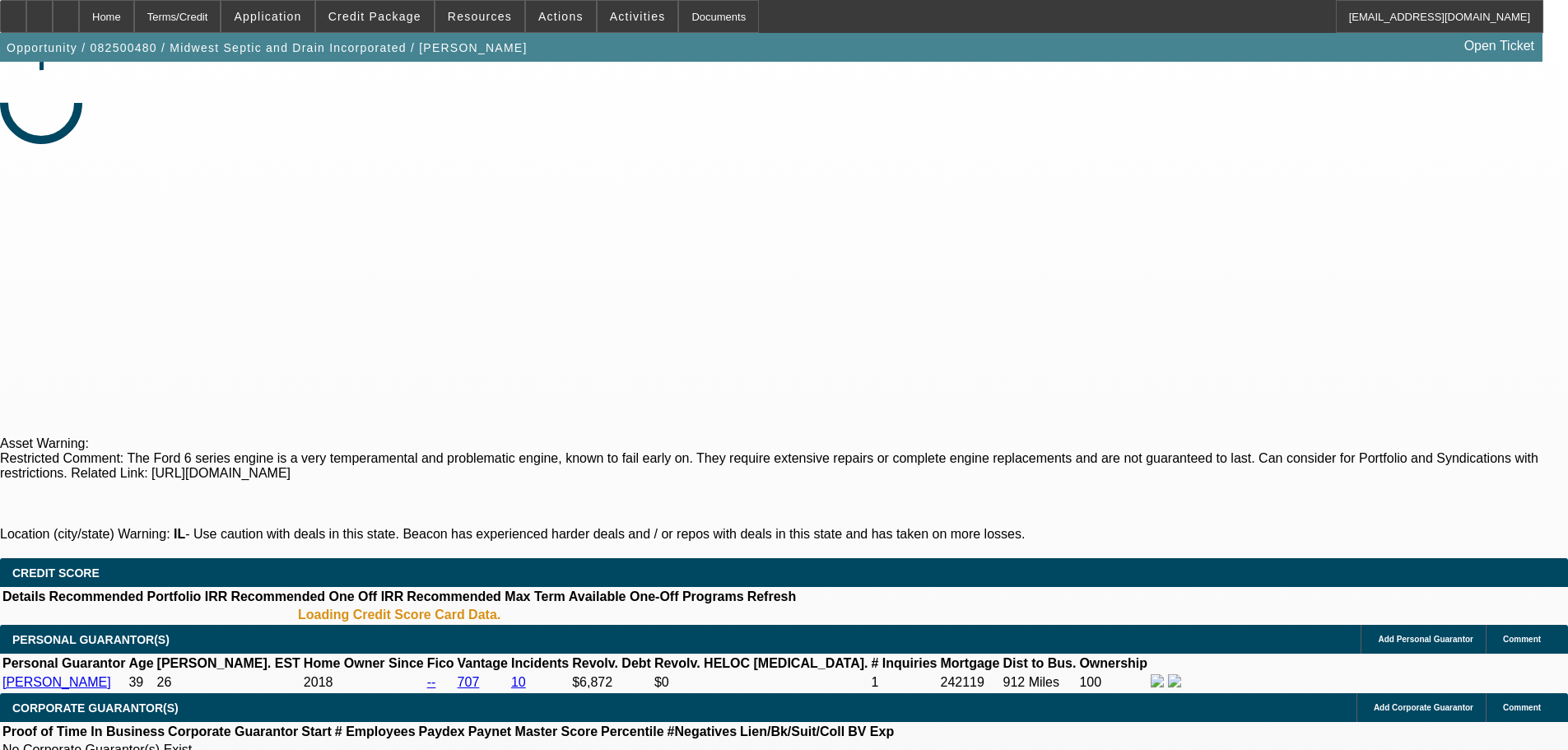
select select "0"
select select "6"
select select "0"
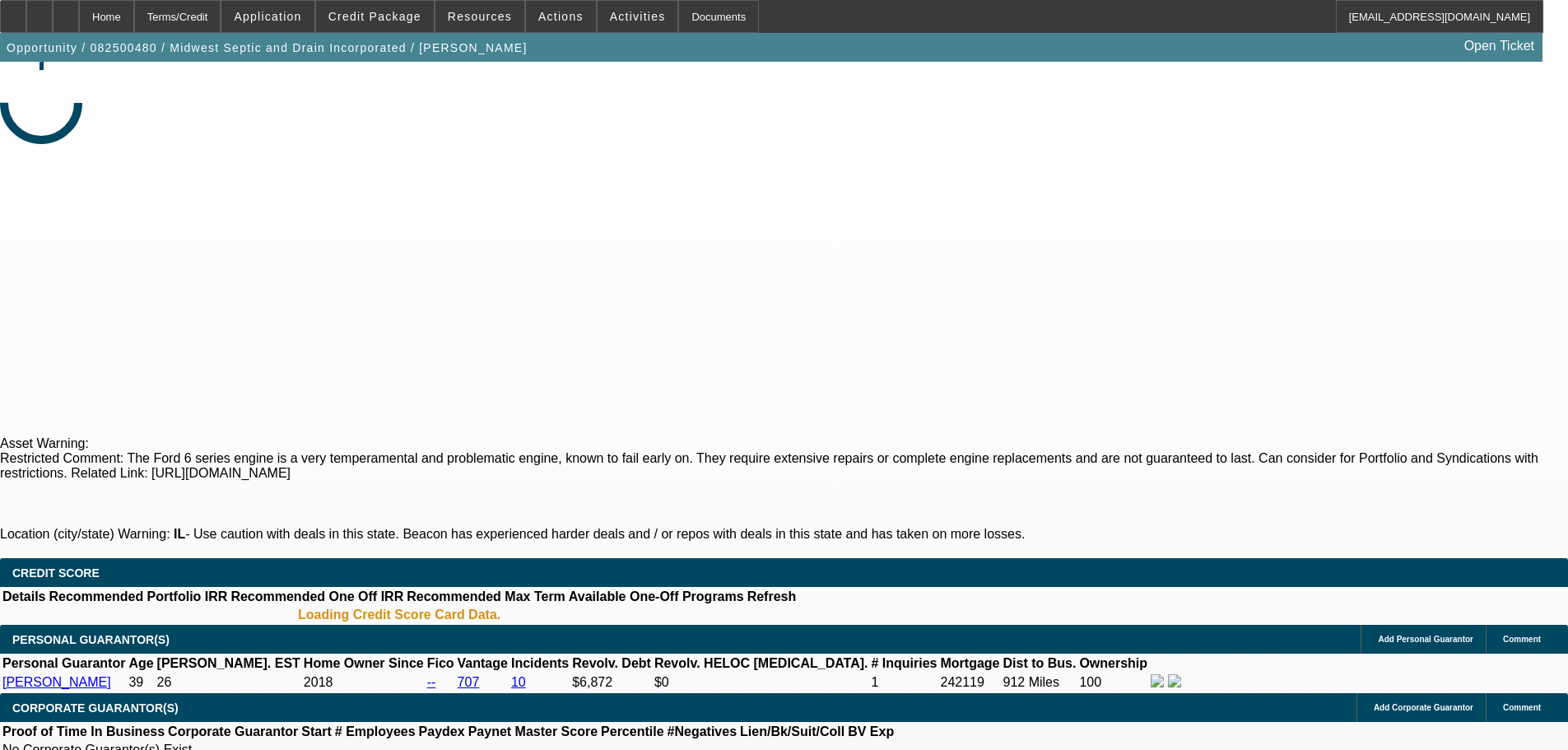
select select "0"
select select "6"
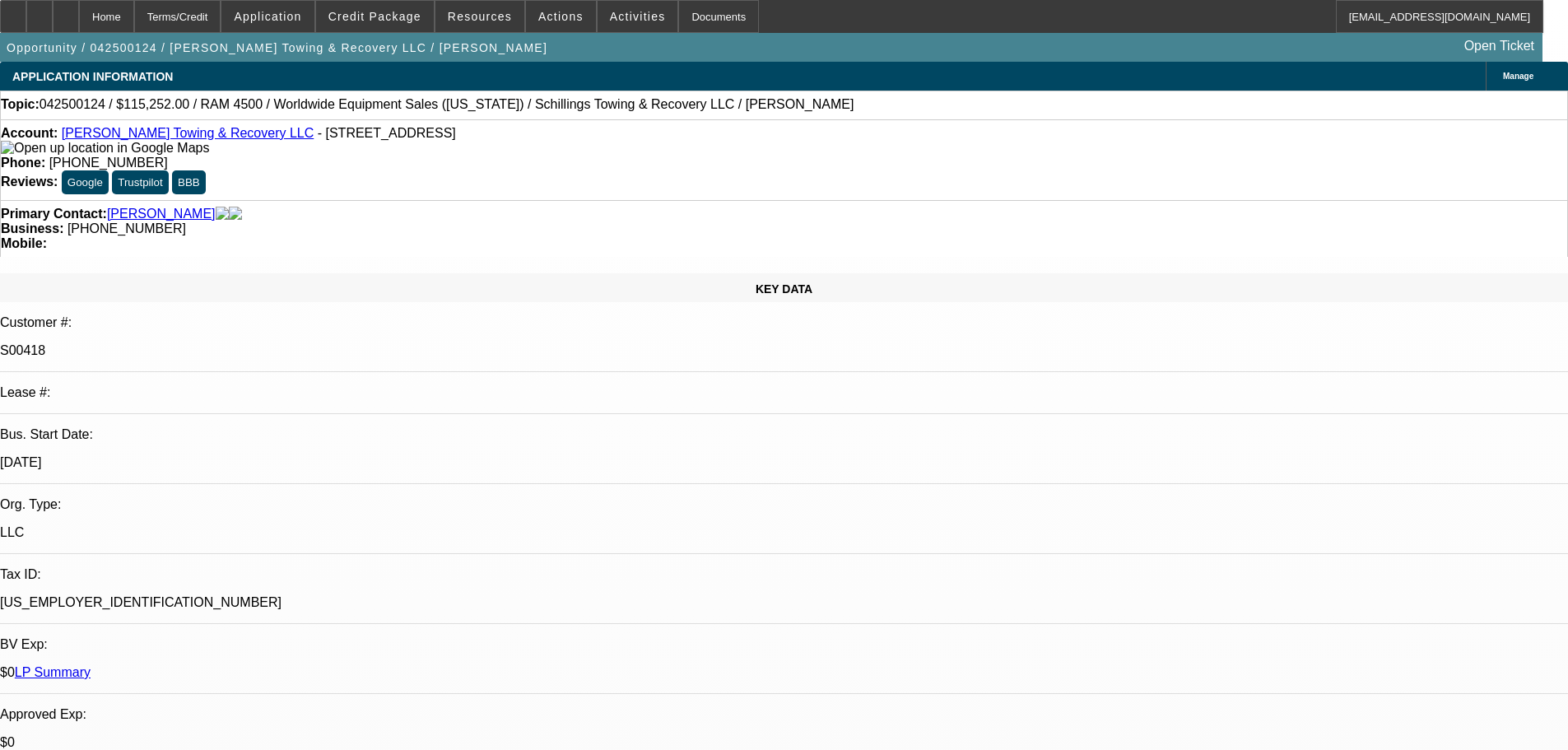
select select "0"
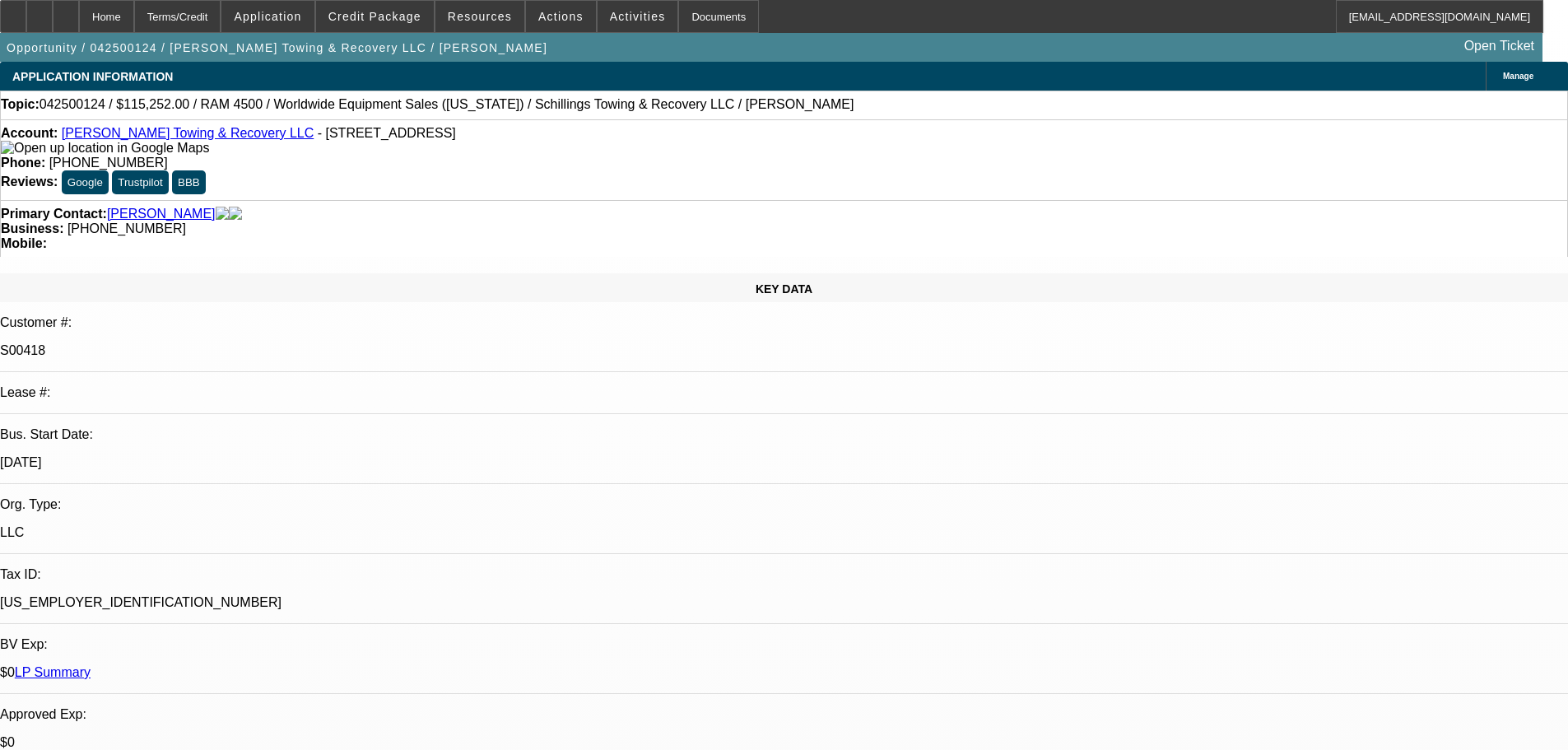
select select "0"
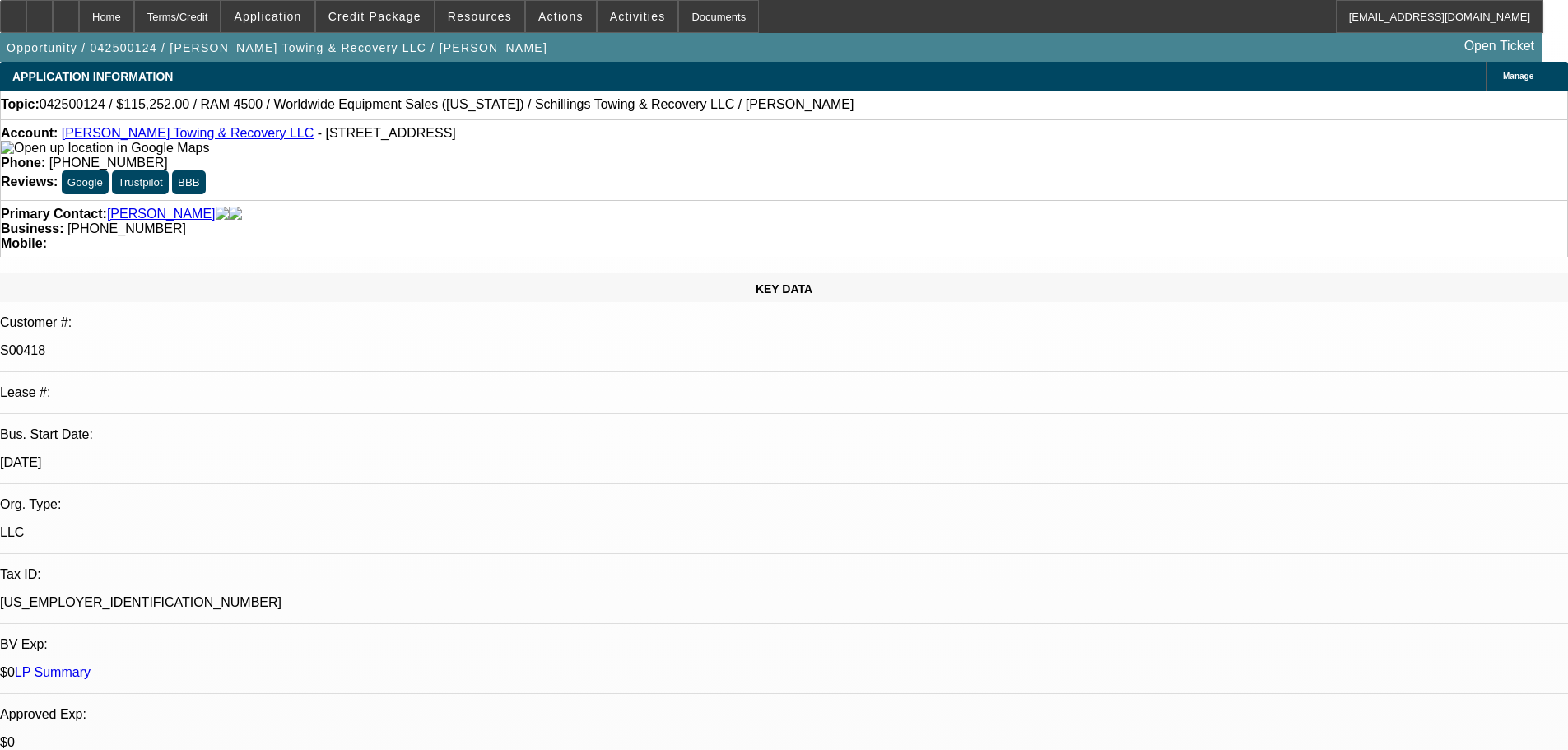
select select "0"
select select "1"
select select "3"
select select "6"
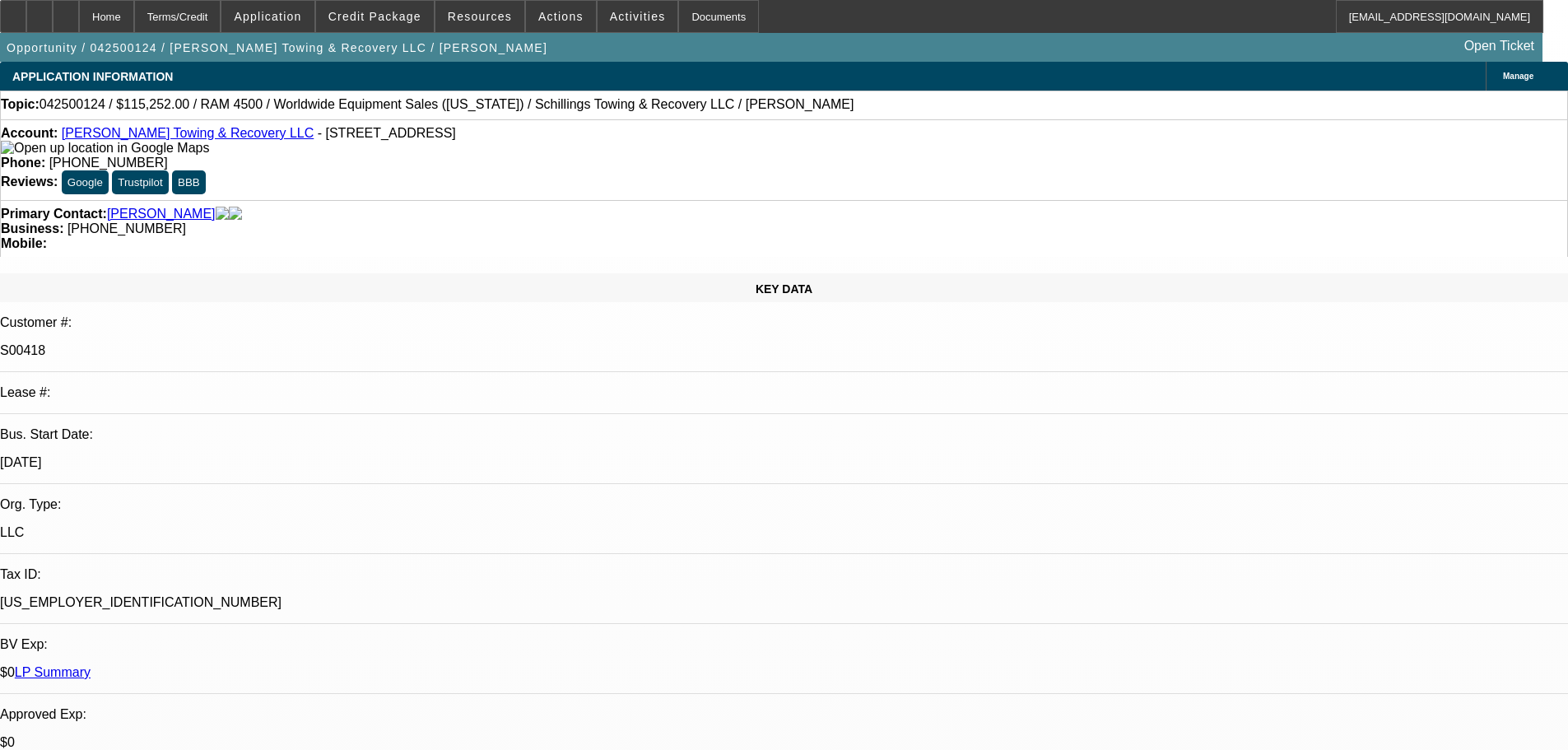
select select "1"
select select "3"
select select "6"
select select "1"
select select "3"
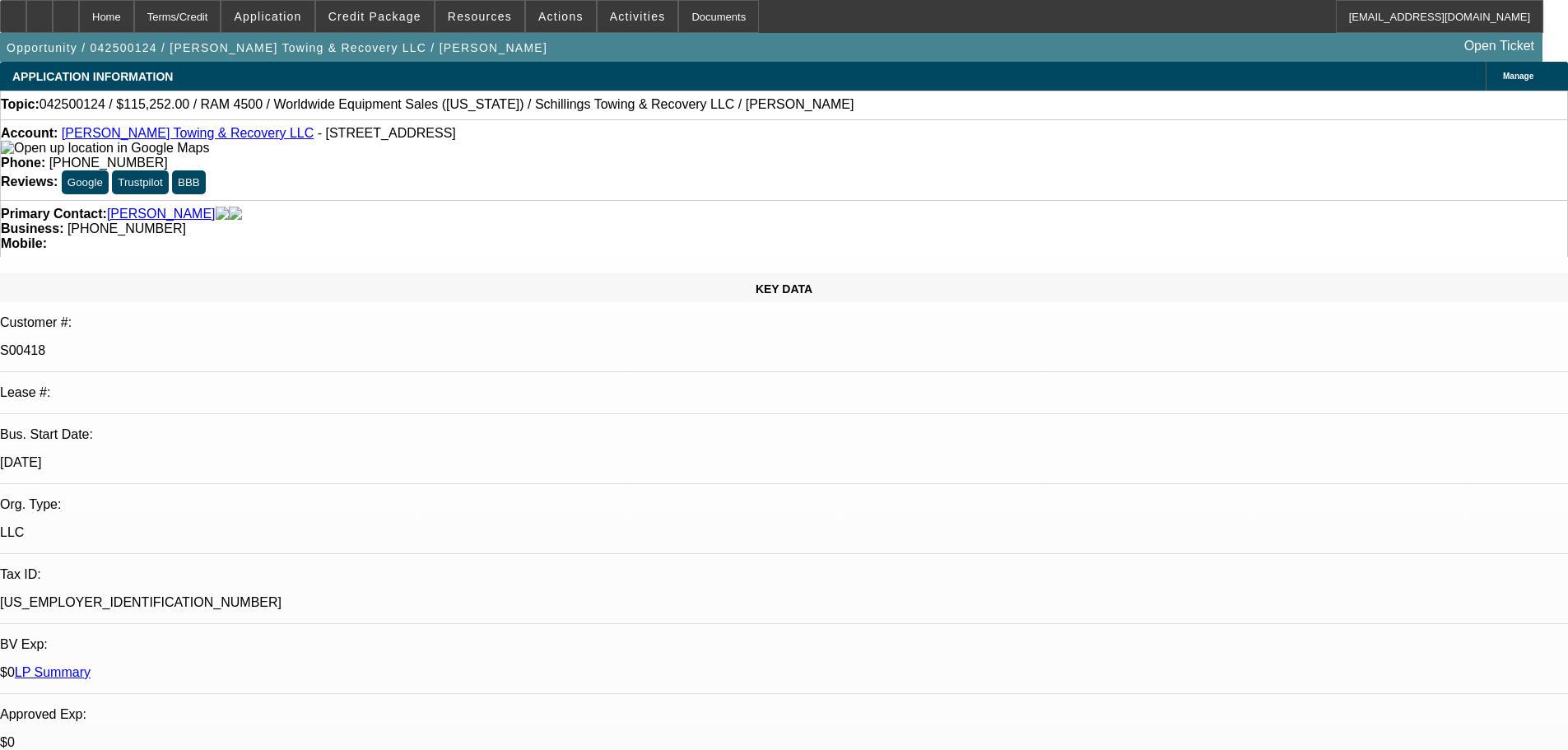
select select "6"
select select "1"
select select "3"
select select "6"
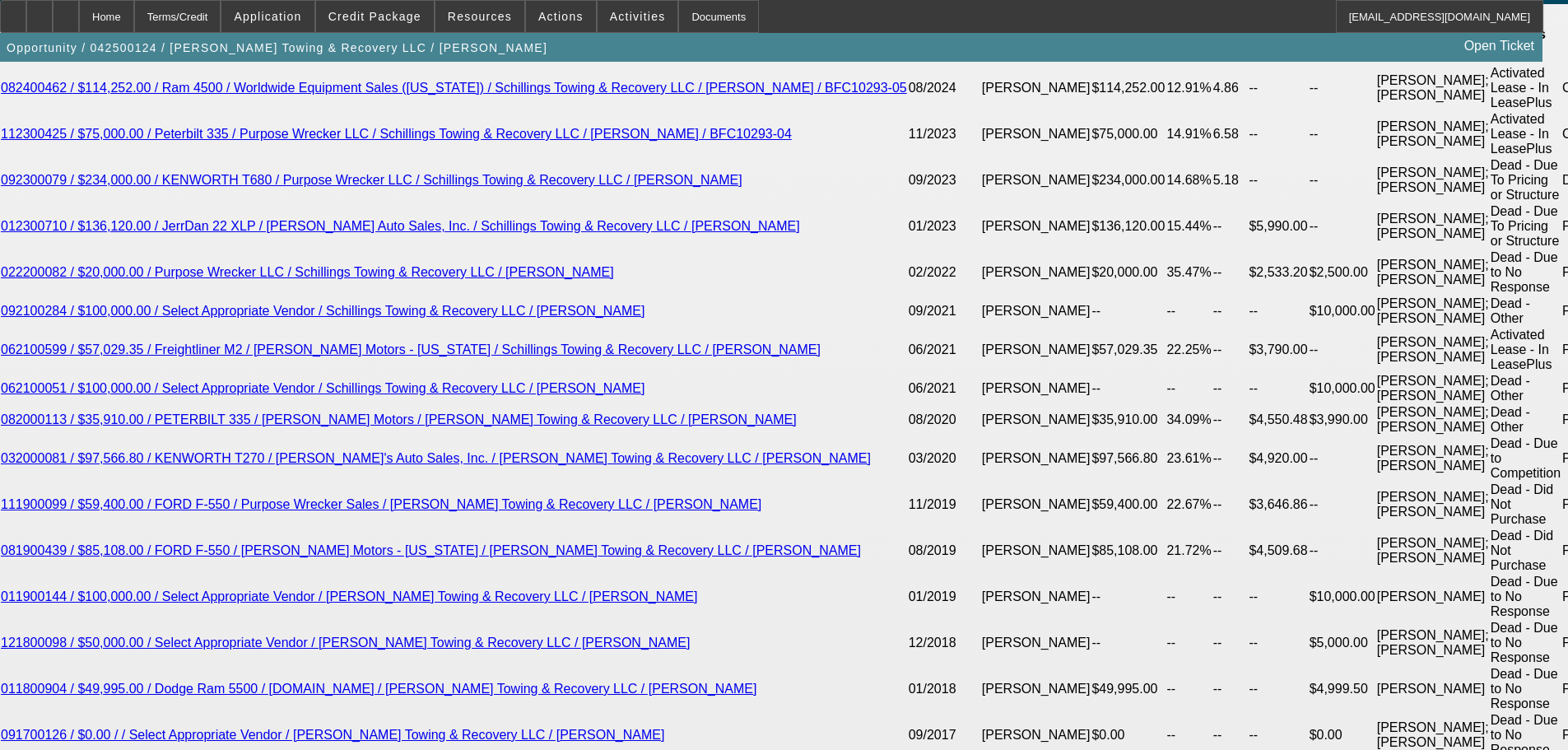
scroll to position [3460, 0]
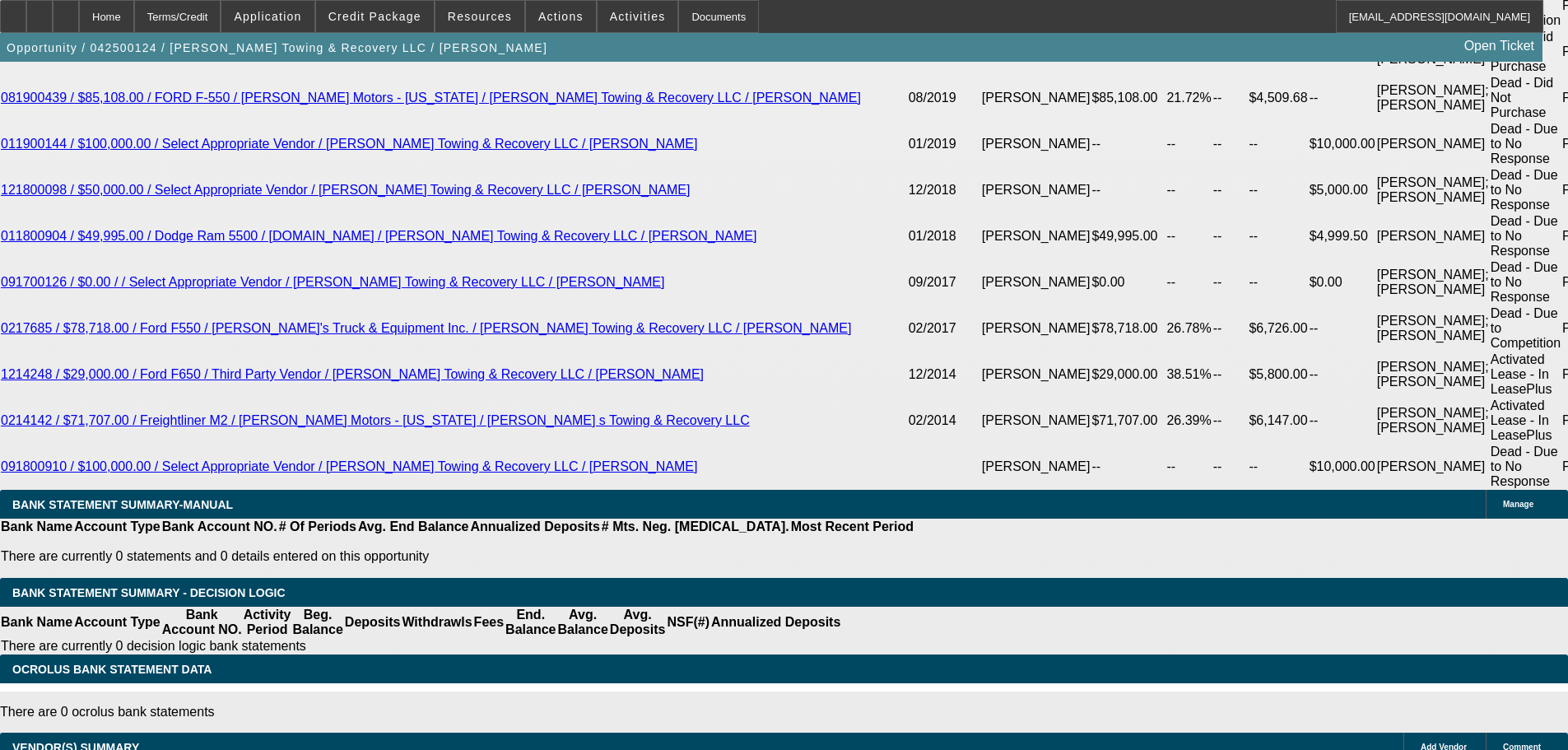
select select "4"
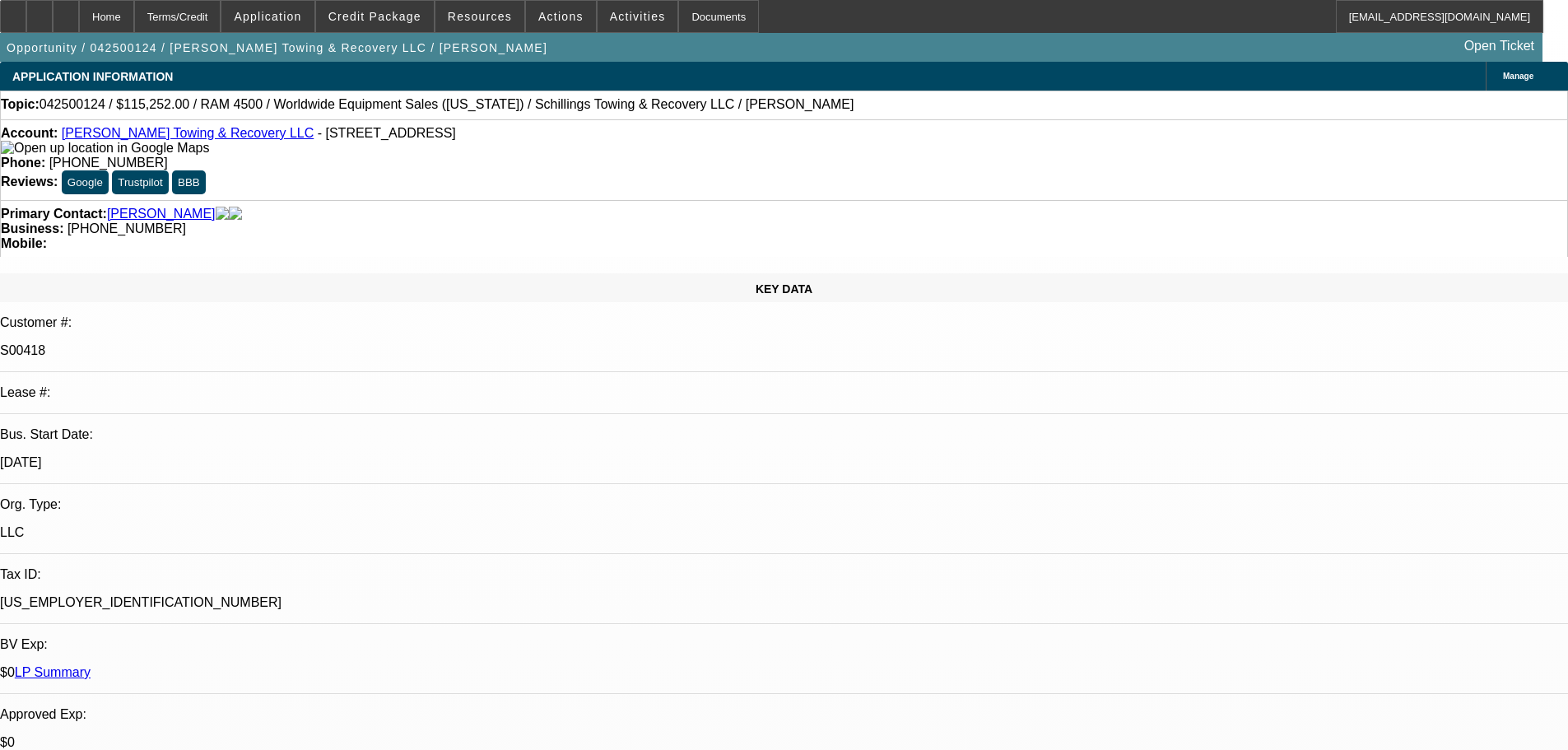
paste textarea "going to have to pass on this one. Thomas personal came in under our FICO thres…"
type textarea "DECLINED BY FINWISE: 'going to have to pass on this one. Thomas personal came i…"
type input "12:00"
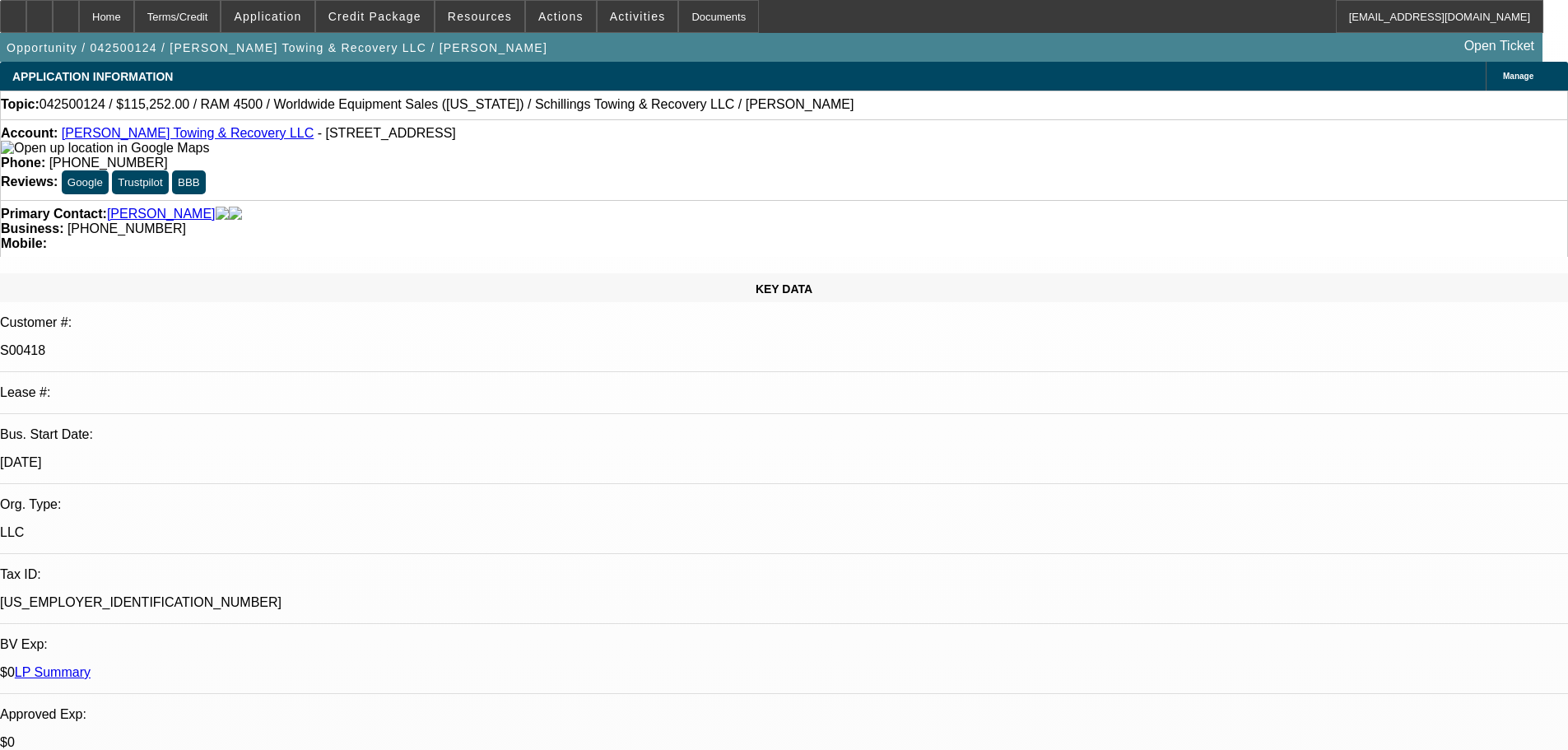
click at [1244, 340] on span "21" at bounding box center [1238, 334] width 30 height 30
type input "8/21/2025"
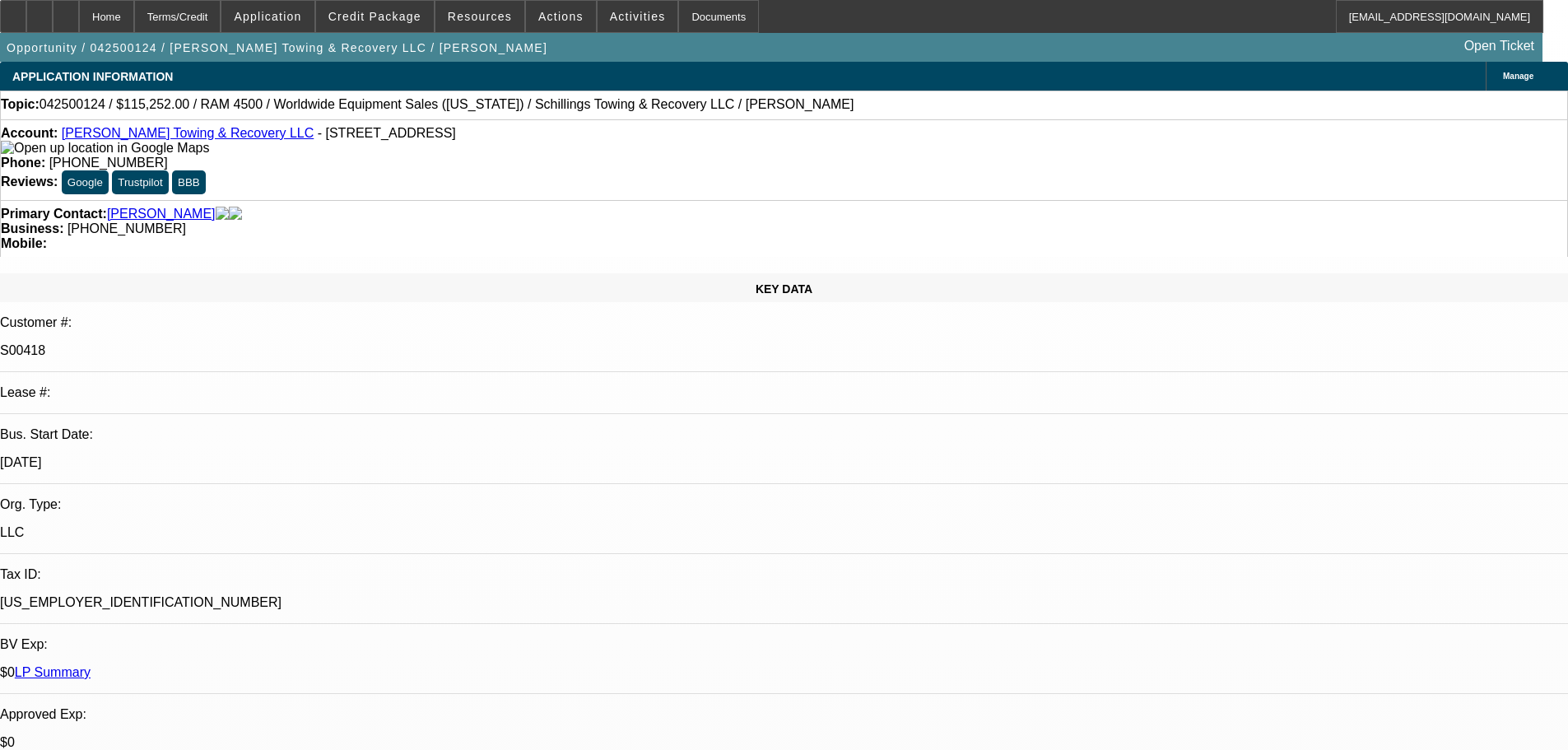
type input "09:20"
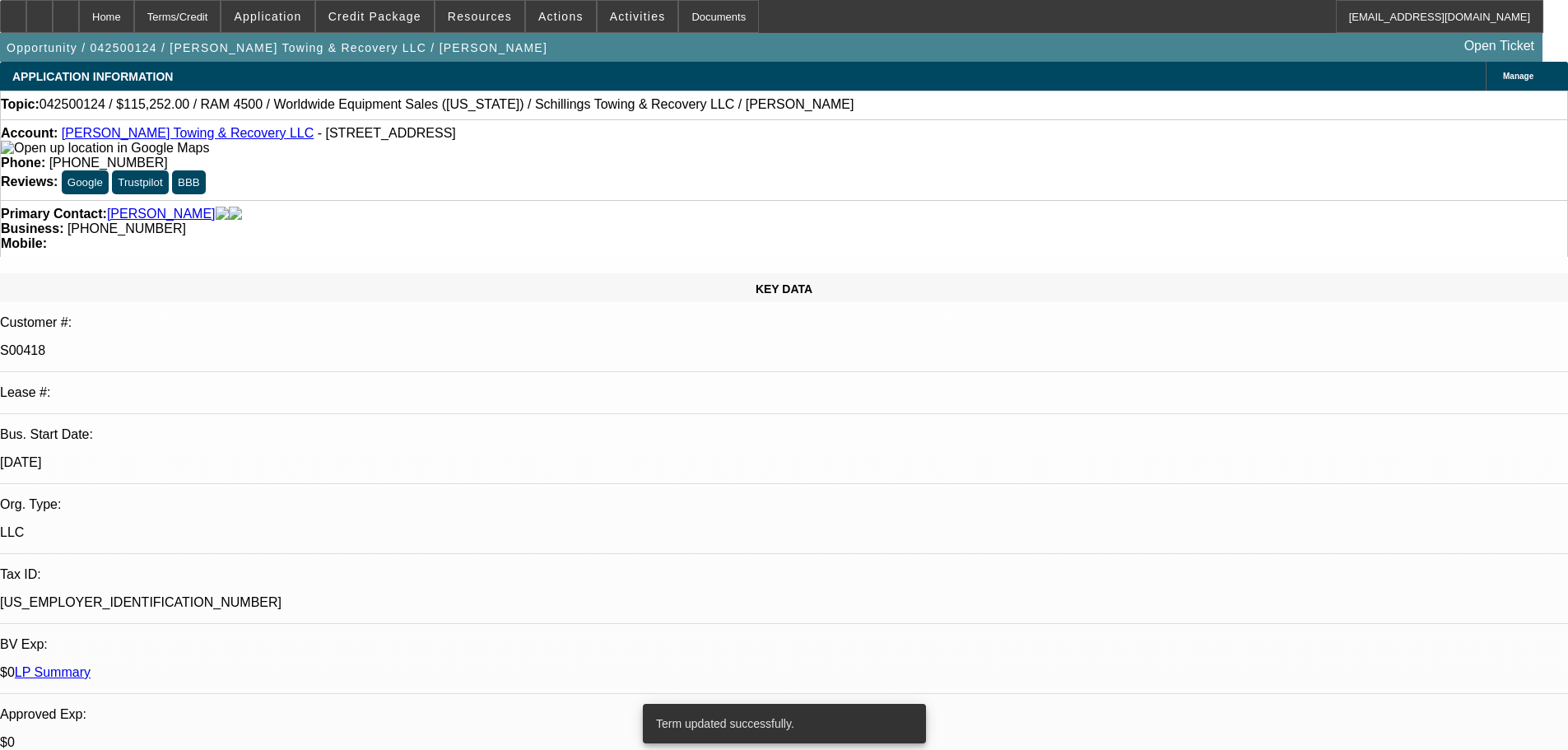
select select "0"
select select "3"
select select "0"
select select "6"
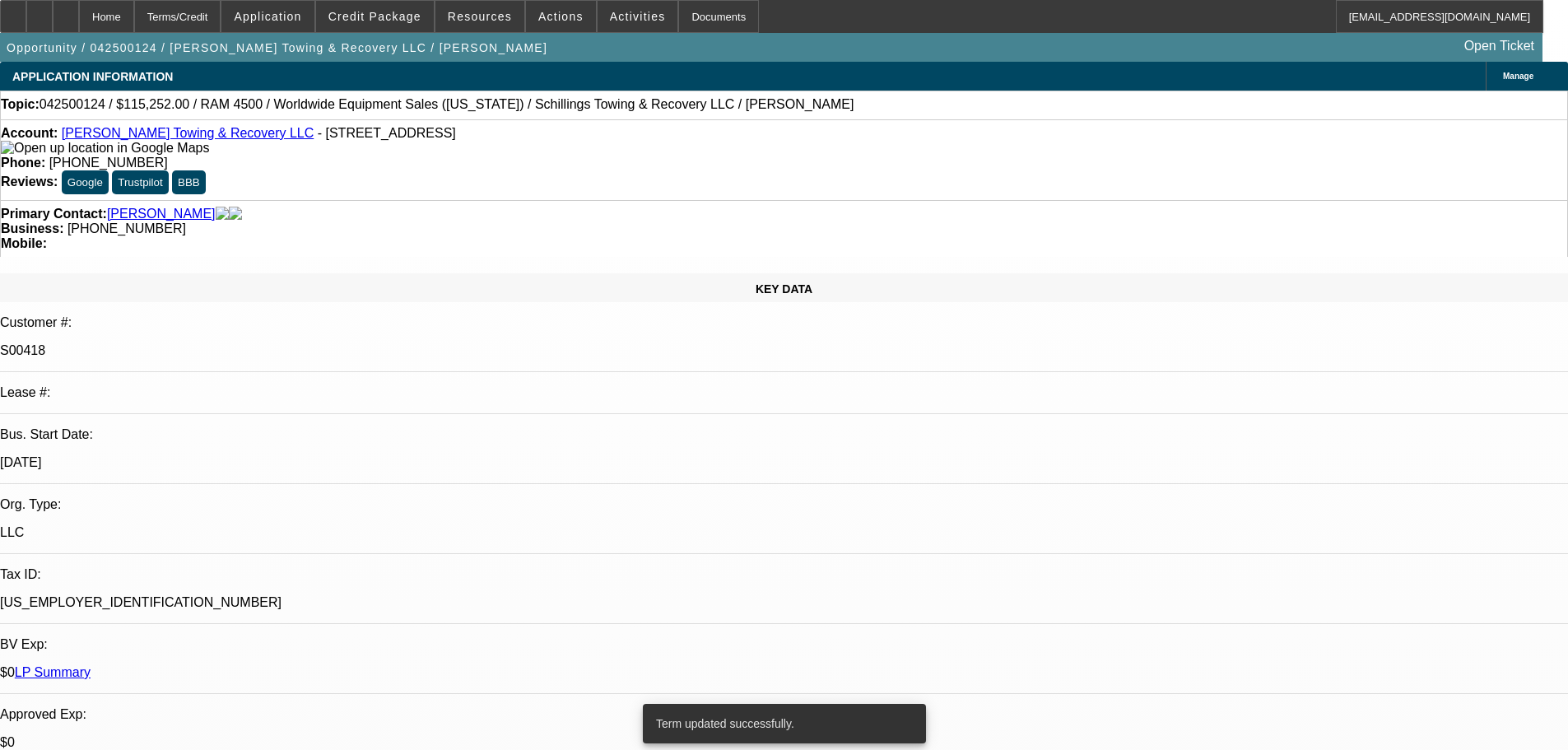
select select "0"
select select "3"
select select "0"
select select "6"
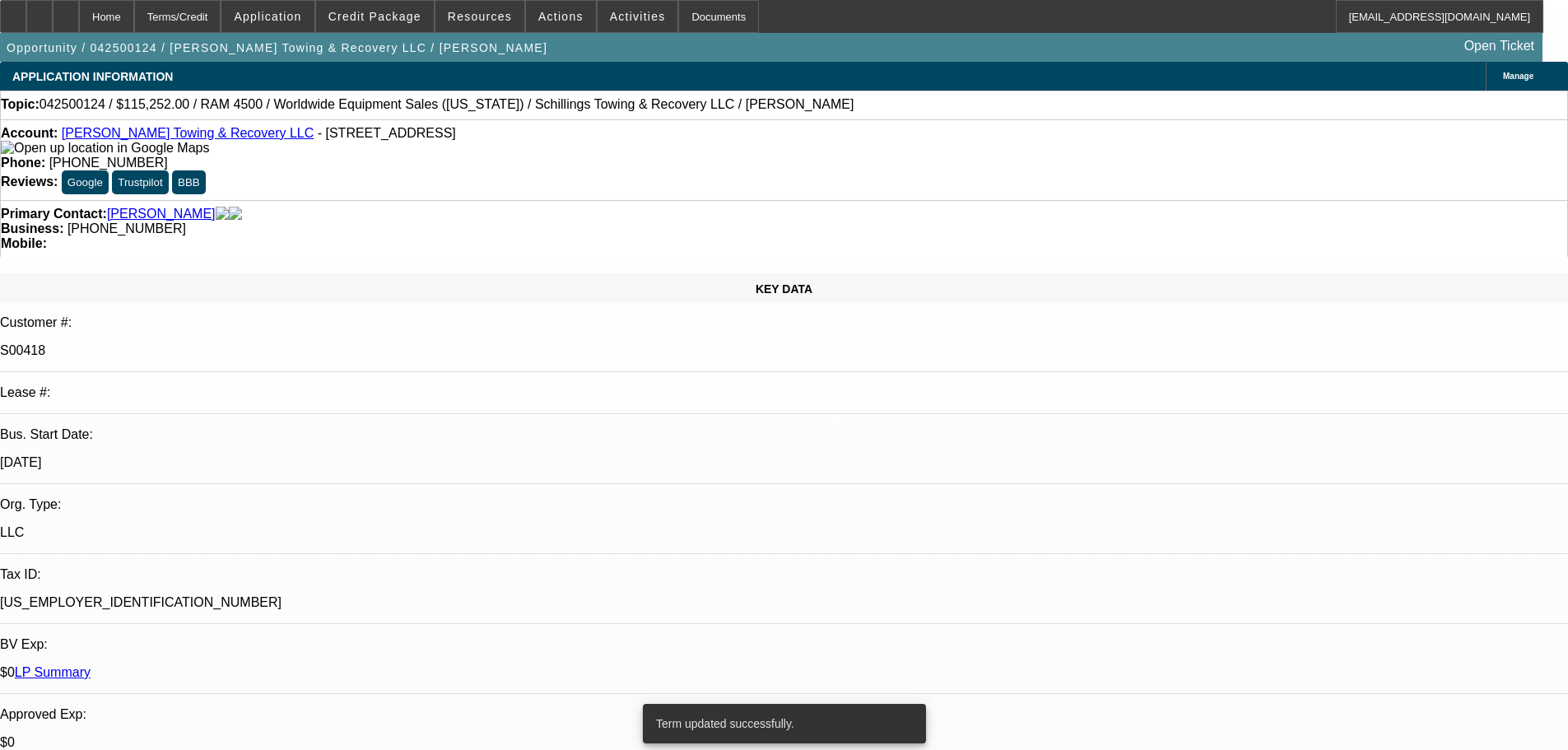
select select "0"
select select "3"
select select "0"
select select "6"
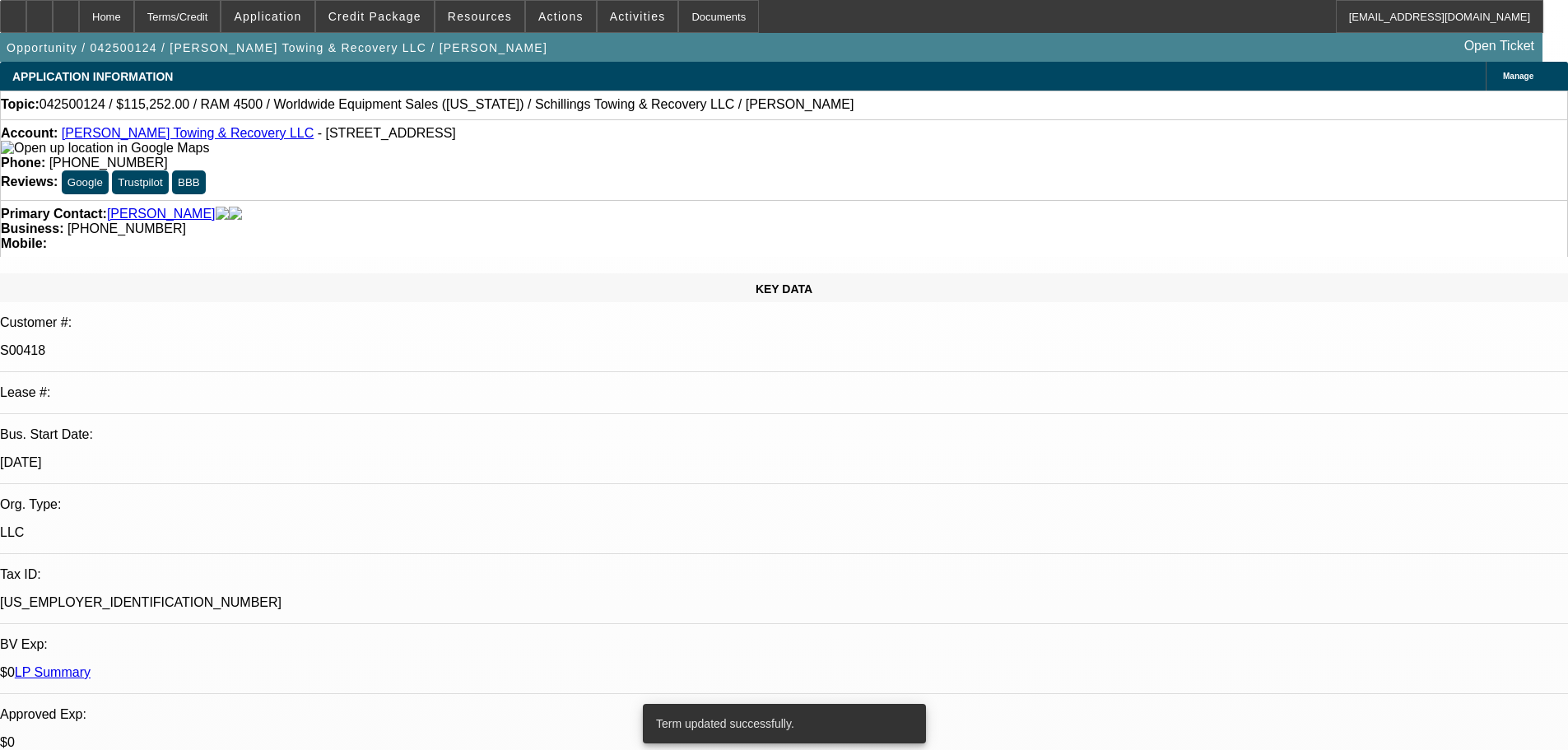
select select "0"
select select "3"
select select "0"
select select "6"
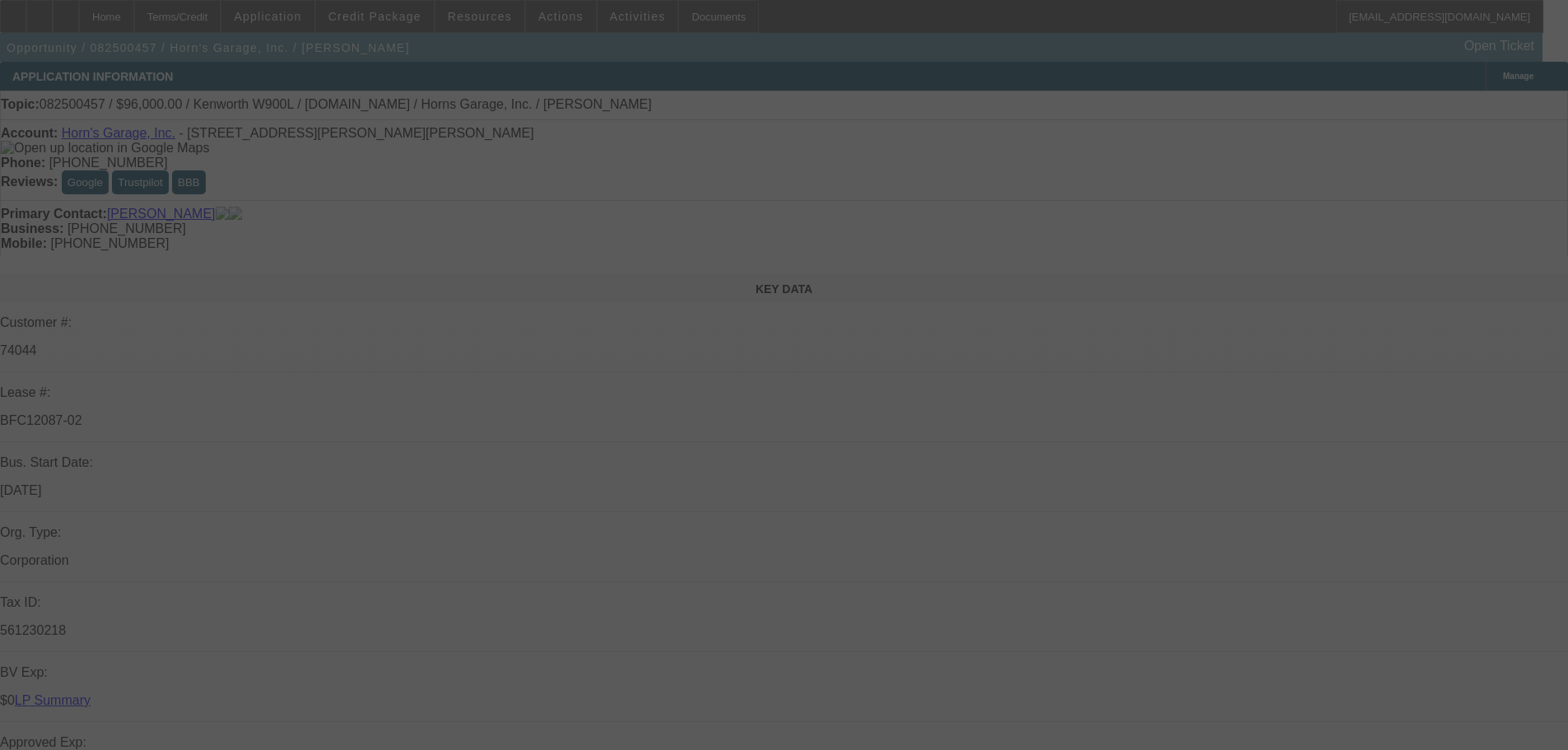
select select "0"
select select "2"
select select "0"
select select "6"
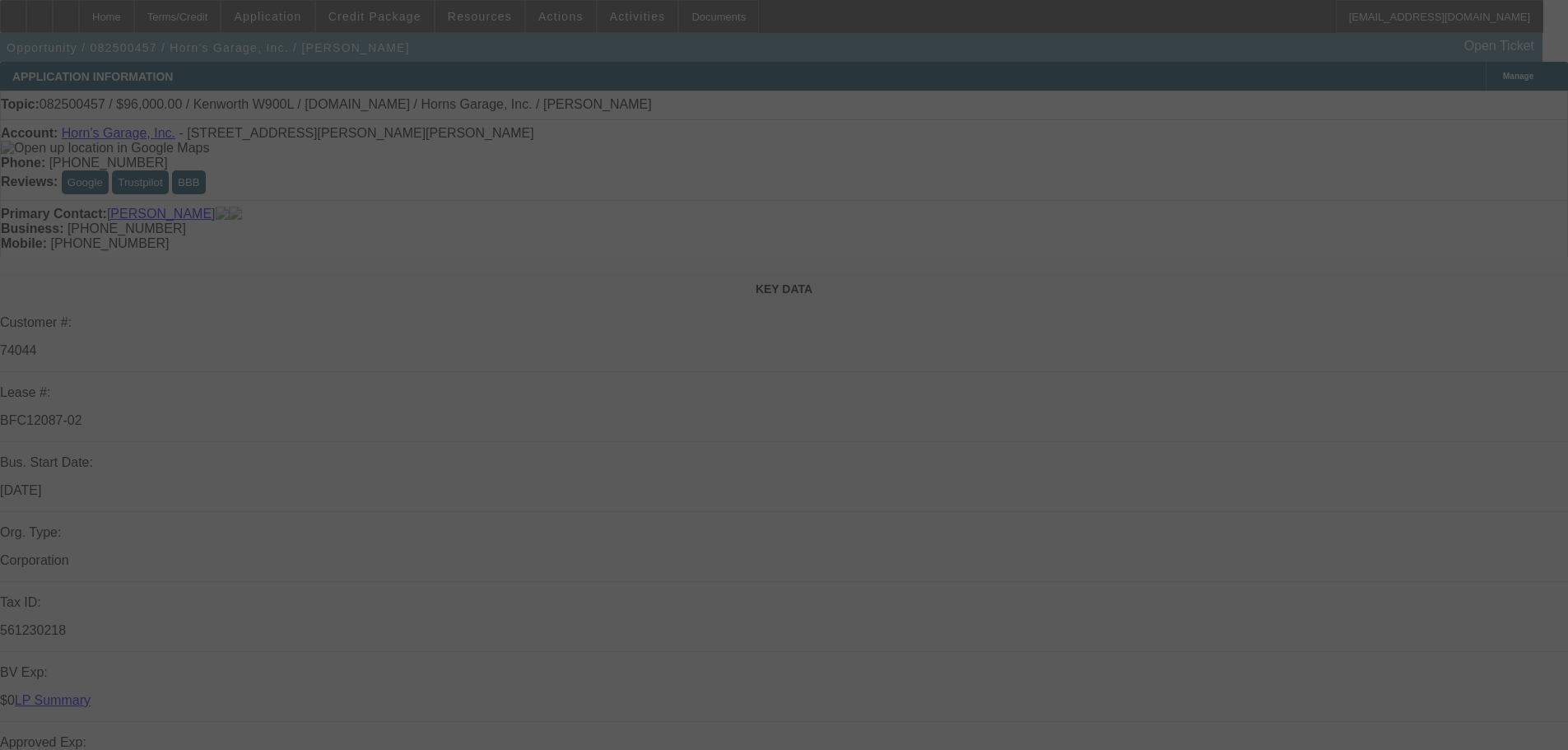
select select "0"
select select "2"
select select "0"
select select "6"
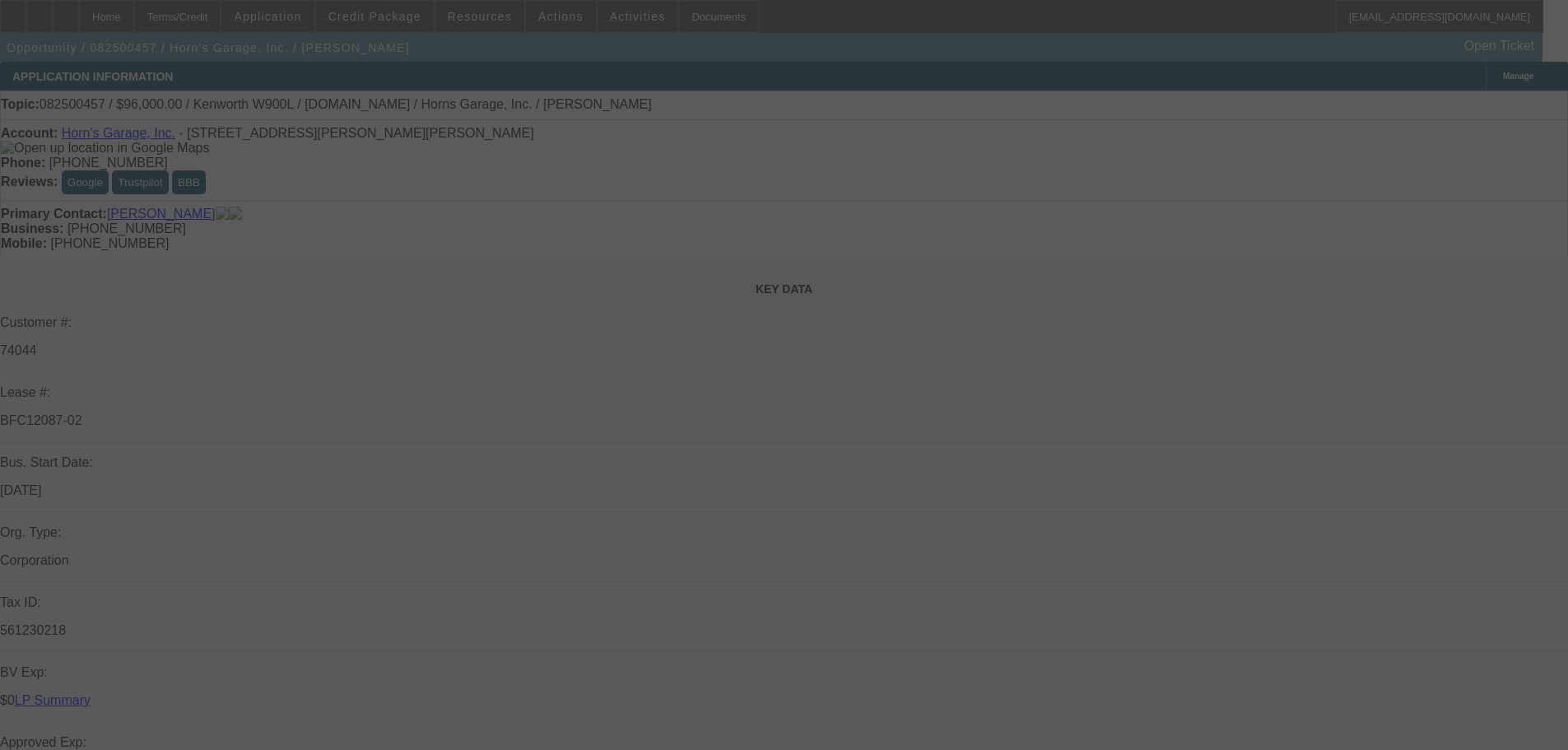
select select "0"
select select "2"
select select "0"
select select "6"
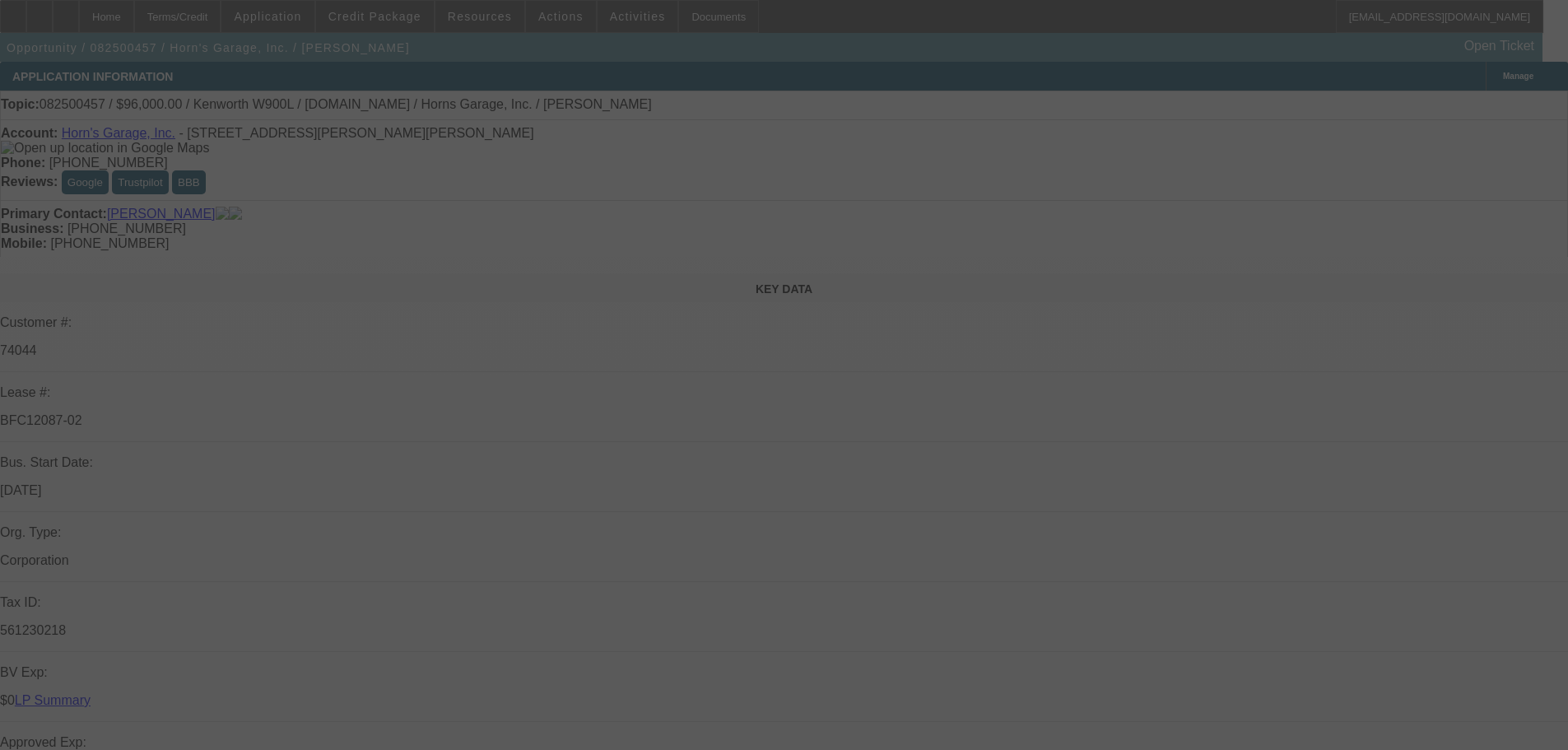
select select "0"
select select "6"
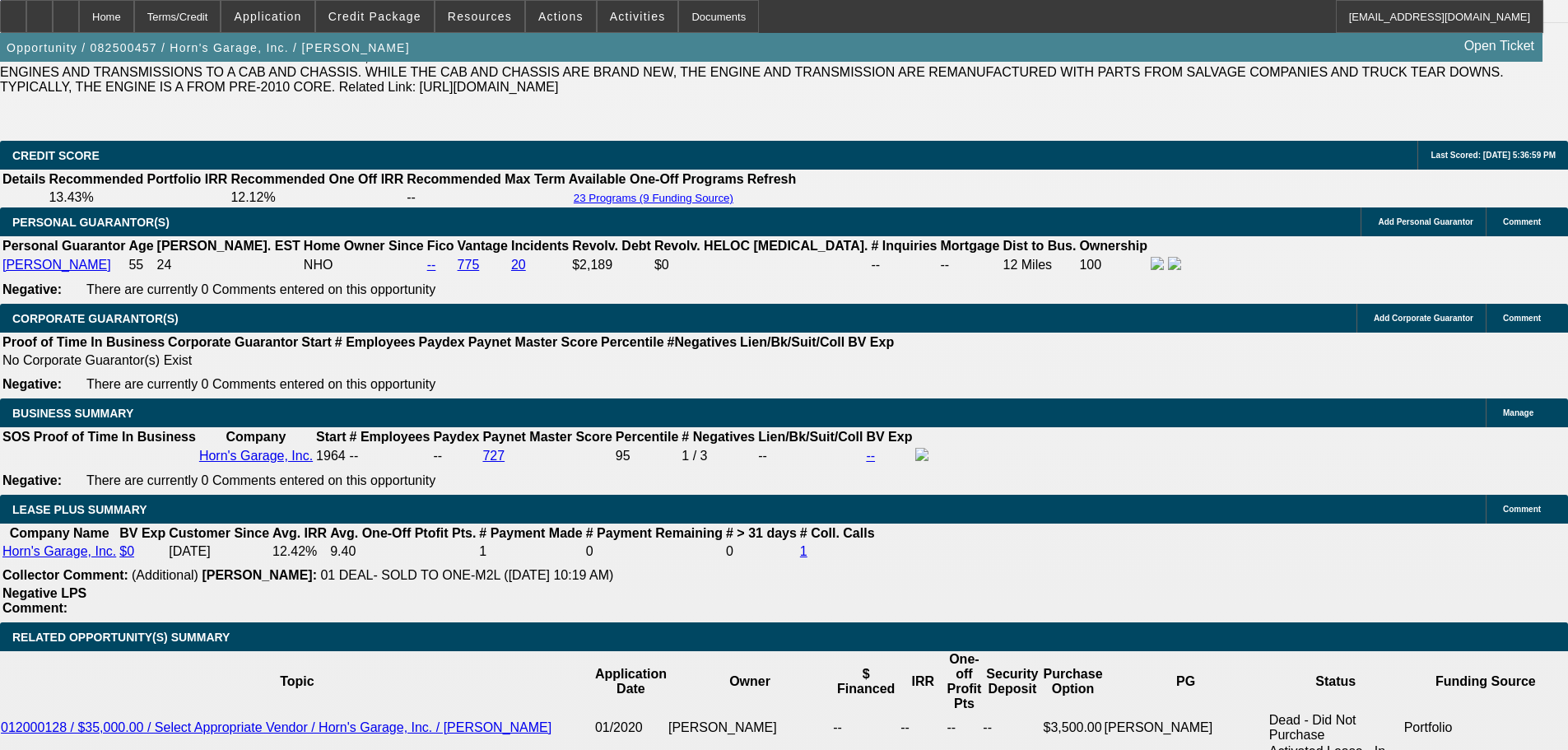
scroll to position [2642, 0]
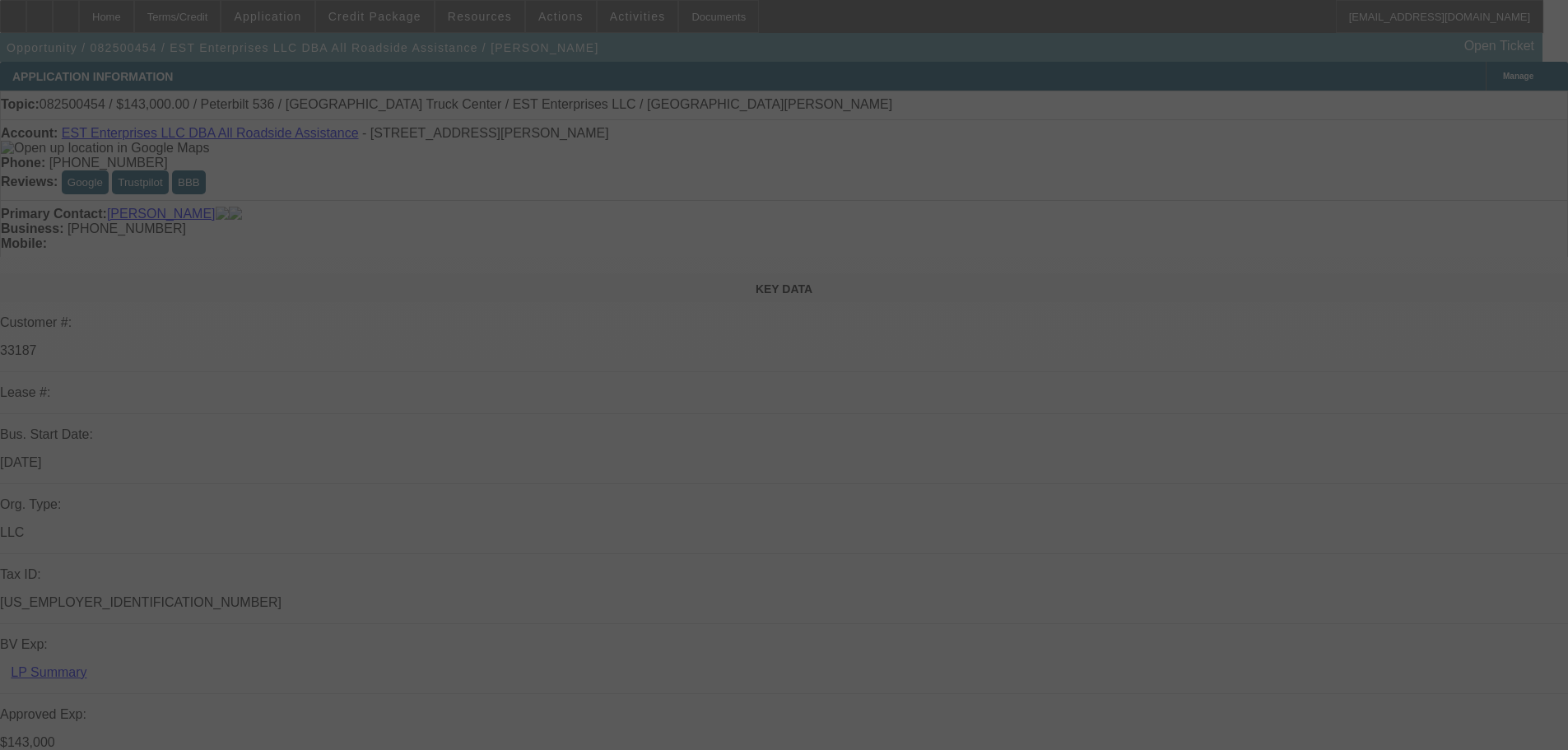
select select "0"
select select "2"
select select "0"
select select "6"
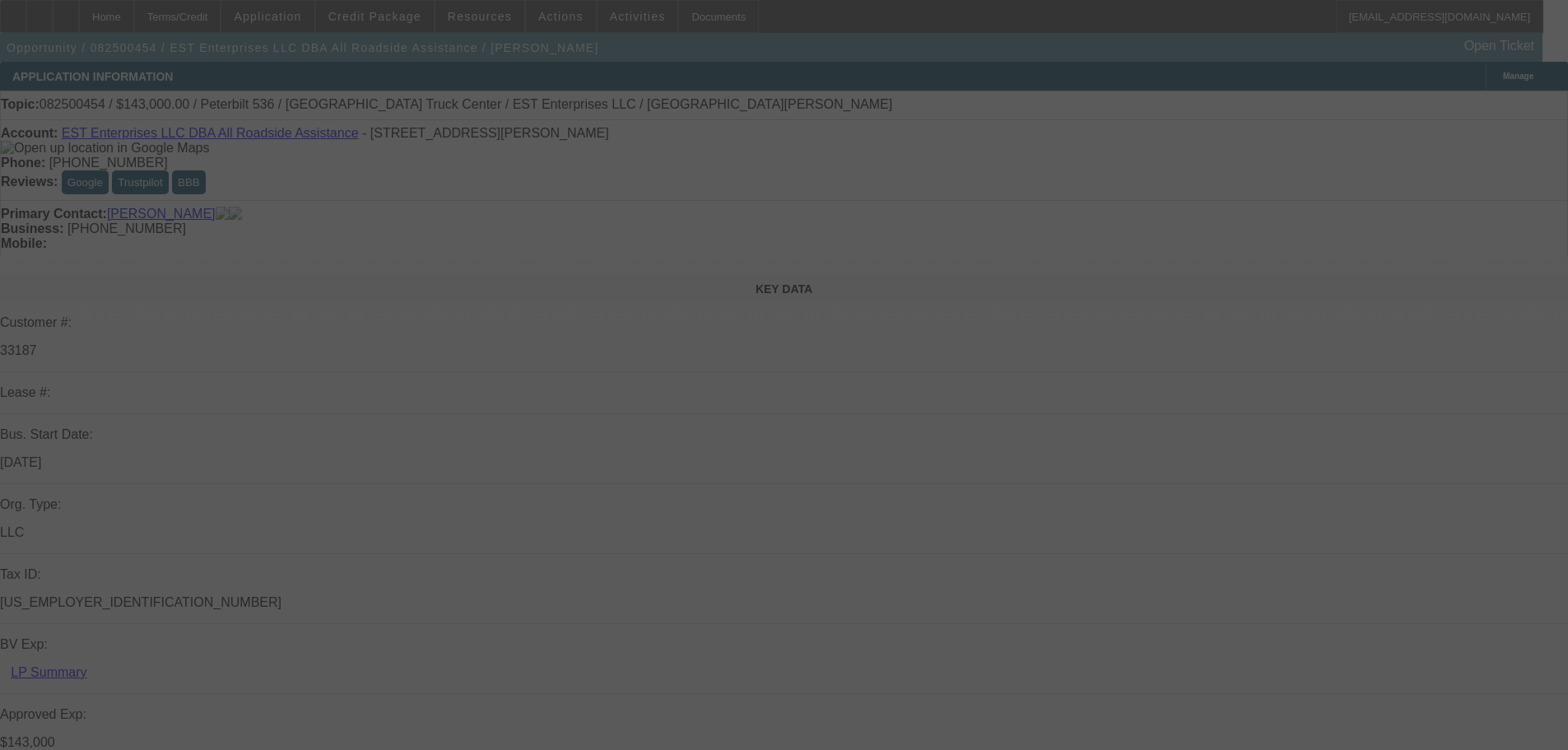
select select "0"
select select "2"
select select "0"
select select "6"
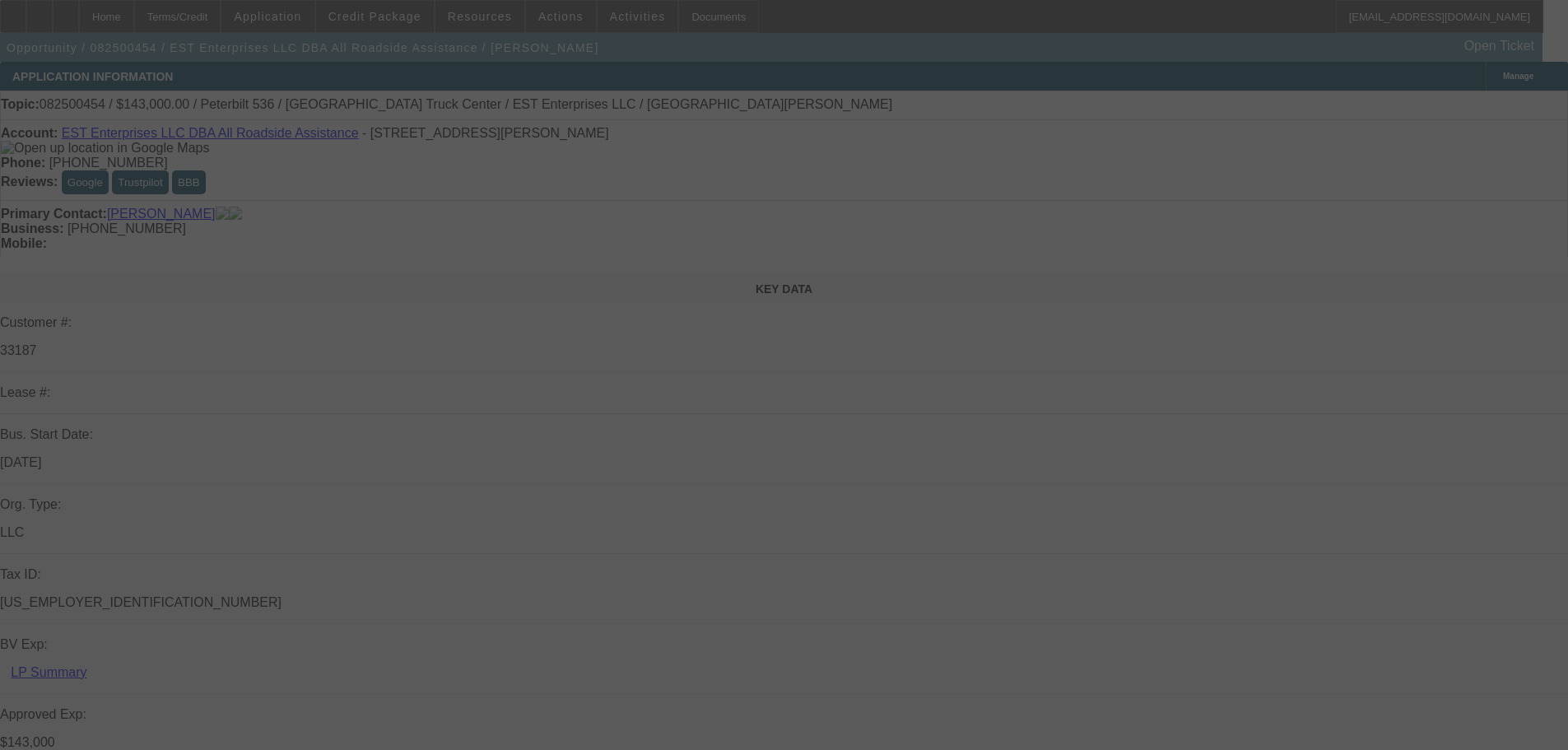
select select "0"
select select "2"
select select "0"
select select "6"
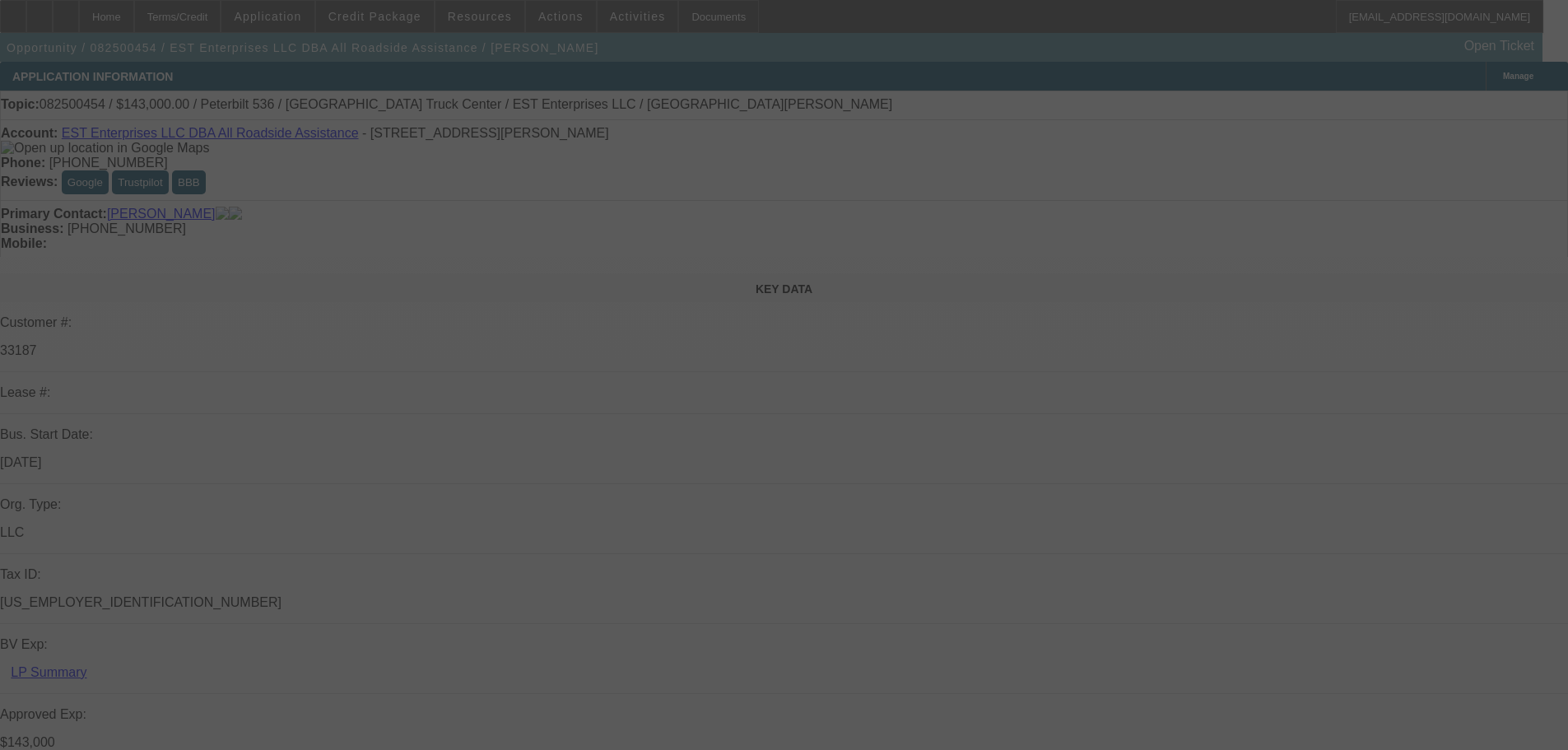
select select "0"
select select "2"
select select "0.1"
select select "4"
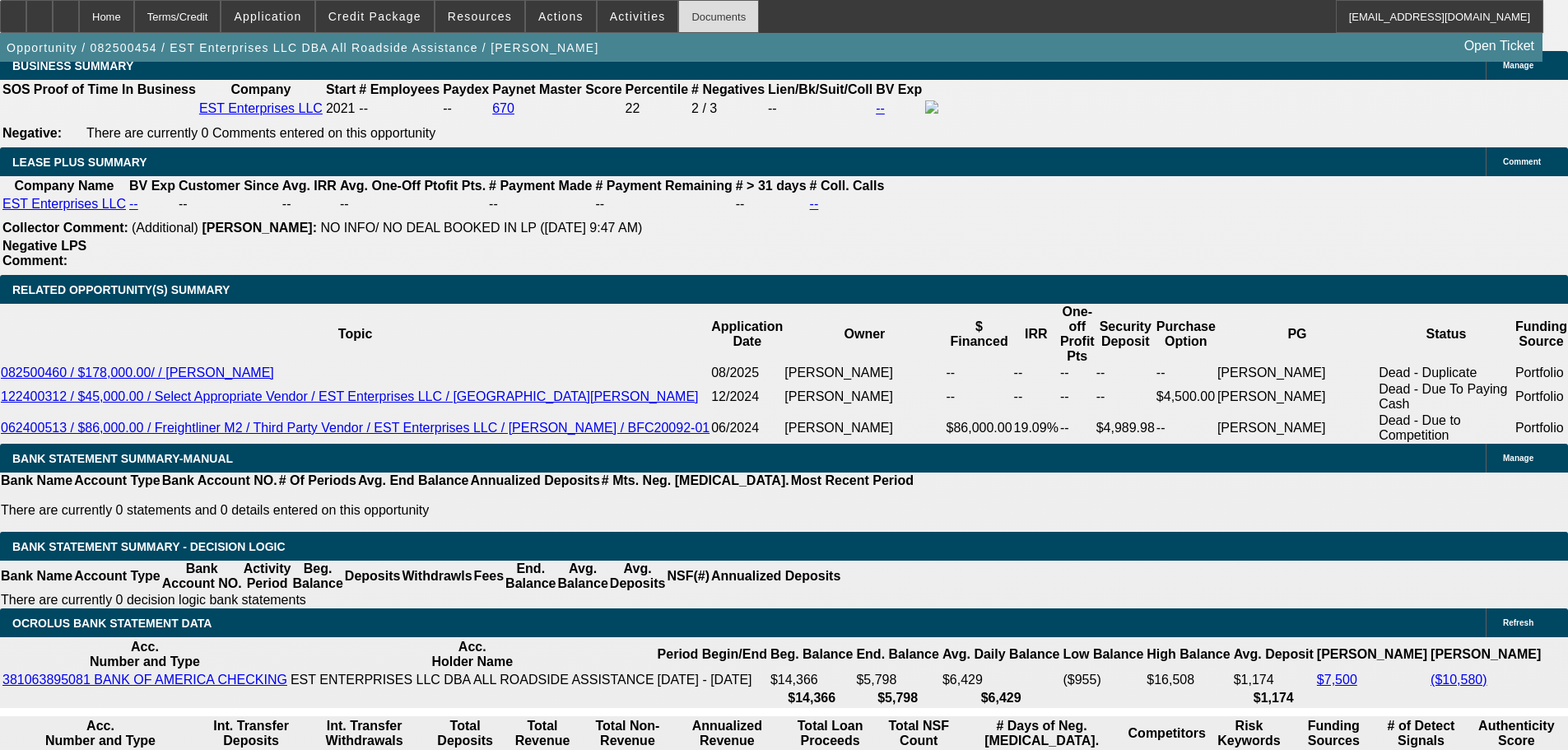
scroll to position [2626, 0]
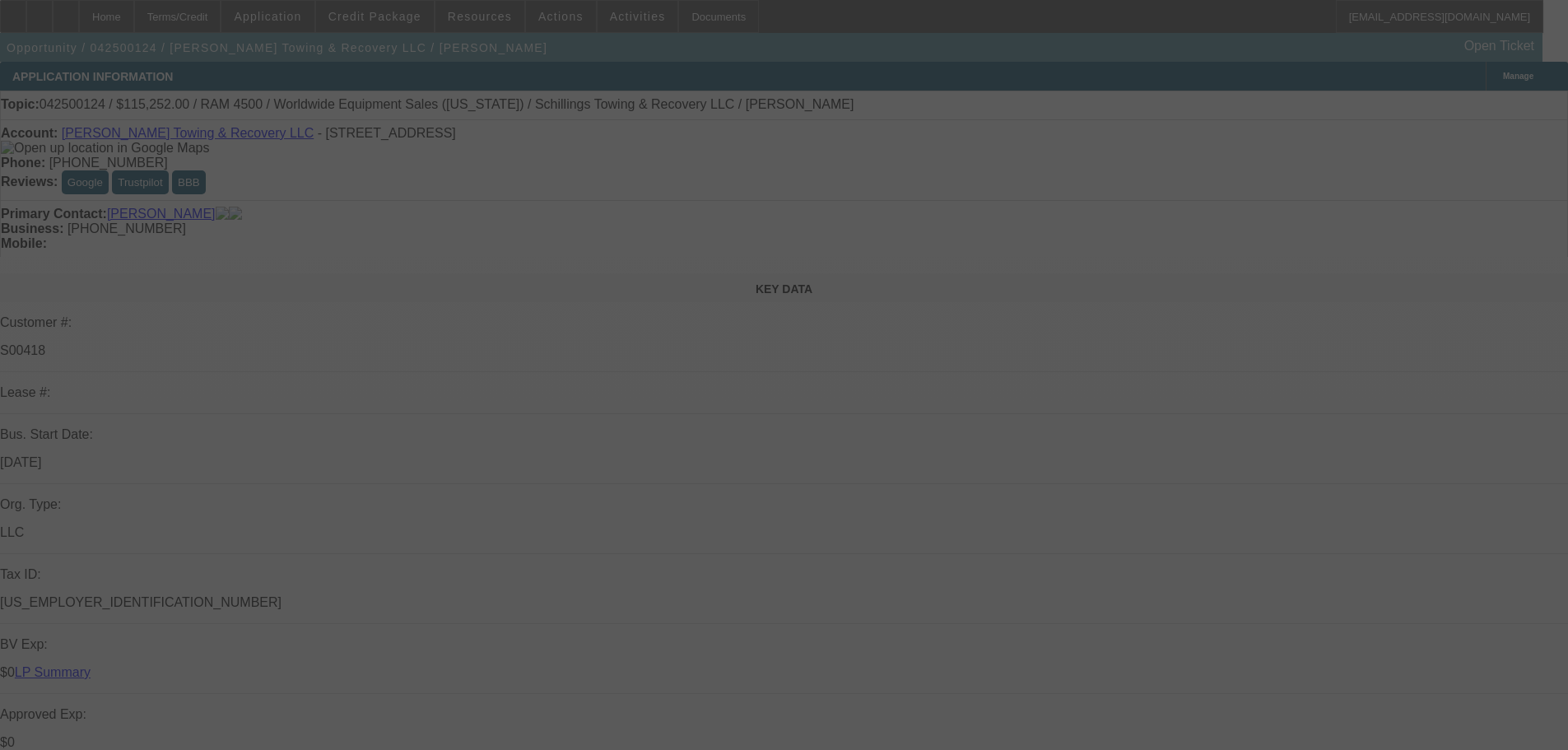
select select "0"
select select "3"
select select "0"
select select "6"
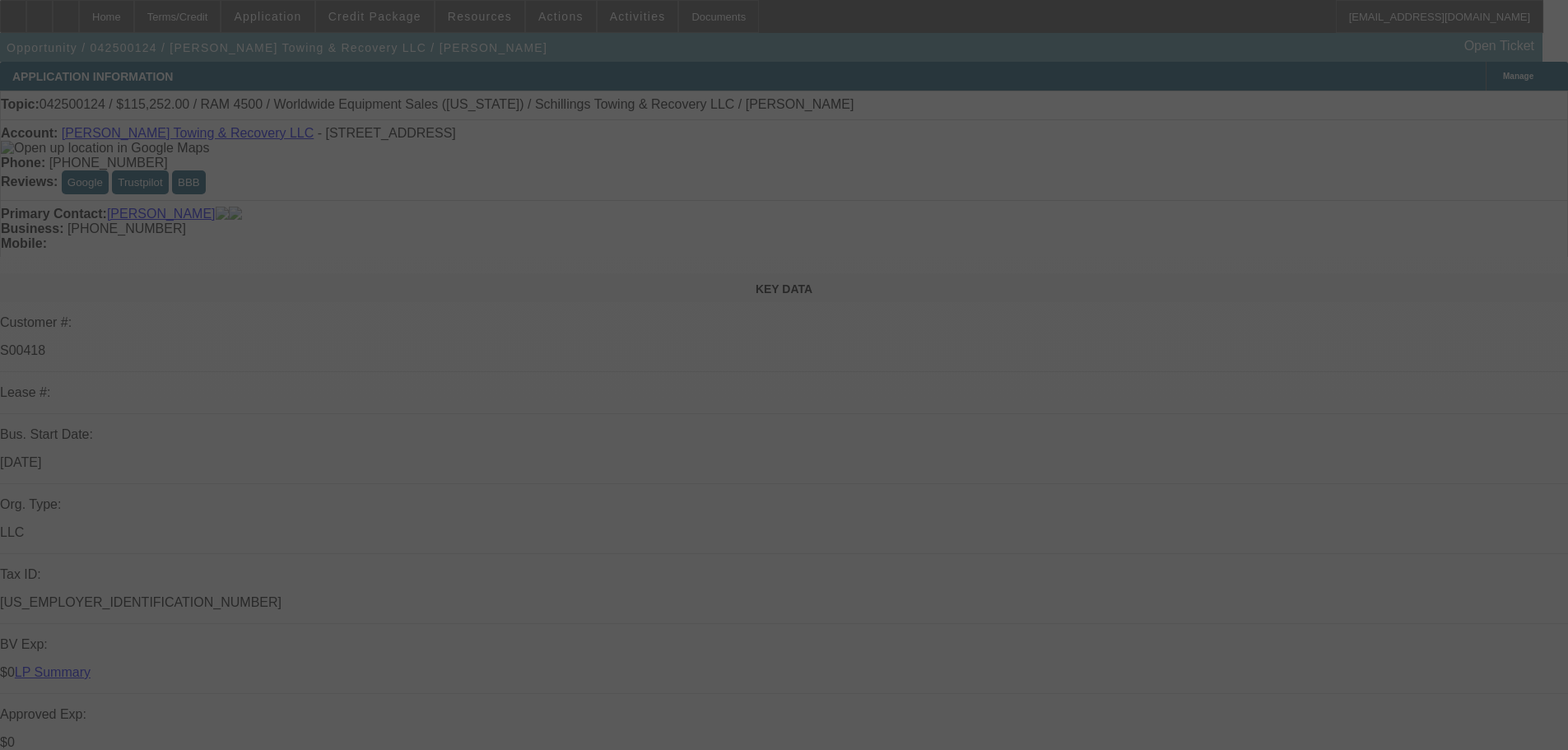
select select "0"
select select "3"
select select "0"
select select "6"
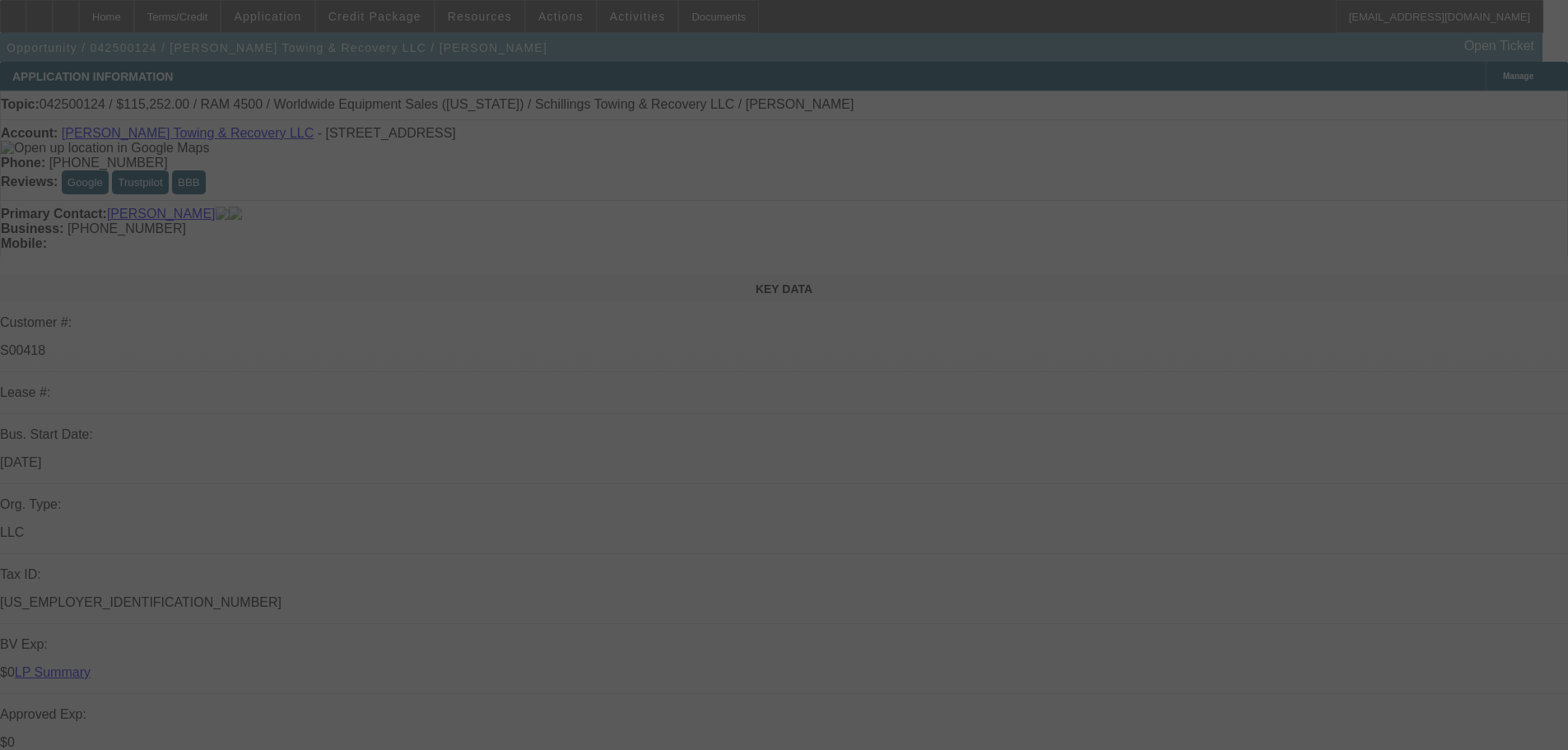
select select "0"
select select "3"
select select "0"
select select "6"
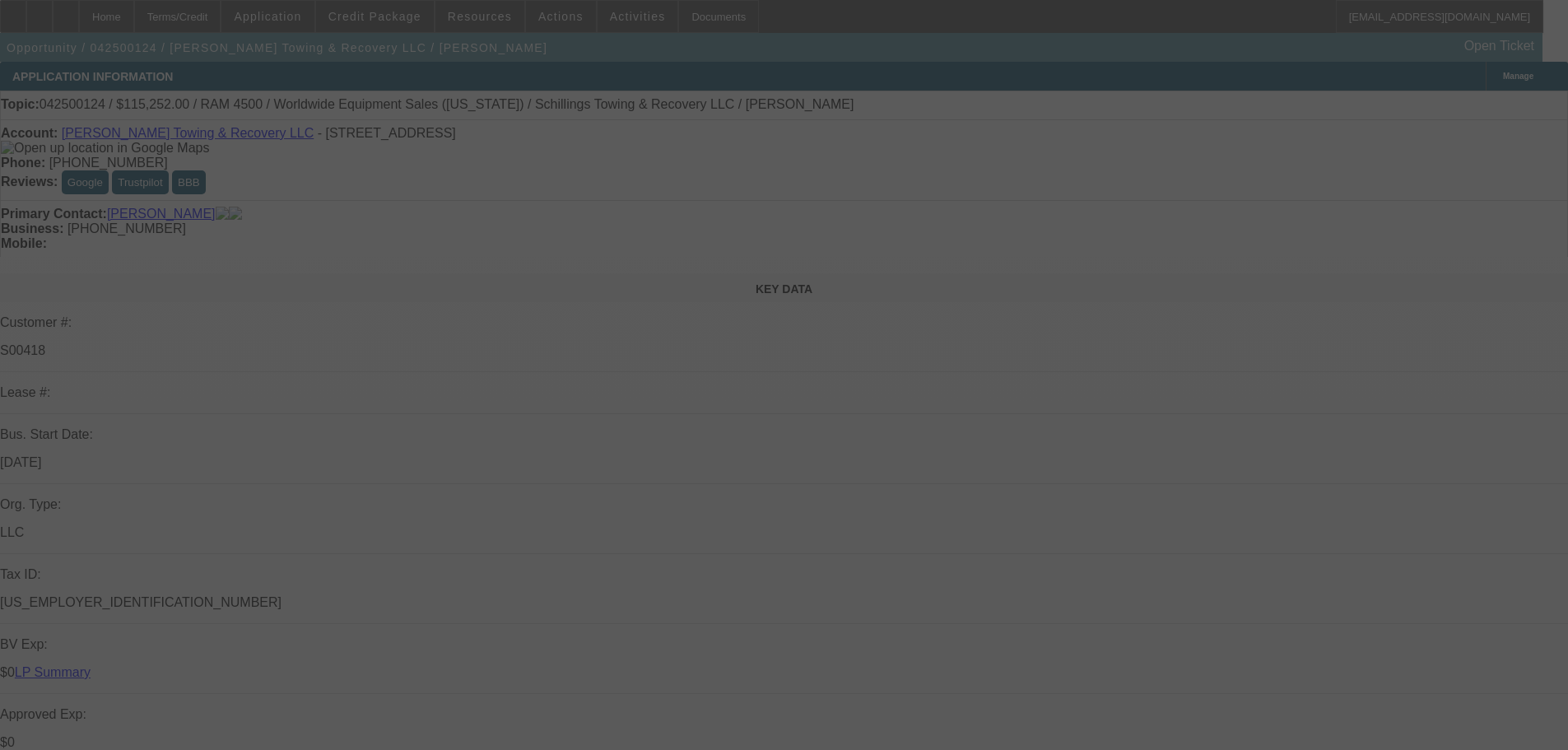
select select "0"
select select "3"
select select "0"
select select "6"
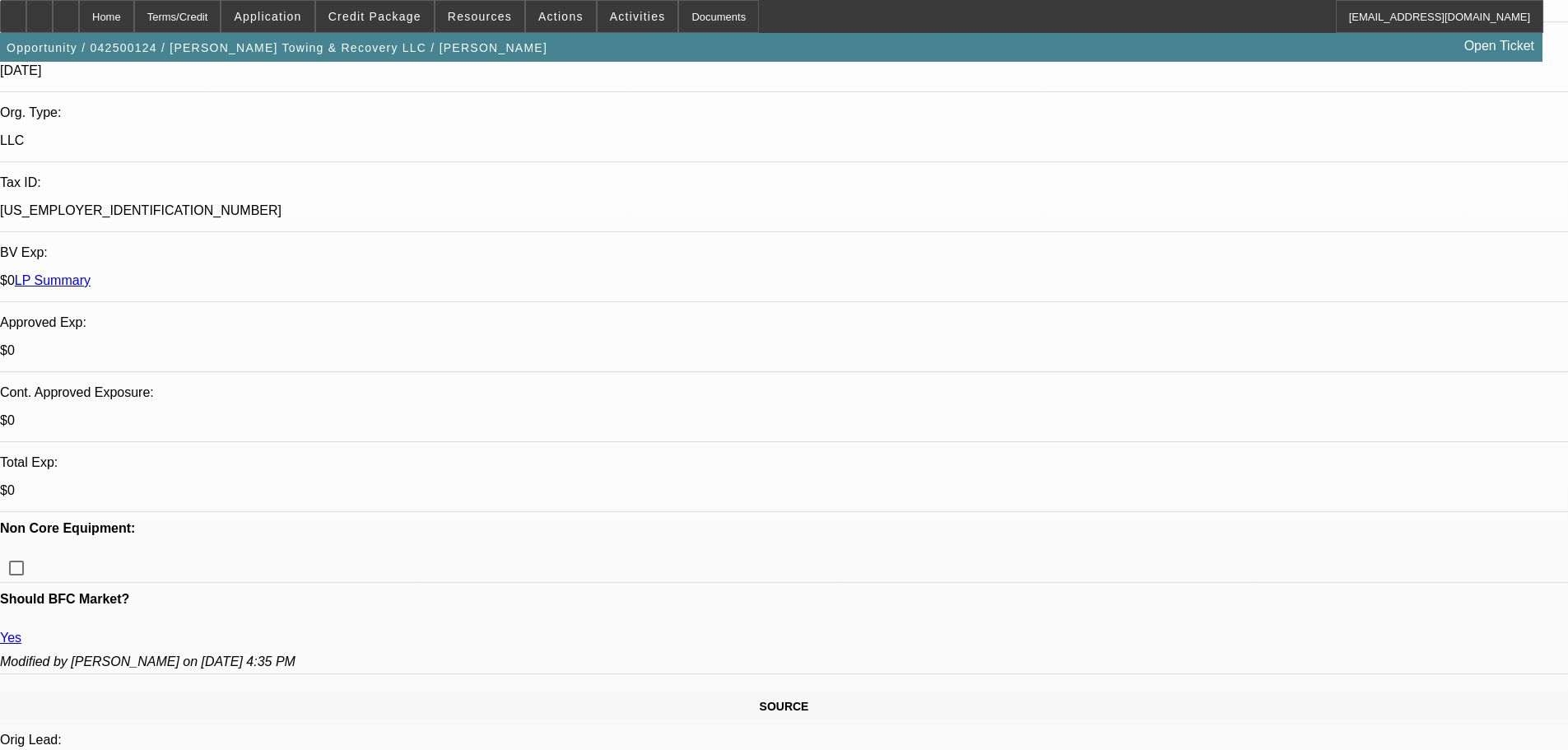
scroll to position [82, 0]
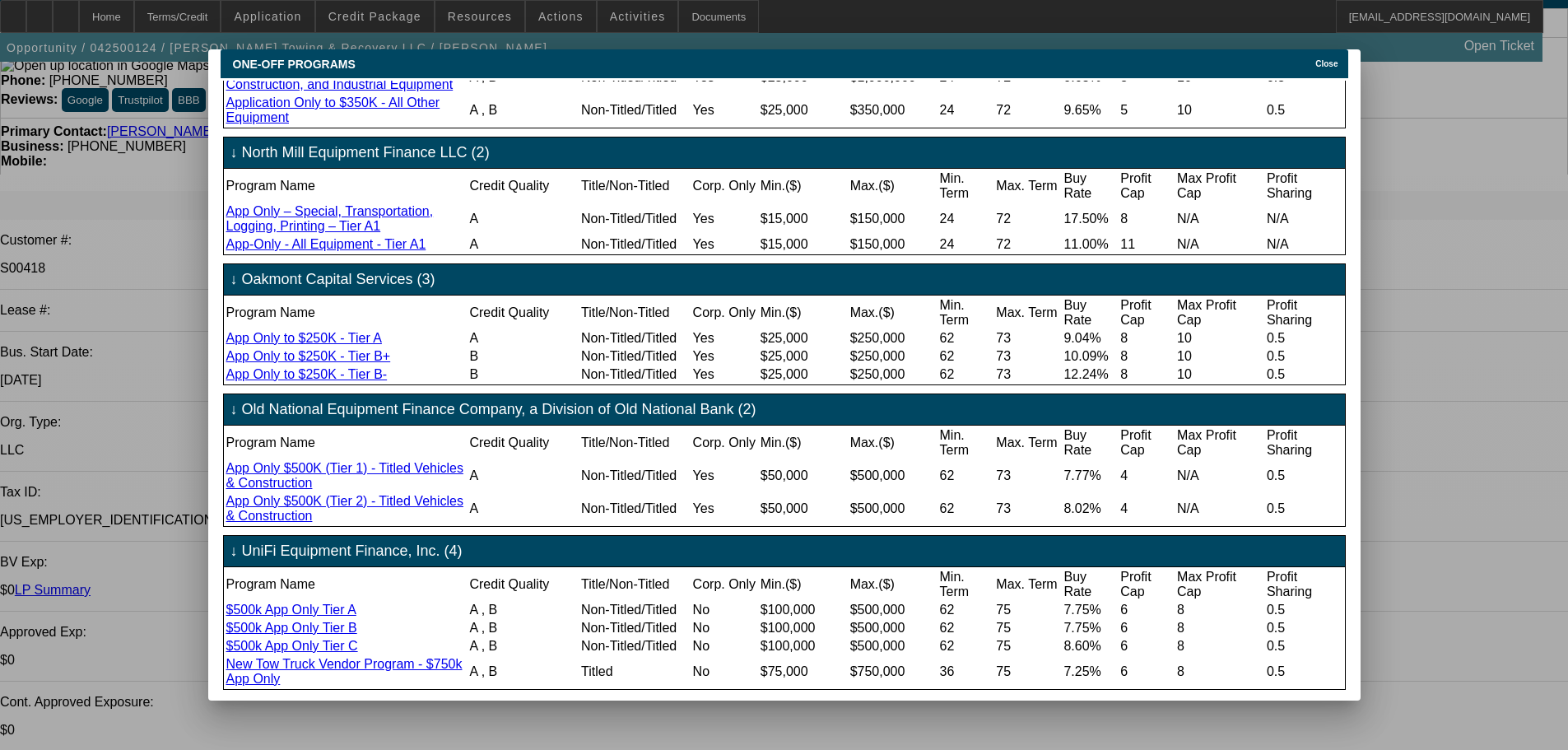
scroll to position [1198, 0]
click at [1445, 577] on div at bounding box center [784, 375] width 1568 height 750
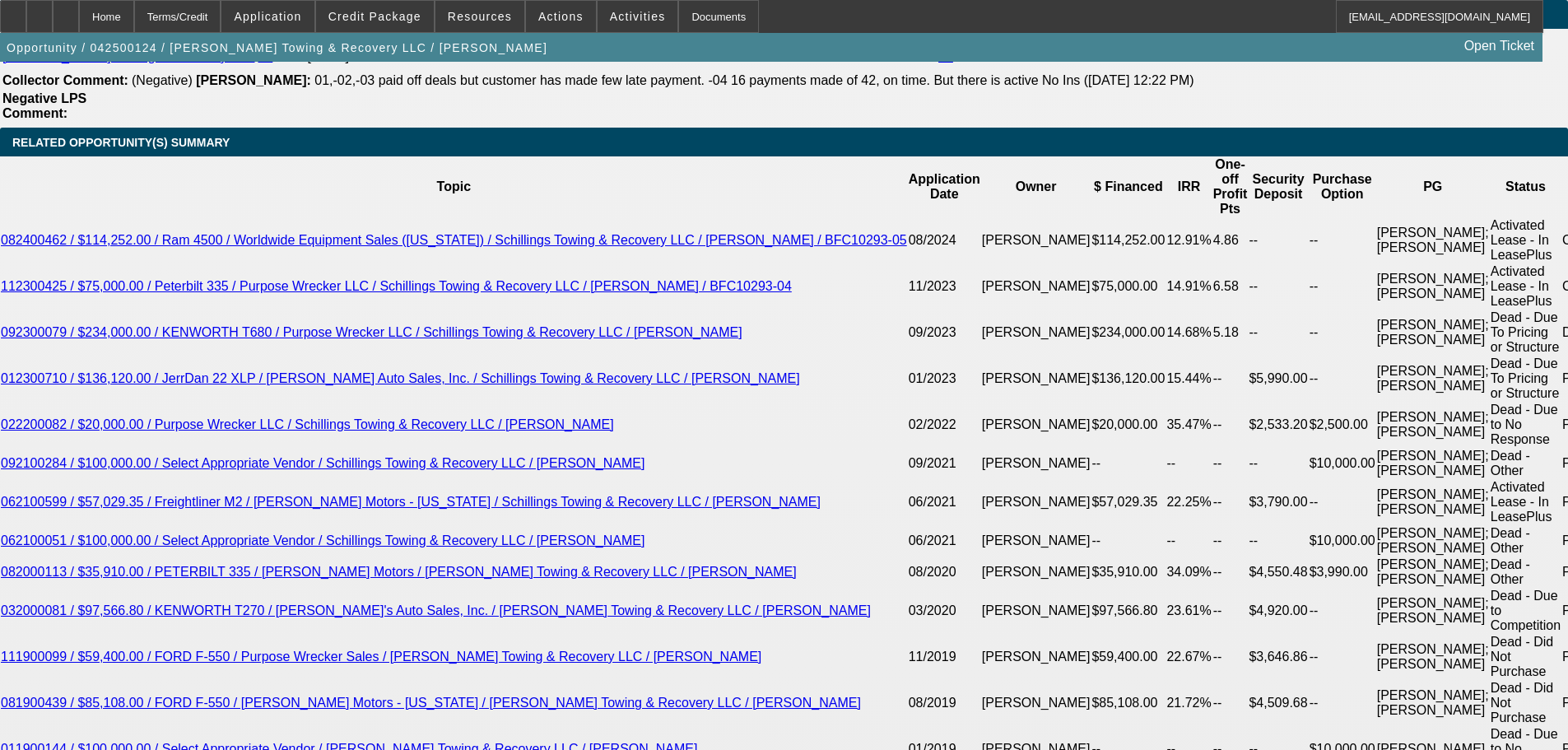
scroll to position [2883, 0]
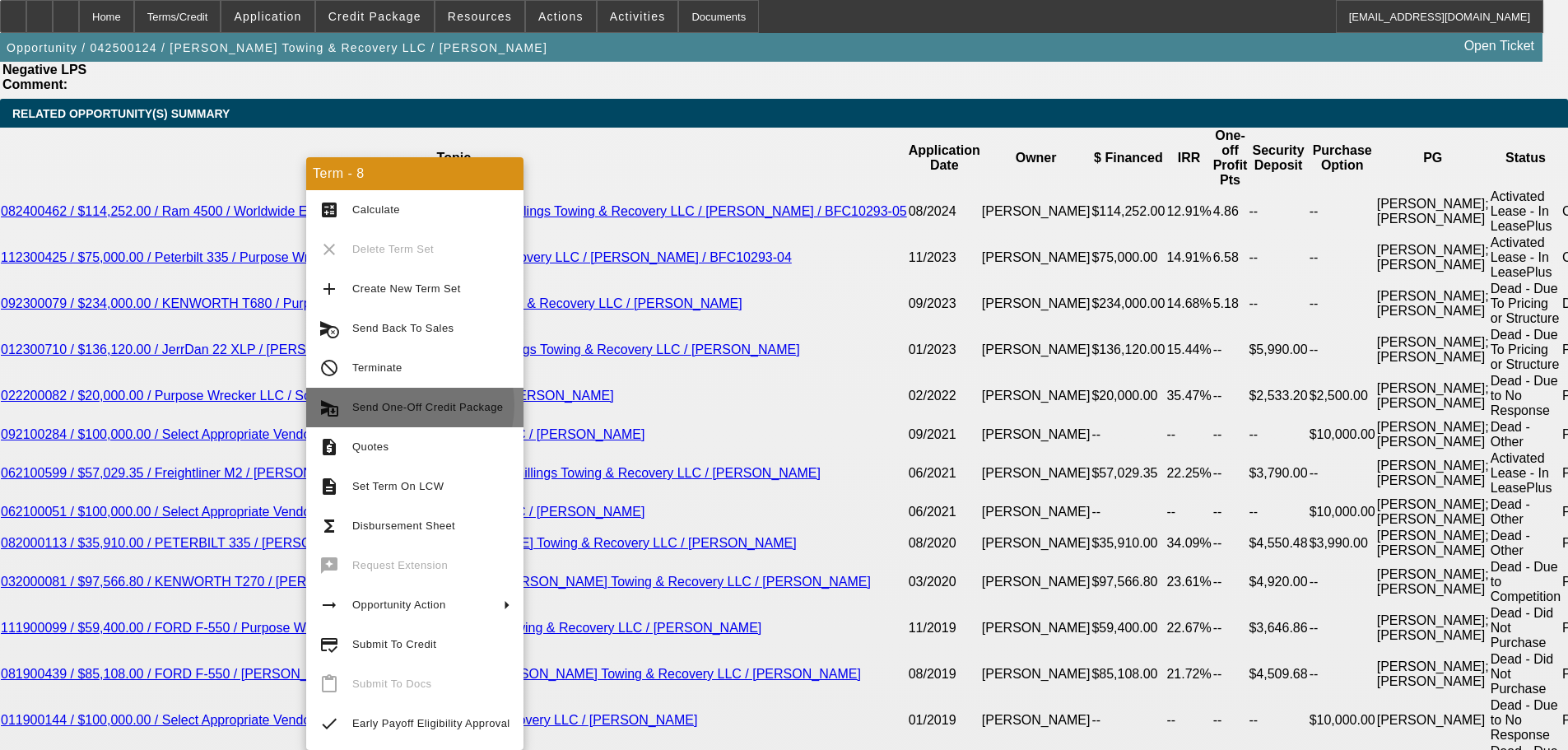
click at [406, 405] on span "Send One-Off Credit Package" at bounding box center [427, 408] width 150 height 13
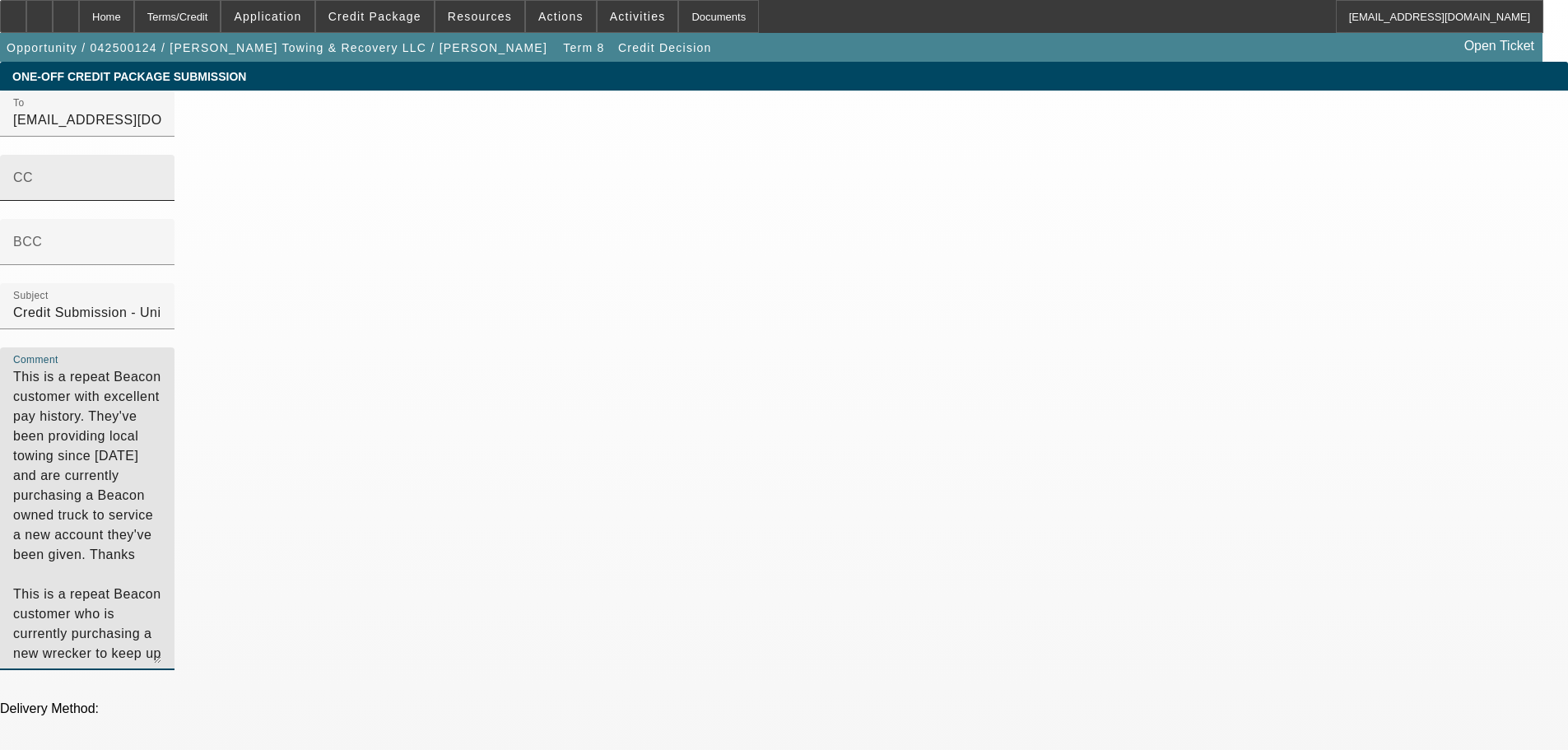
drag, startPoint x: 971, startPoint y: 253, endPoint x: 757, endPoint y: 186, distance: 224.2
click at [757, 186] on div "To [EMAIL_ADDRESS][DOMAIN_NAME];[EMAIL_ADDRESS][DOMAIN_NAME] CC BCC Subject Cre…" at bounding box center [784, 389] width 1568 height 598
click at [161, 367] on textarea "This is a repeat Beacon customer with excellent pay history. They've been provi…" at bounding box center [87, 515] width 148 height 297
drag, startPoint x: 975, startPoint y: 263, endPoint x: 964, endPoint y: 174, distance: 89.7
click at [161, 367] on textarea "This is a repeat Beacon customer with excellent pay history. They've been provi…" at bounding box center [87, 515] width 148 height 297
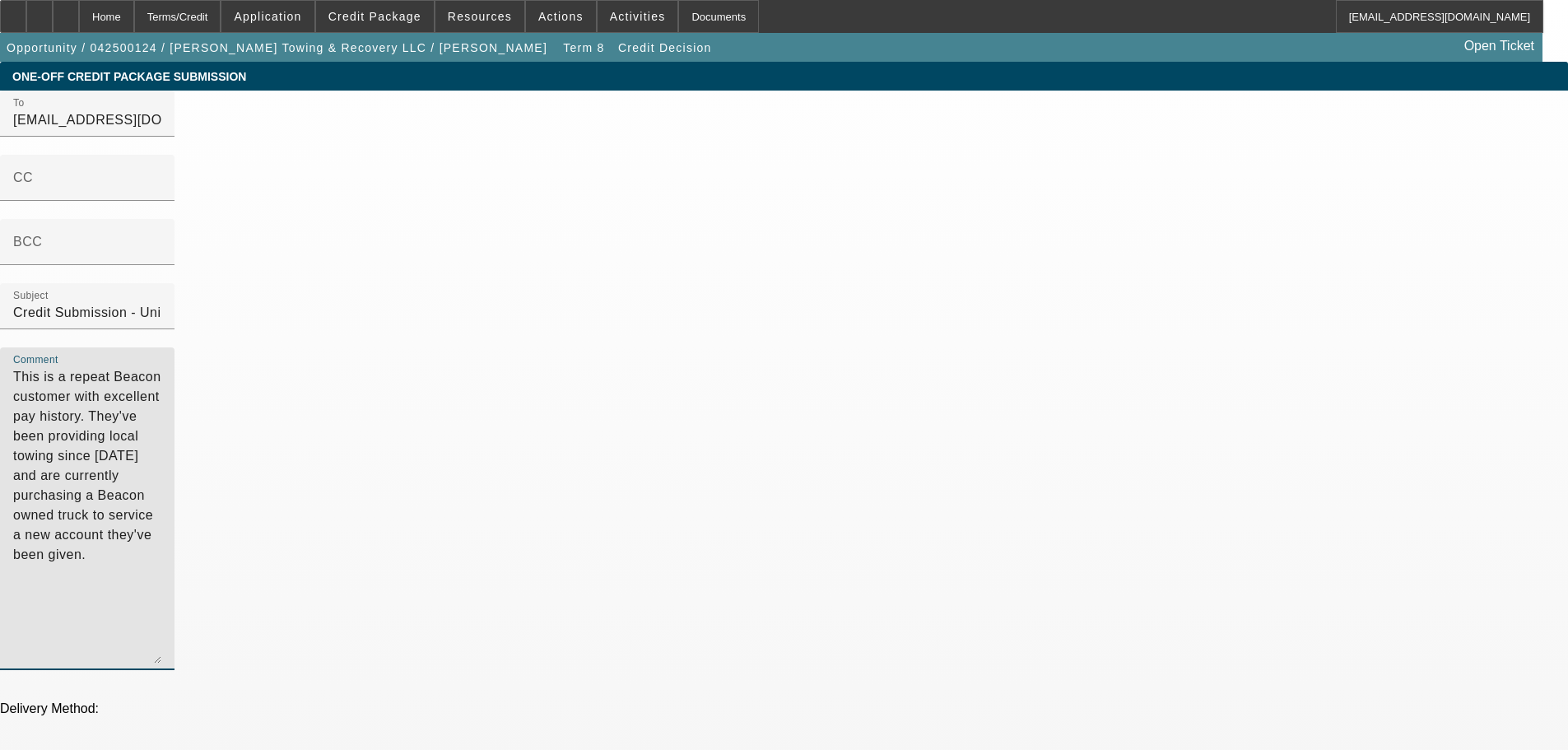
drag, startPoint x: 1067, startPoint y: 158, endPoint x: 1142, endPoint y: 155, distance: 75.1
click at [161, 367] on textarea "This is a repeat Beacon customer with excellent pay history. They've been provi…" at bounding box center [87, 515] width 148 height 297
drag, startPoint x: 1073, startPoint y: 154, endPoint x: 1140, endPoint y: 158, distance: 67.1
click at [161, 367] on textarea "This is a repeat Beacon customer with excellent pay history. They've been provi…" at bounding box center [87, 515] width 148 height 297
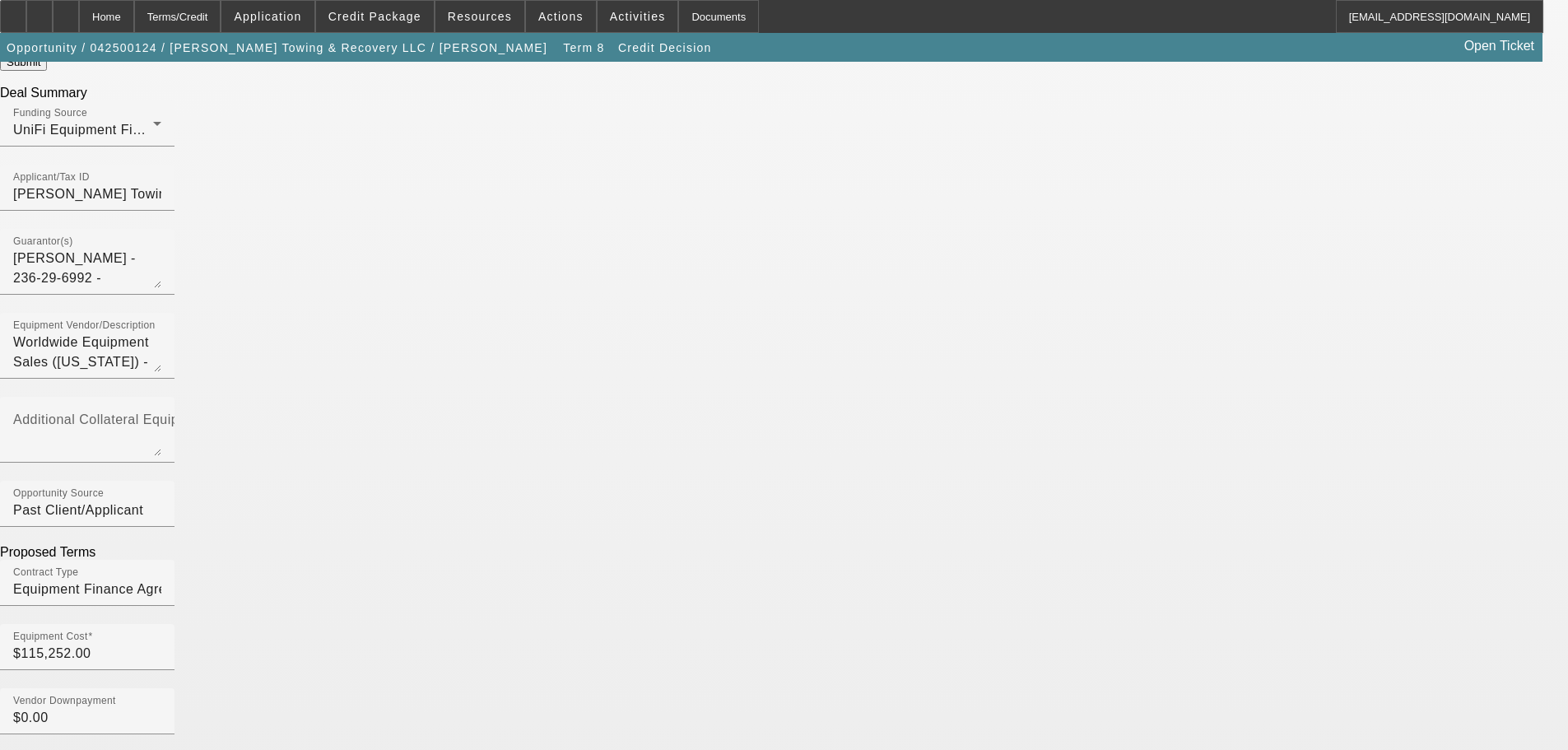
scroll to position [82, 0]
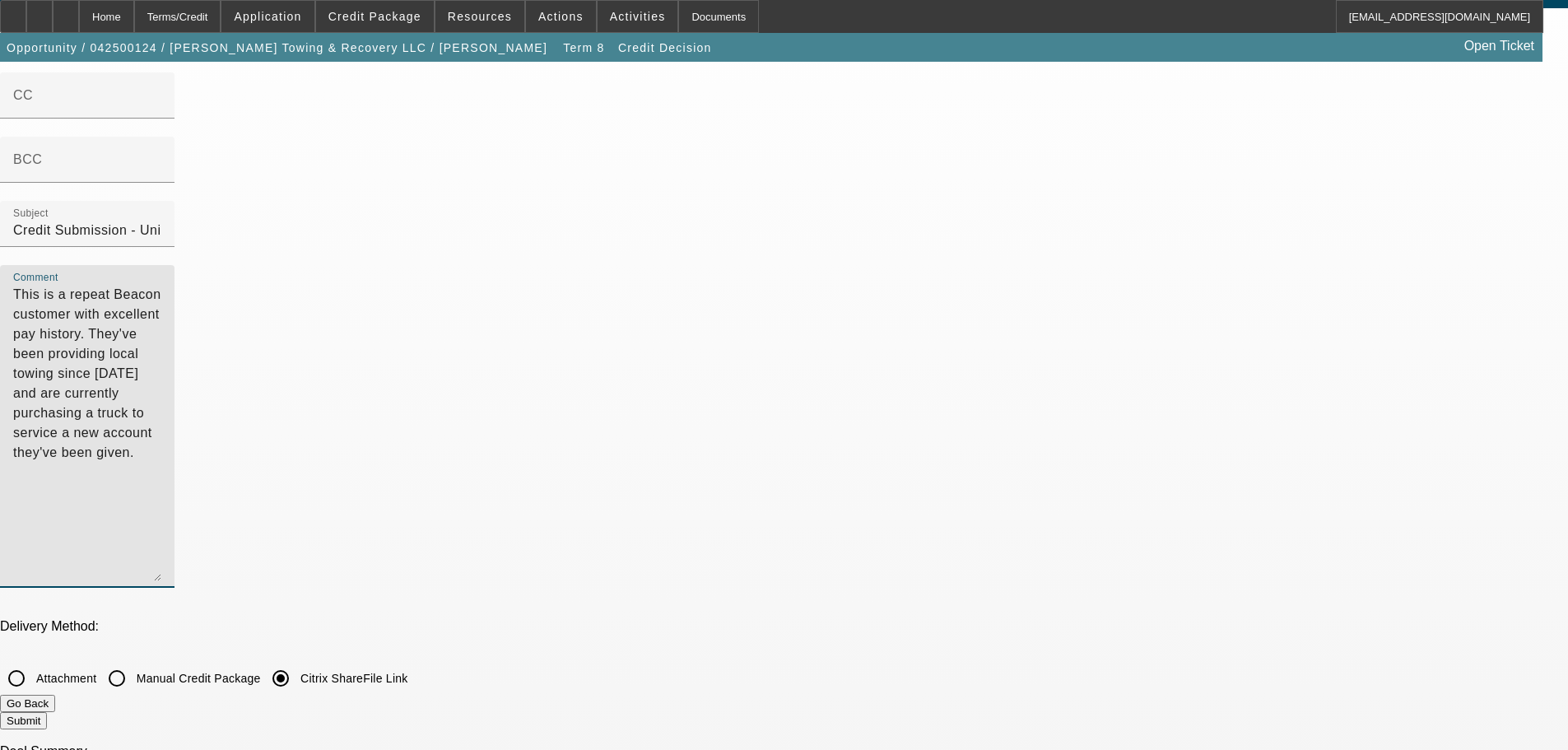
type textarea "This is a repeat Beacon customer with excellent pay history. They've been provi…"
click at [47, 712] on button "Submit" at bounding box center [23, 720] width 47 height 17
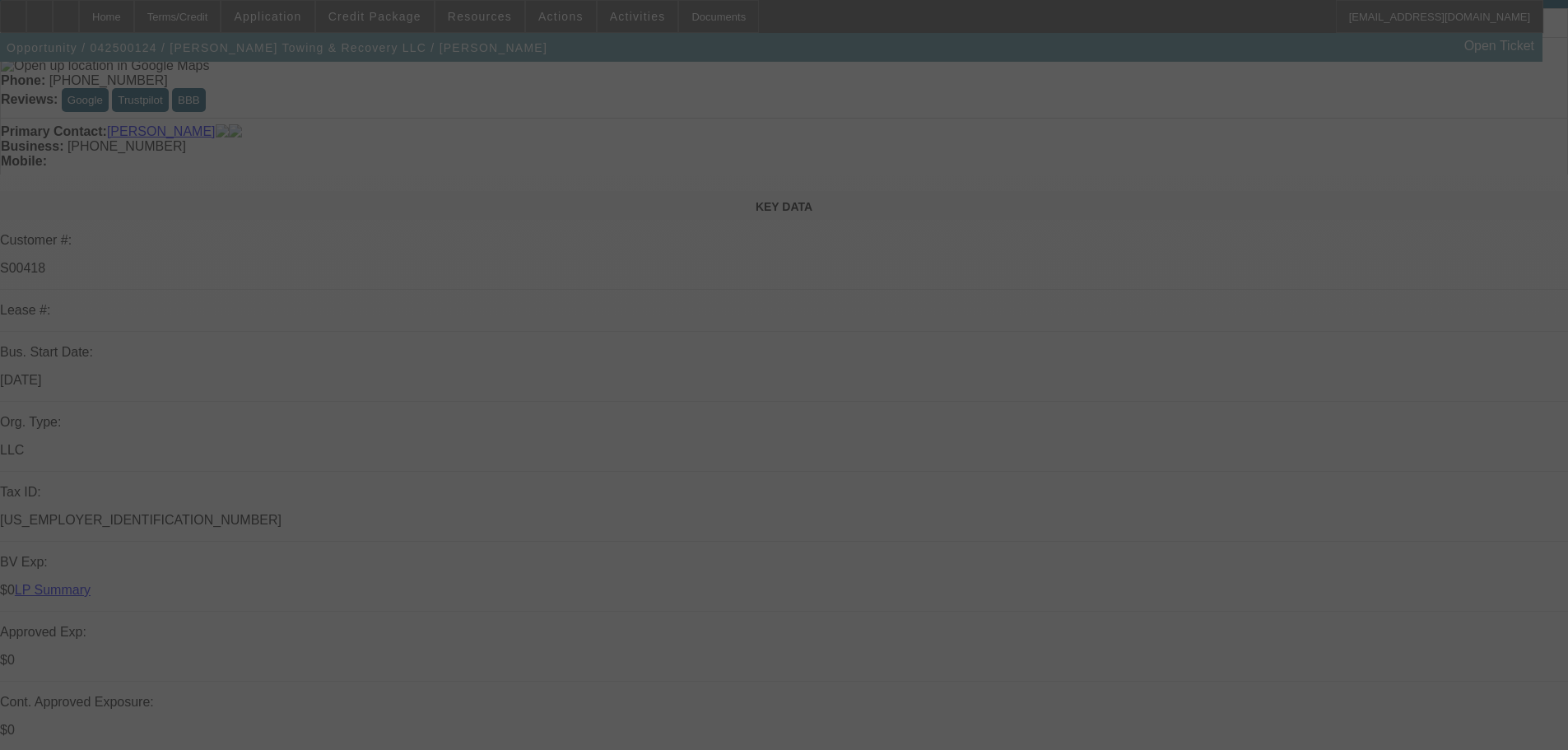
select select "0"
select select "3"
select select "0"
select select "6"
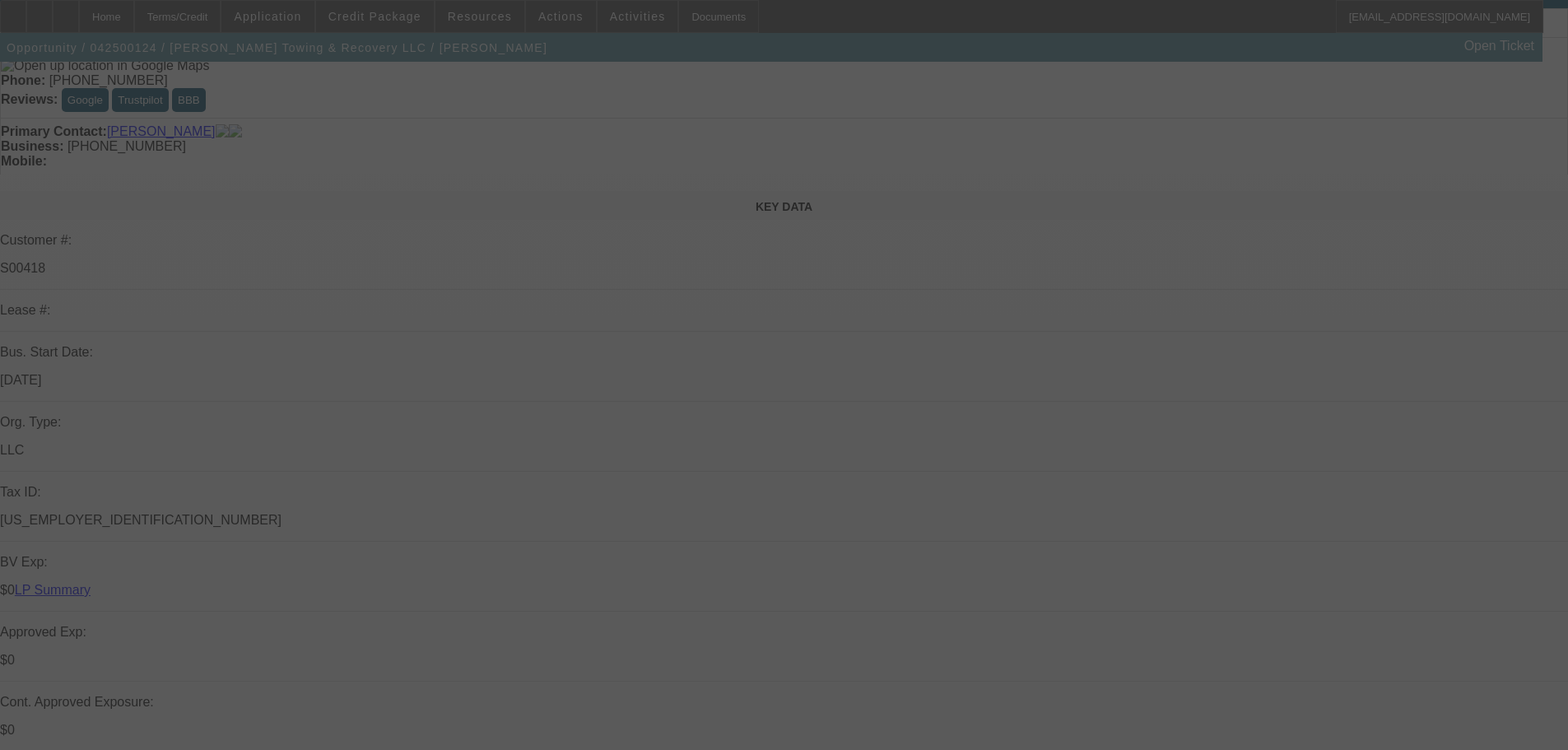
select select "0"
select select "3"
select select "0"
select select "6"
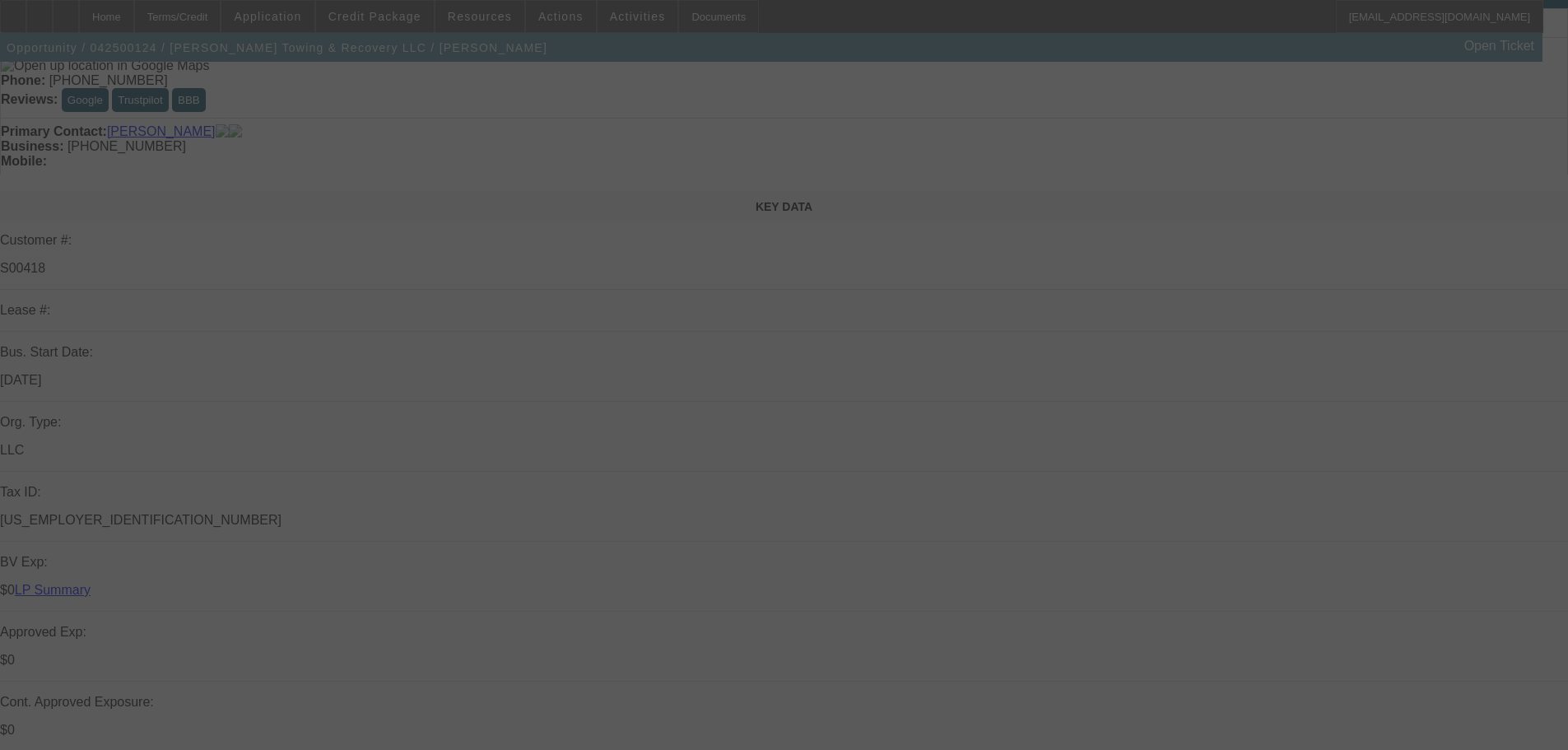
select select "0"
select select "3"
select select "0"
select select "6"
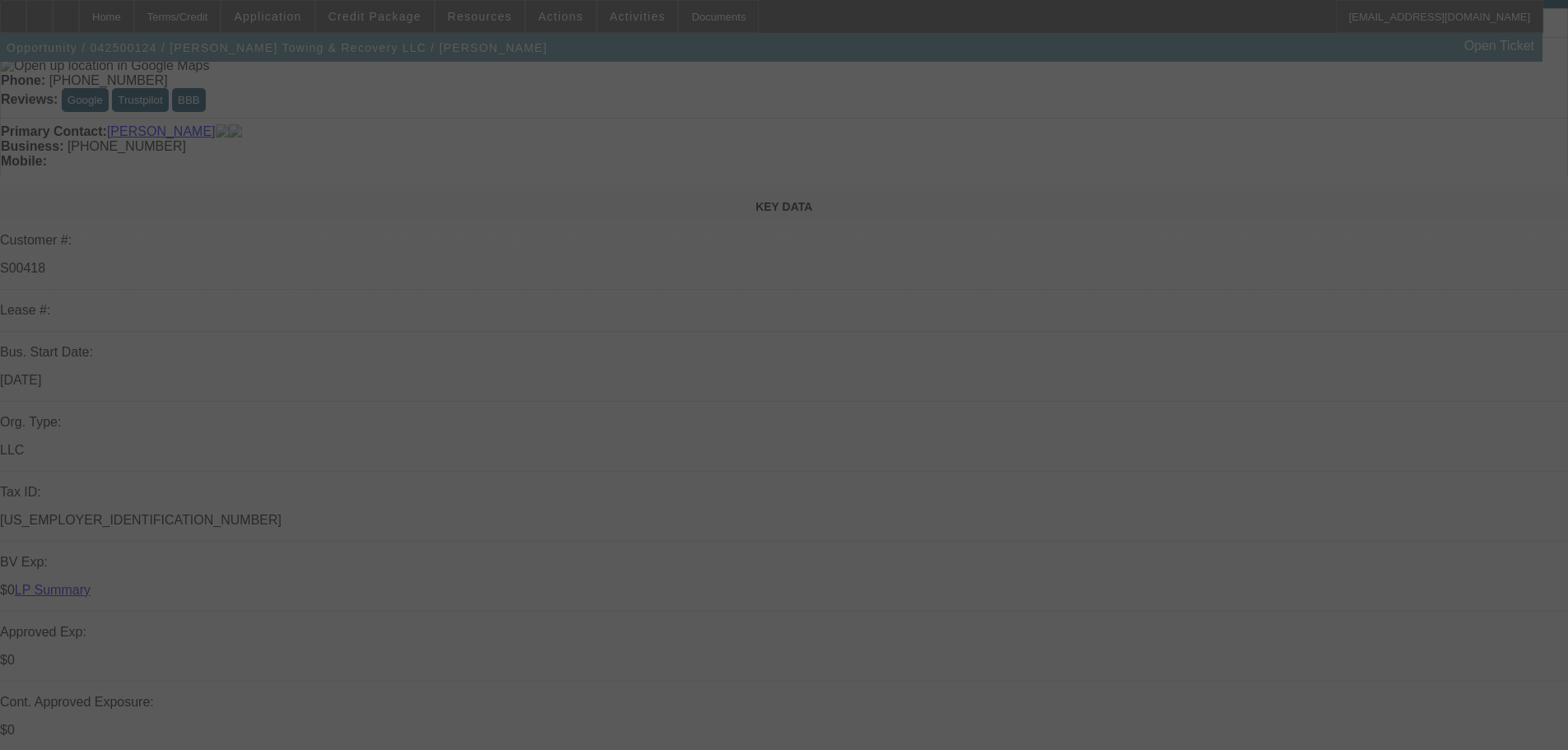
select select "0"
select select "3"
select select "0"
select select "6"
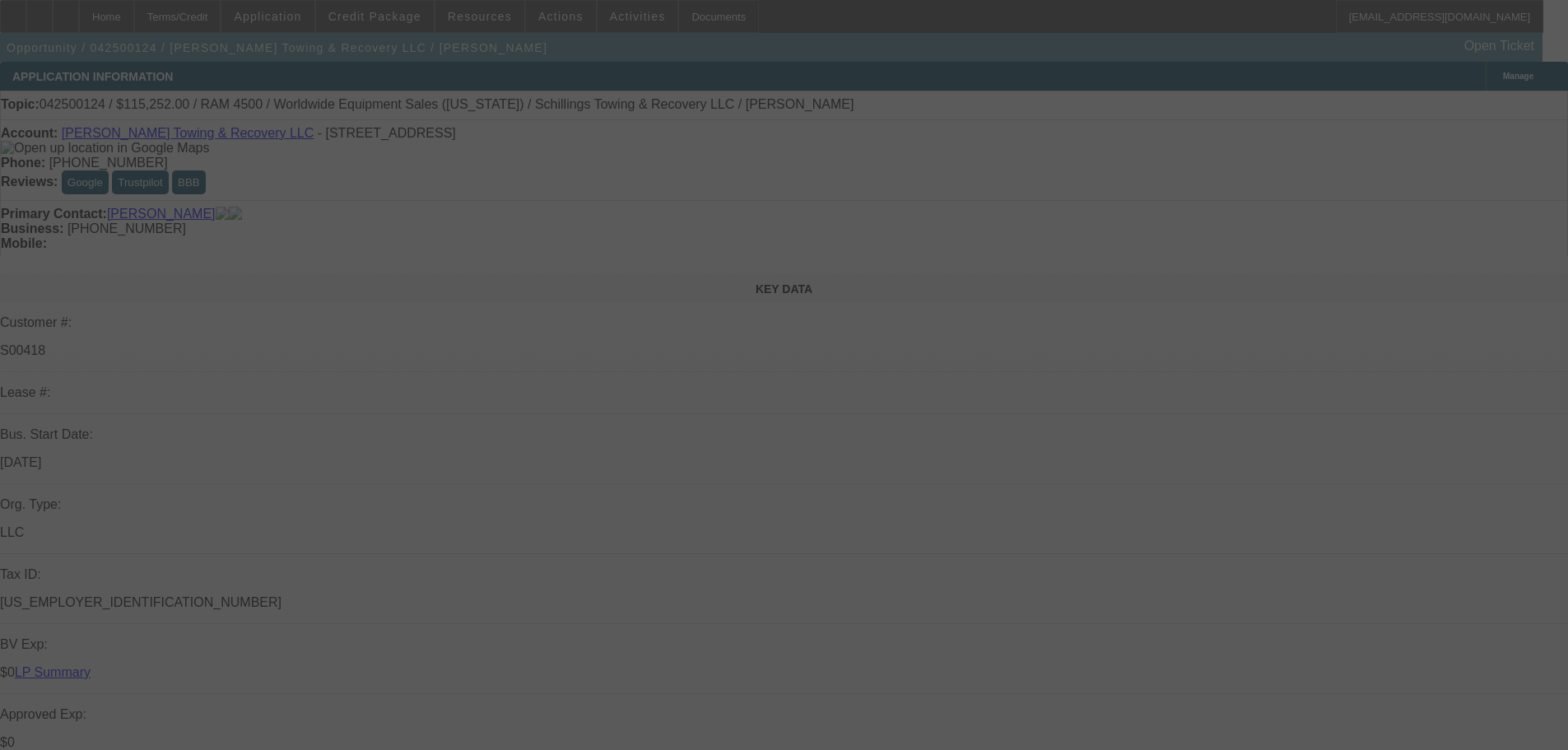
select select "0"
select select "3"
select select "0"
select select "6"
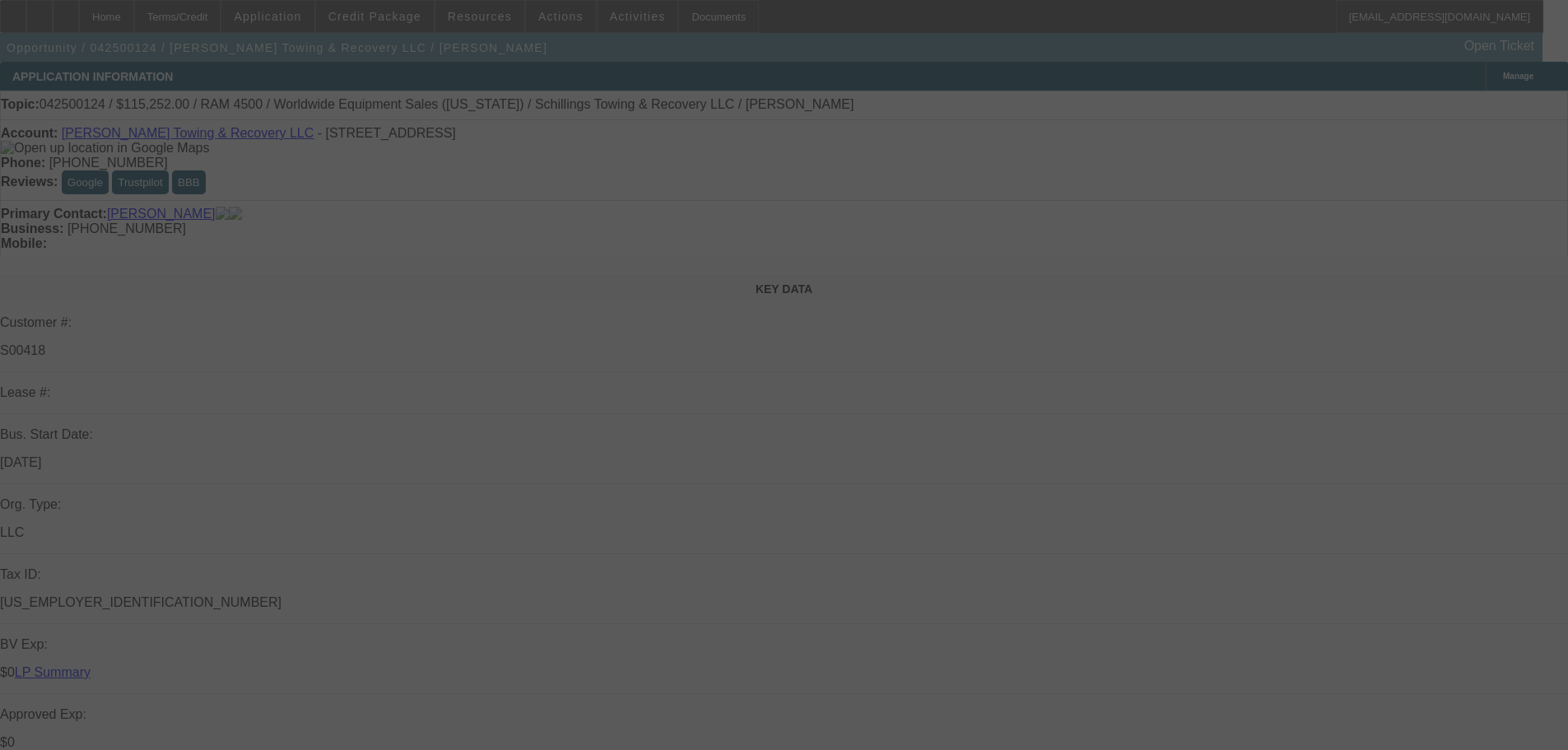
select select "0"
select select "3"
select select "0"
select select "6"
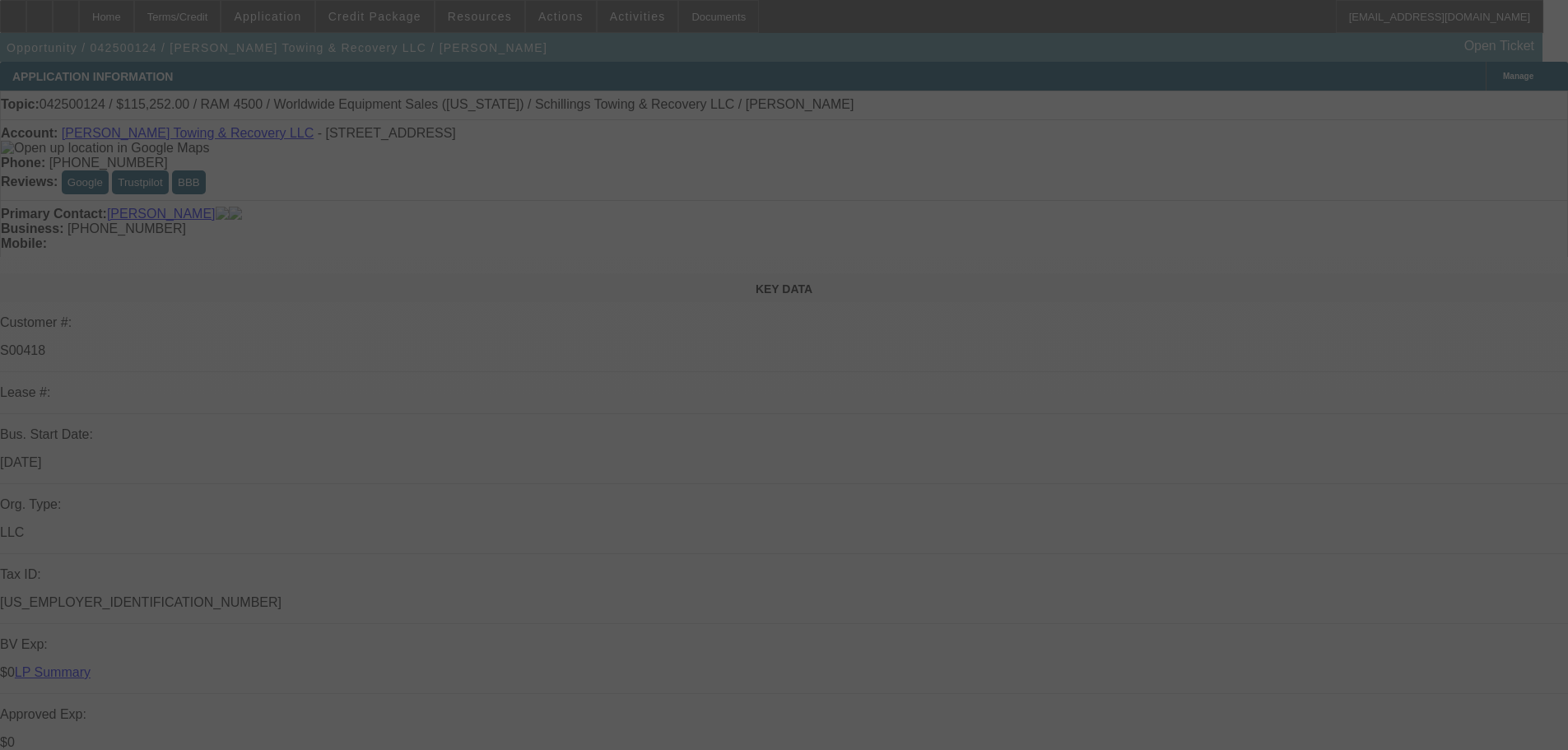
select select "0"
select select "3"
select select "0"
select select "6"
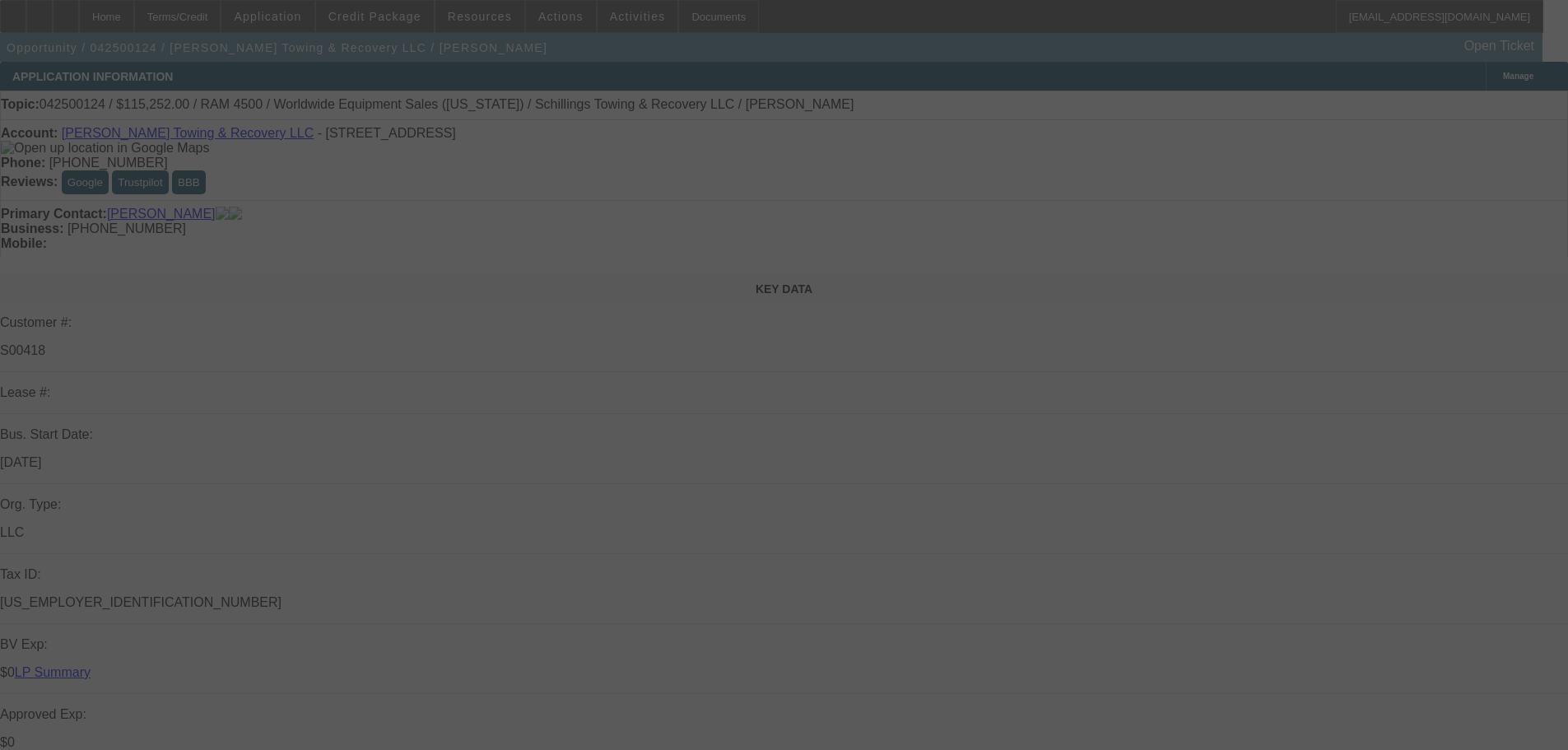
select select "0"
select select "3"
select select "0"
select select "6"
